Goal: Transaction & Acquisition: Obtain resource

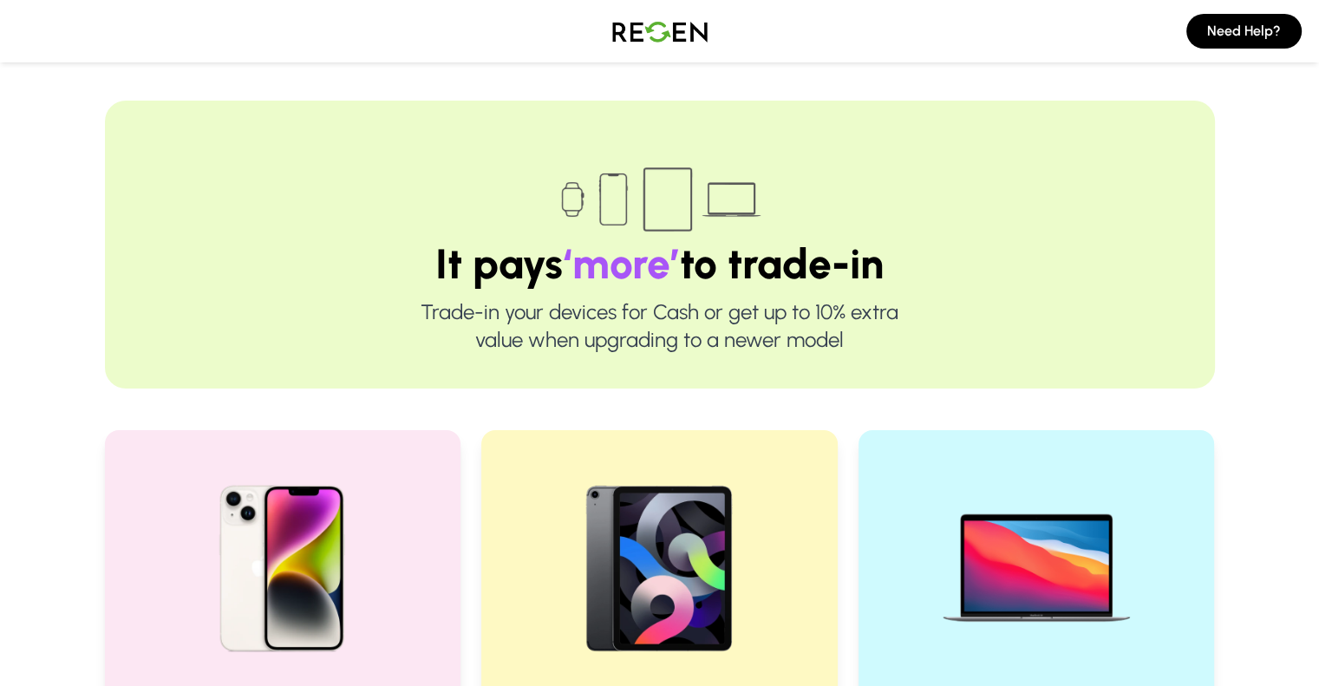
scroll to position [423, 0]
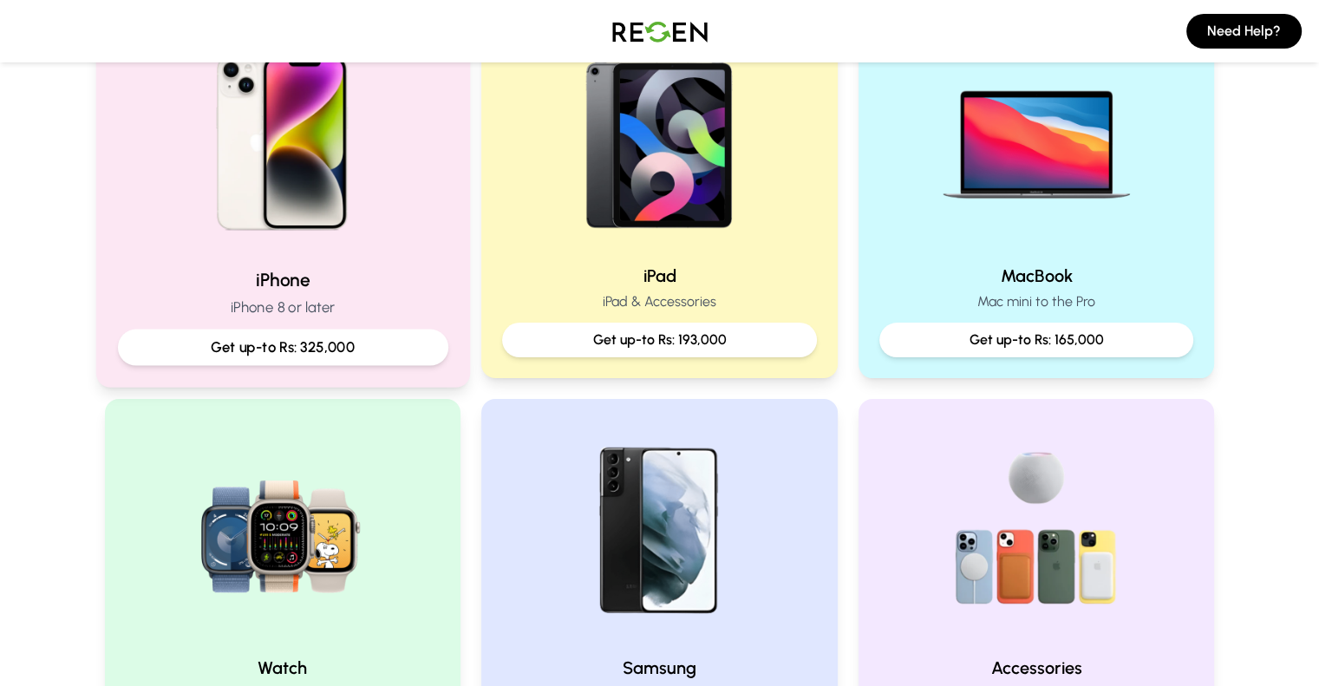
click at [310, 347] on p "Get up-to Rs: 325,000" at bounding box center [282, 347] width 301 height 22
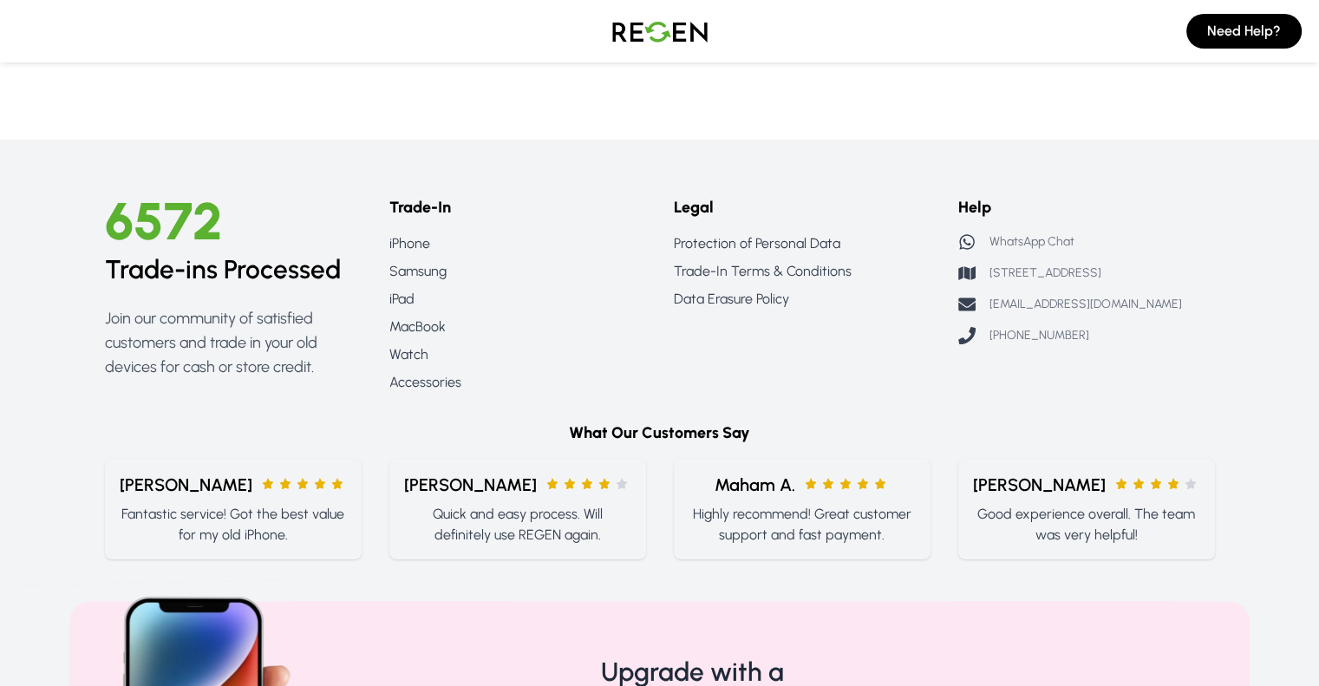
scroll to position [2608, 0]
click at [805, 273] on link "Trade-In Terms & Conditions" at bounding box center [802, 270] width 257 height 21
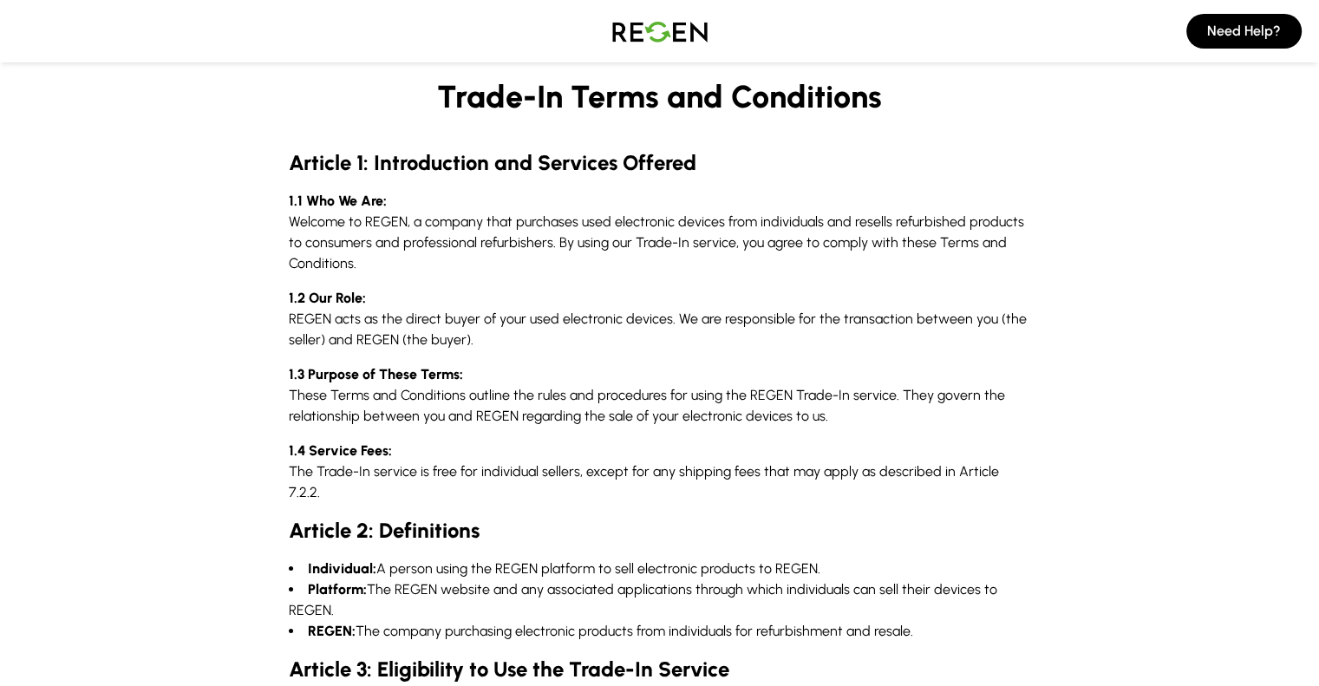
click at [703, 214] on p "1.1 Who We Are: Welcome to REGEN, a company that purchases used electronic devi…" at bounding box center [660, 232] width 742 height 83
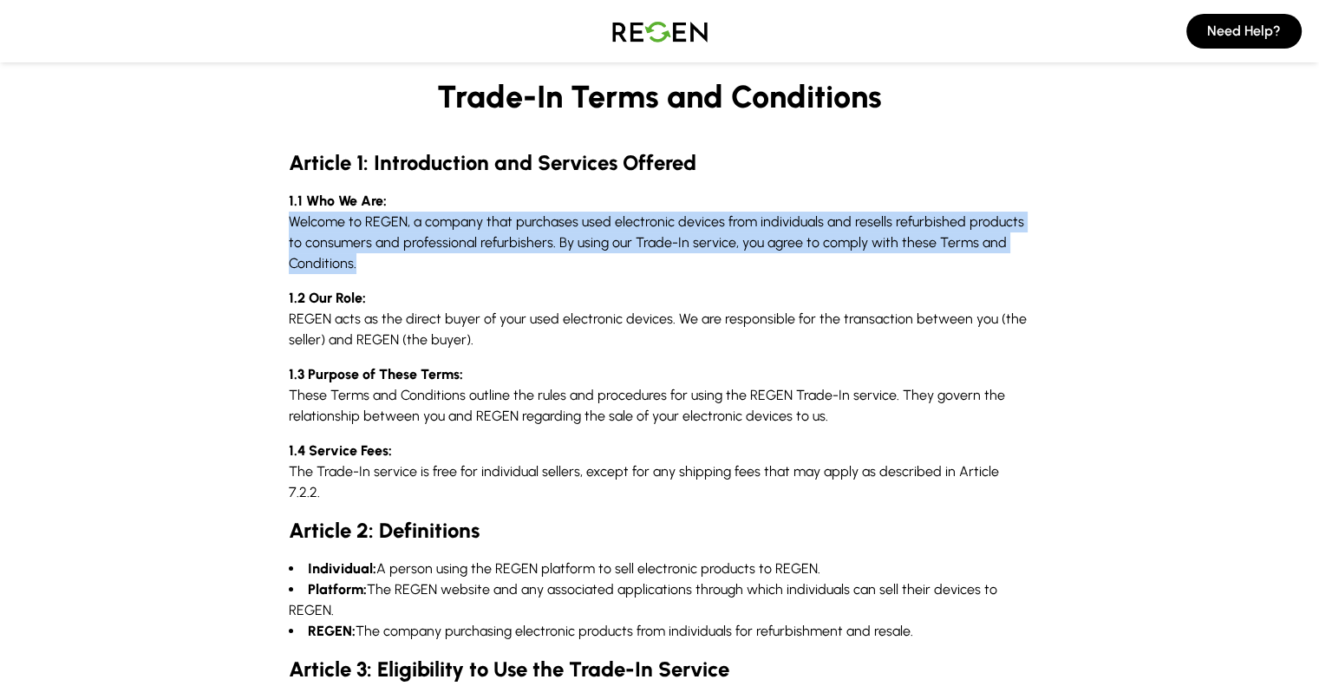
click at [703, 214] on p "1.1 Who We Are: Welcome to REGEN, a company that purchases used electronic devi…" at bounding box center [660, 232] width 742 height 83
click at [626, 24] on img at bounding box center [659, 31] width 121 height 49
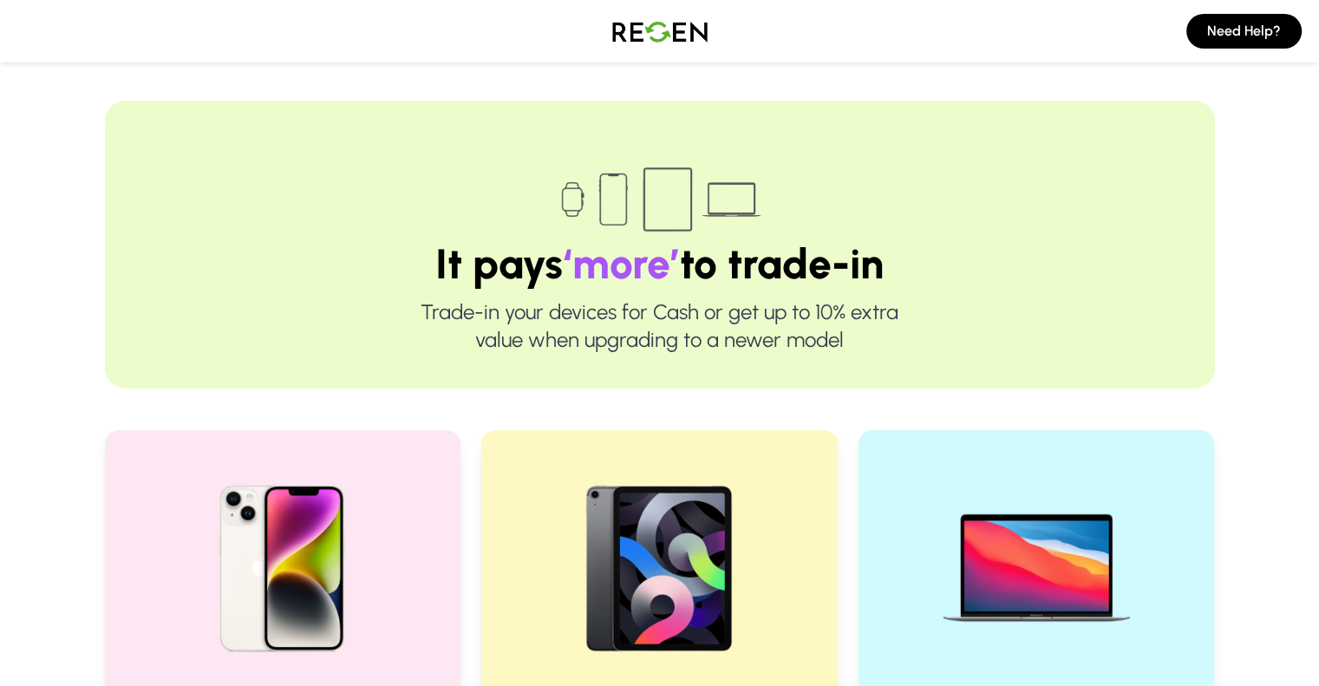
click at [484, 270] on h1 "It pays ‘more’ to trade-in" at bounding box center [659, 264] width 999 height 42
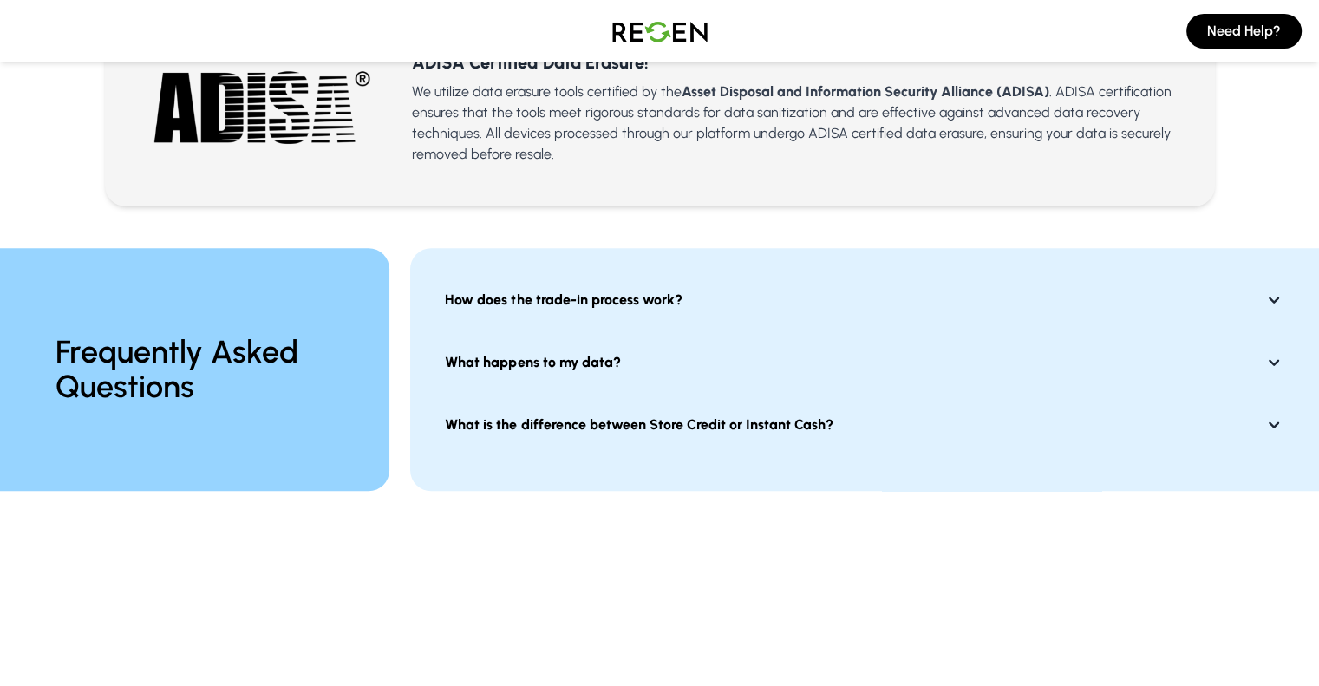
scroll to position [1224, 0]
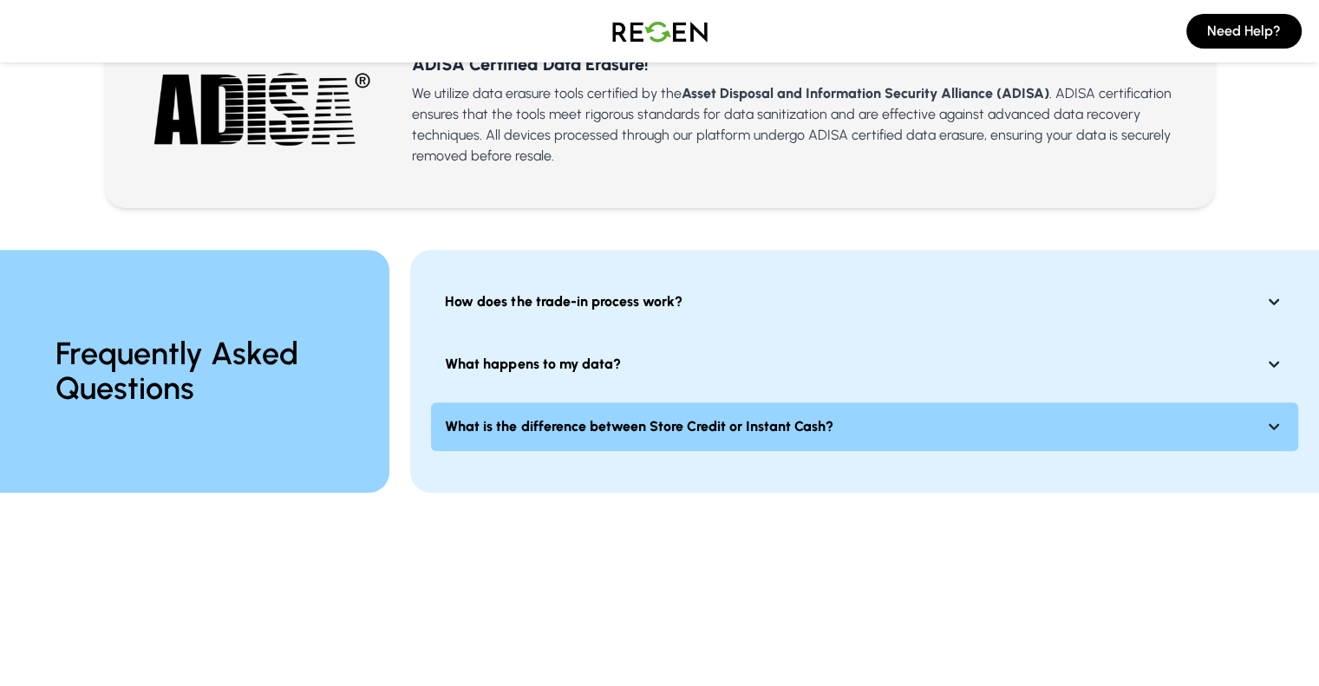
click at [1286, 414] on button "What is the difference between Store Credit or Instant Cash?" at bounding box center [864, 426] width 867 height 49
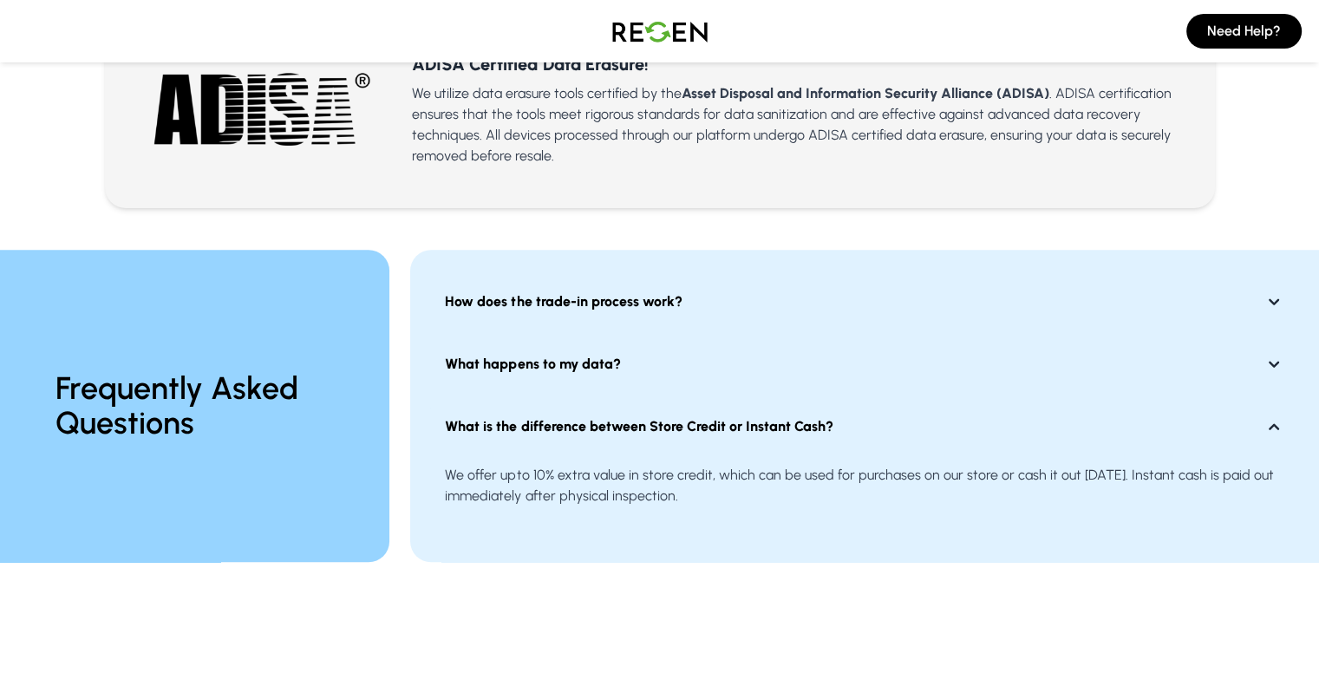
click at [596, 465] on p "We offer upto 10% extra value in store credit, which can be used for purchases …" at bounding box center [864, 486] width 839 height 42
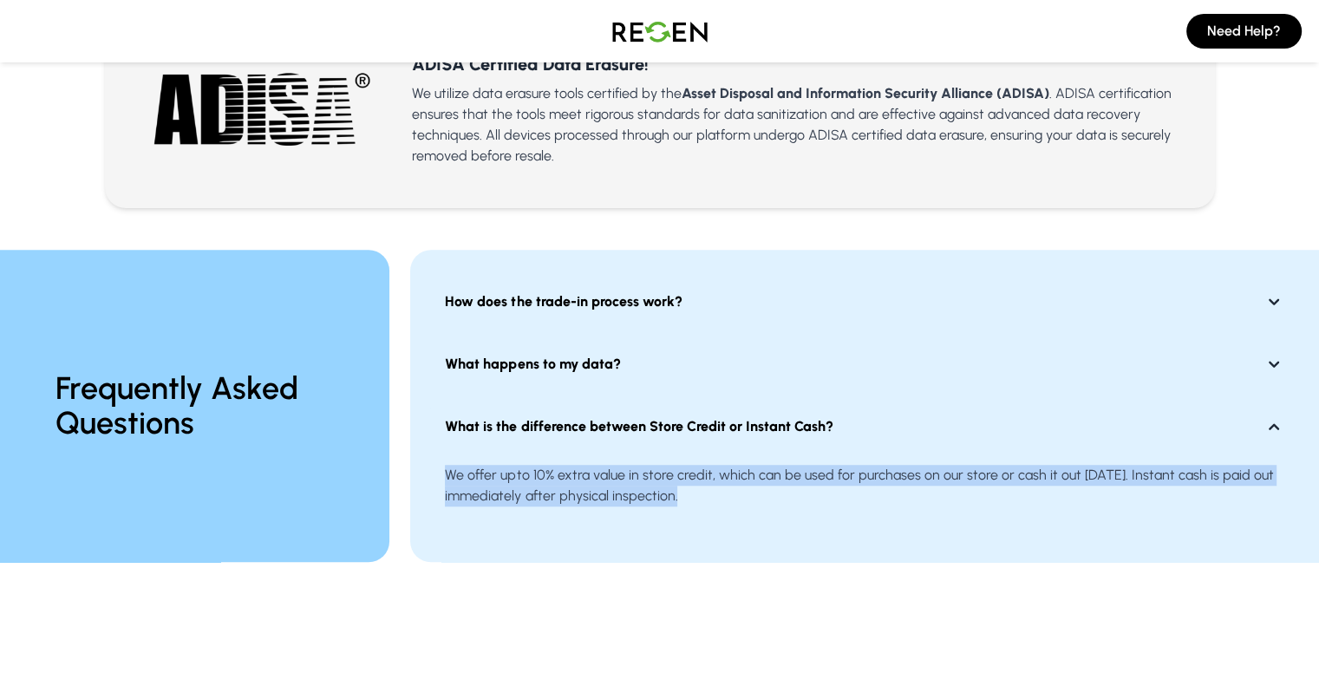
click at [596, 465] on p "We offer upto 10% extra value in store credit, which can be used for purchases …" at bounding box center [864, 486] width 839 height 42
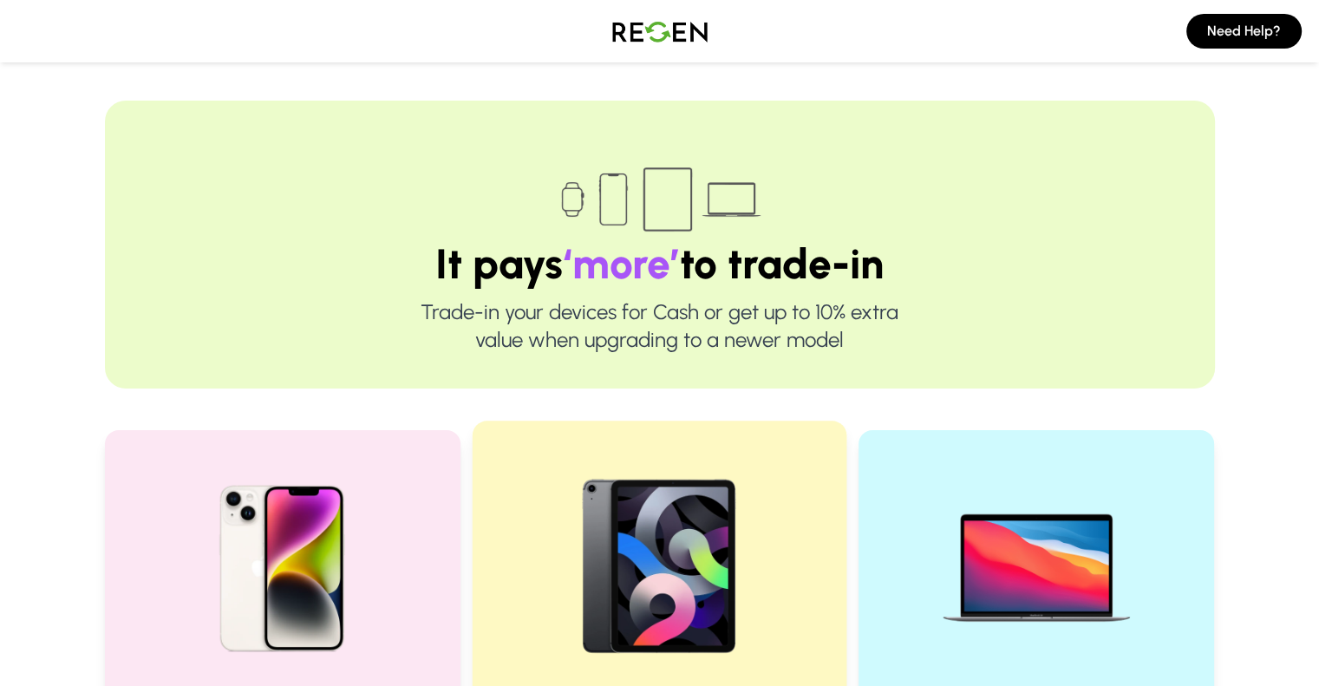
scroll to position [193, 0]
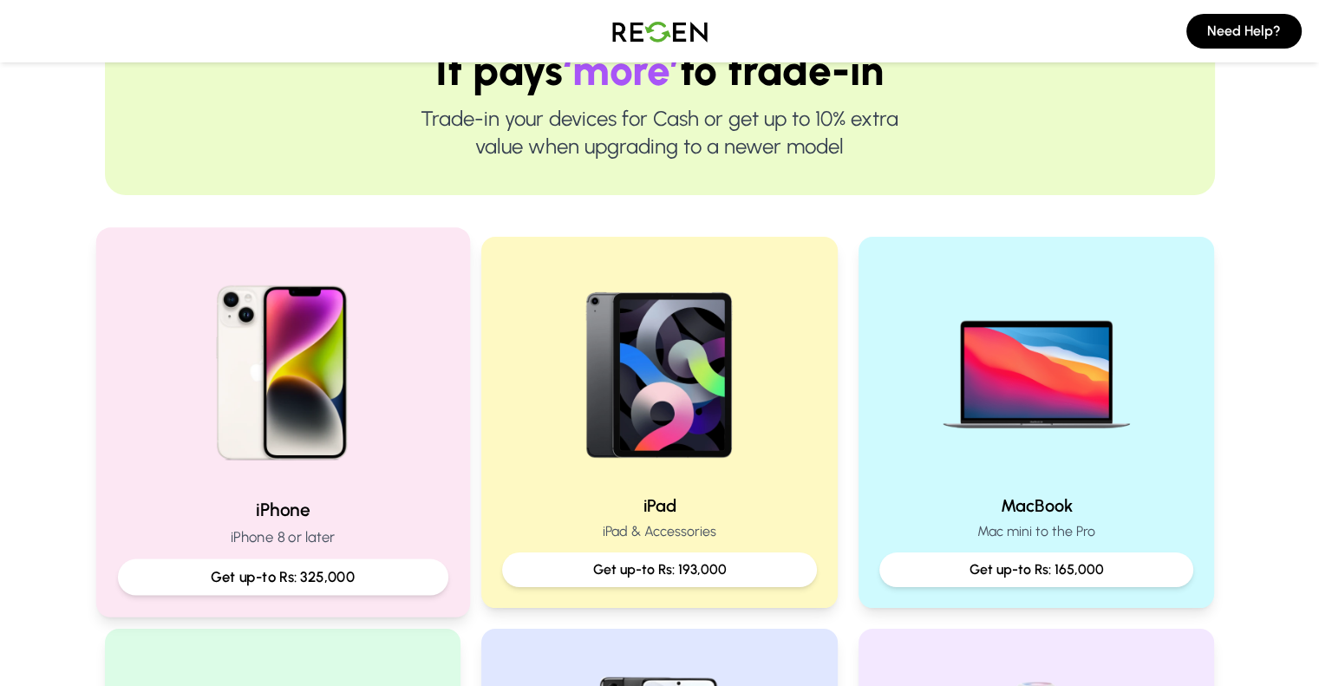
click at [286, 572] on p "Get up-to Rs: 325,000" at bounding box center [282, 577] width 301 height 22
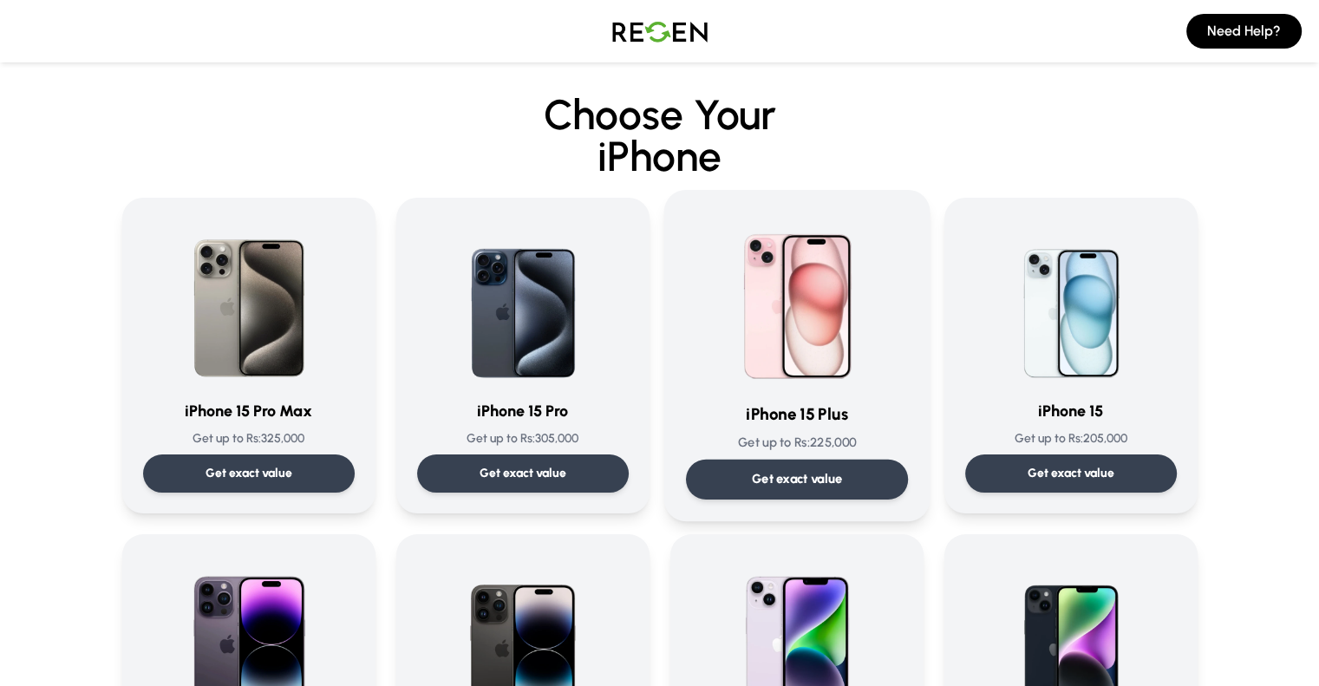
scroll to position [325, 0]
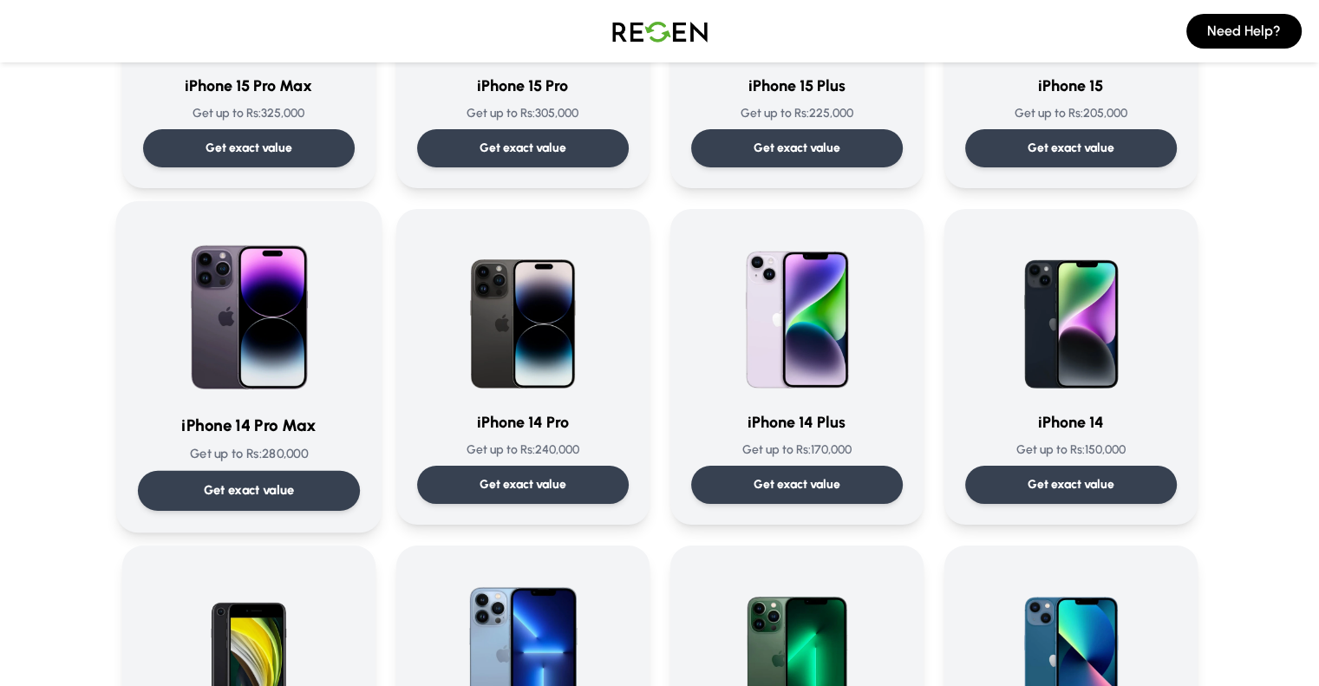
click at [218, 488] on p "Get exact value" at bounding box center [248, 490] width 91 height 18
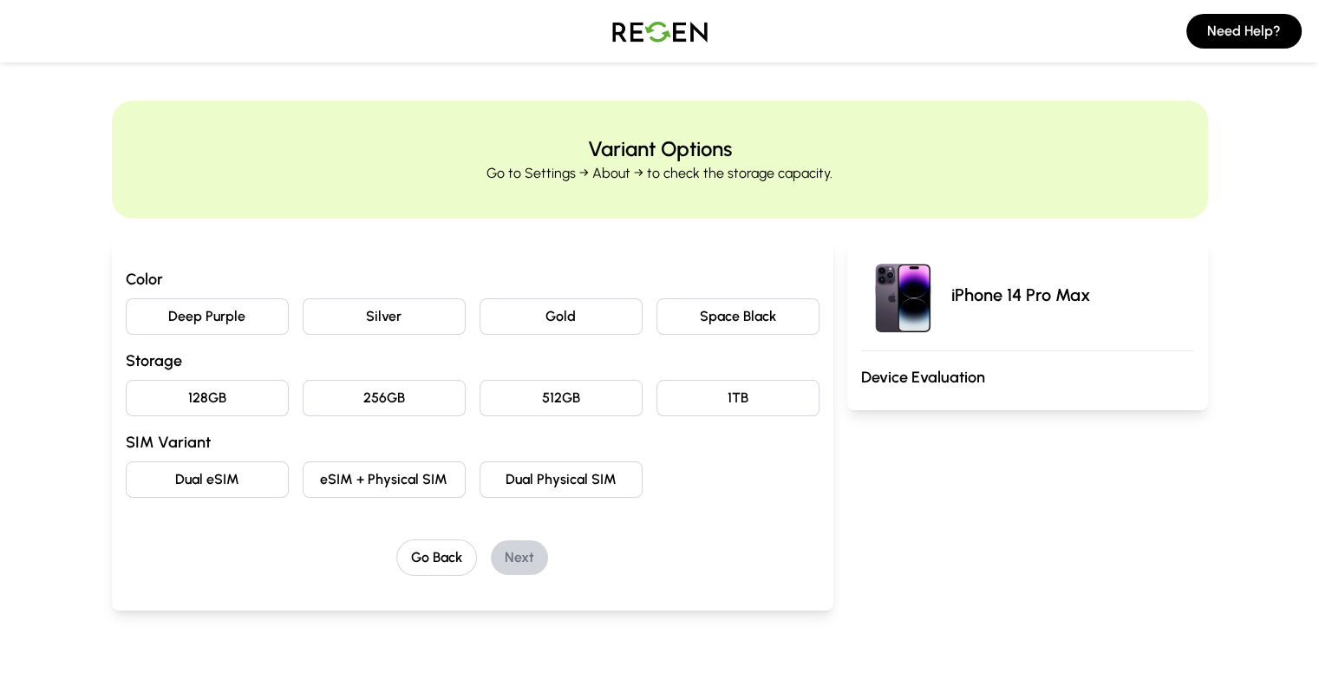
click at [172, 315] on button "Deep Purple" at bounding box center [207, 316] width 163 height 36
click at [361, 393] on button "256GB" at bounding box center [384, 398] width 163 height 36
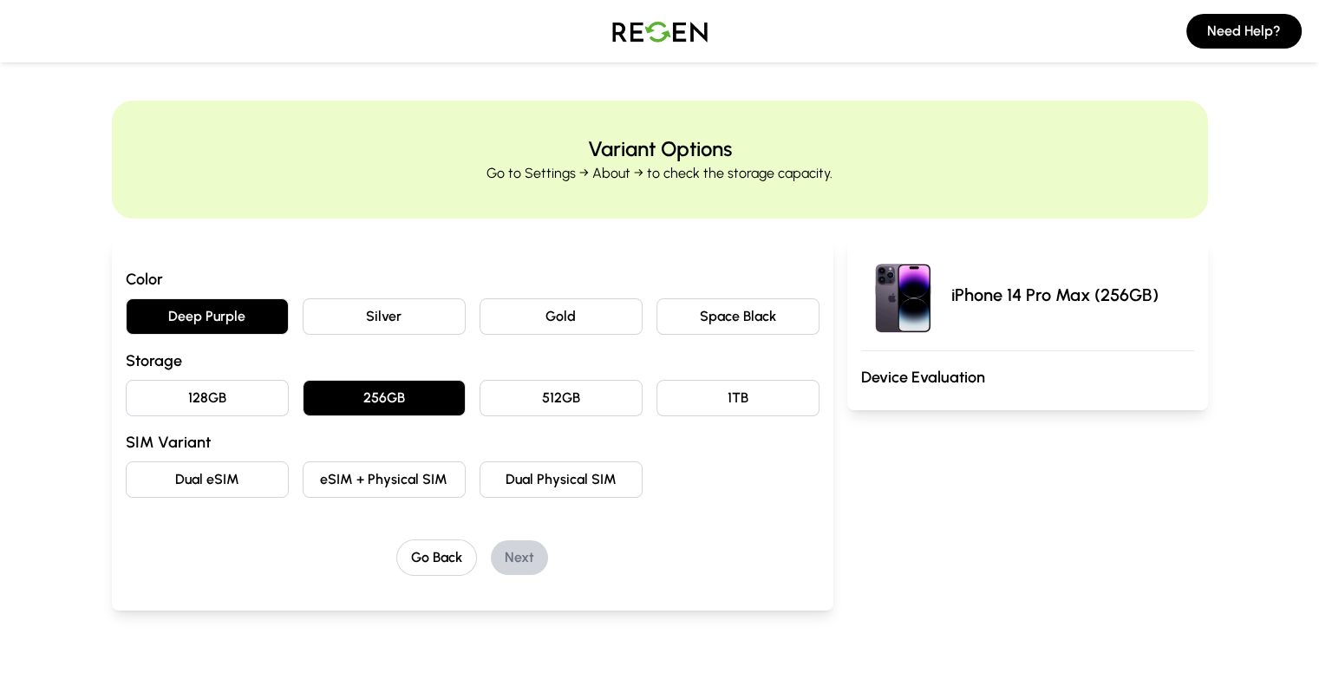
click at [303, 487] on button "eSIM + Physical SIM" at bounding box center [384, 479] width 163 height 36
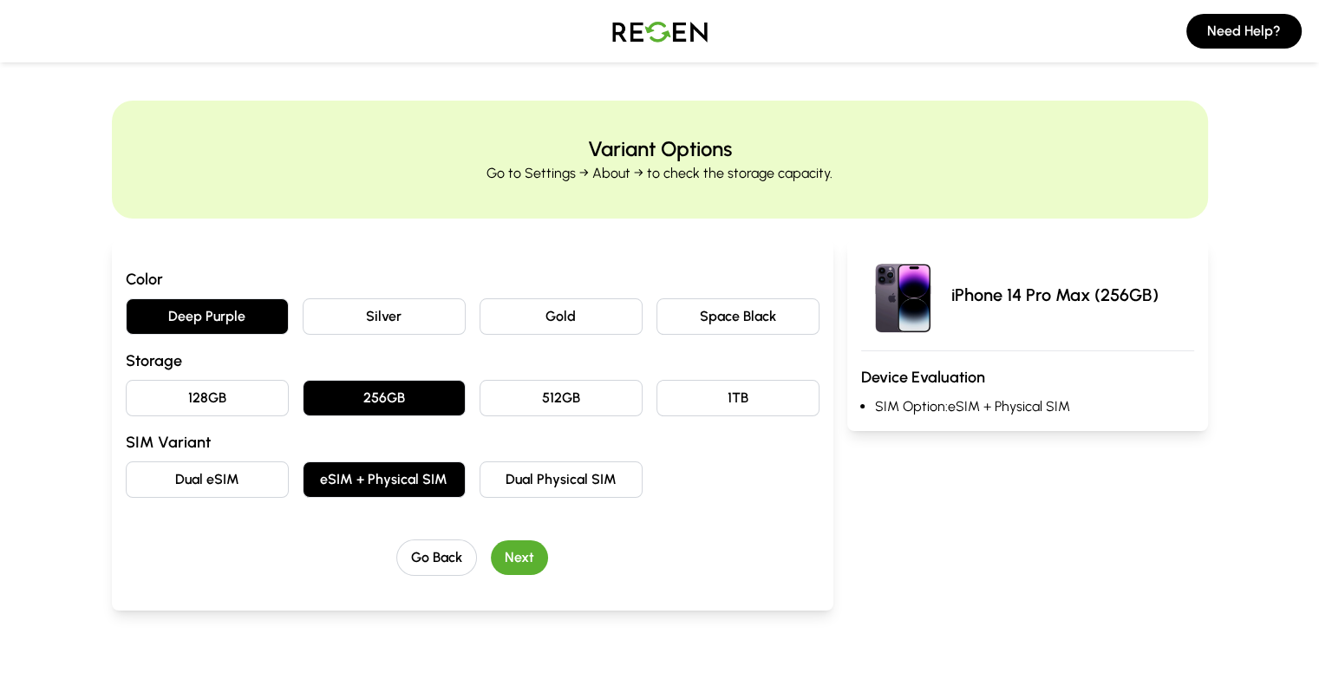
click at [491, 553] on button "Next" at bounding box center [519, 557] width 57 height 35
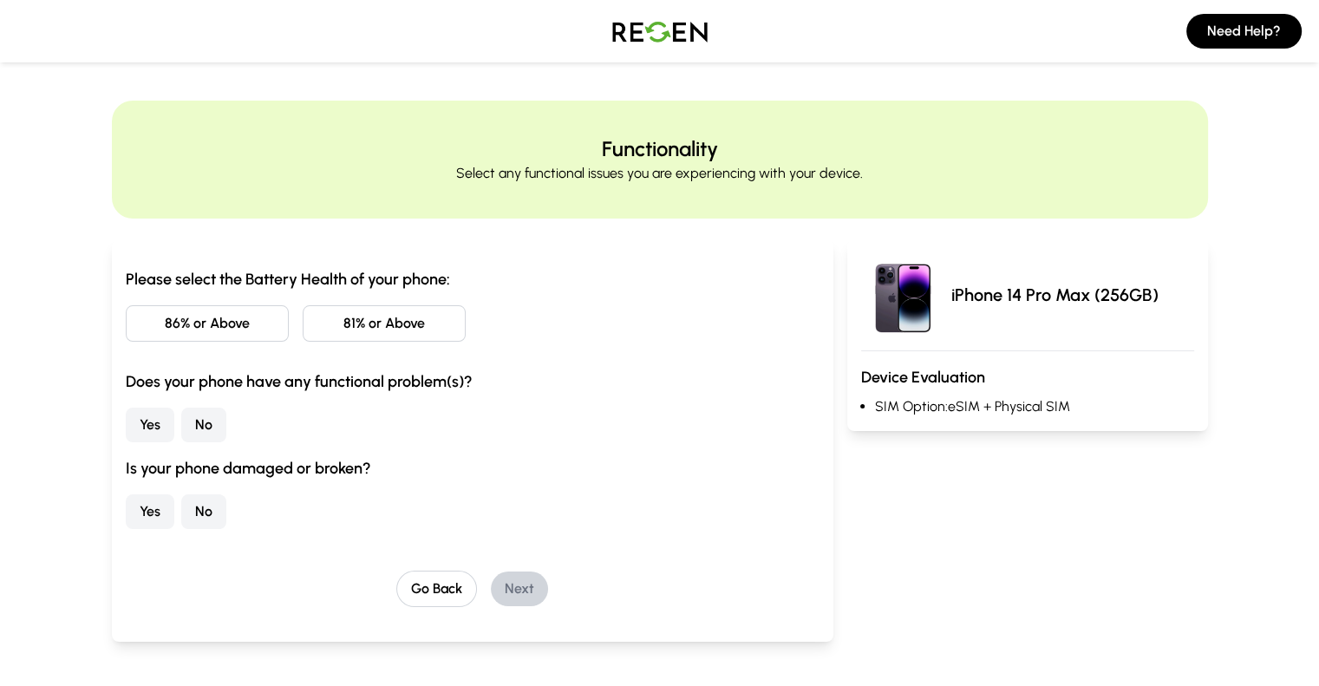
click at [126, 325] on button "86% or Above" at bounding box center [207, 323] width 163 height 36
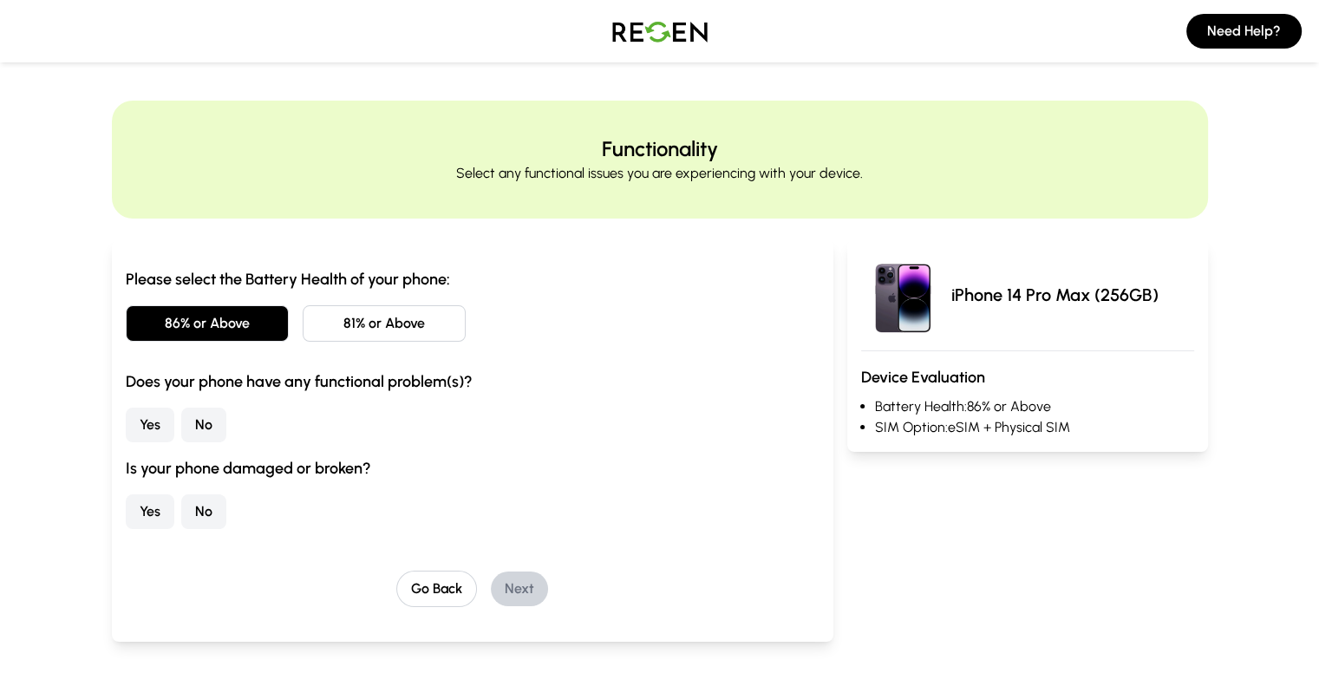
click at [181, 422] on button "No" at bounding box center [203, 424] width 45 height 35
click at [181, 494] on button "No" at bounding box center [203, 511] width 45 height 35
click at [479, 608] on div "Please select the Battery Health of your phone: 86% or Above 81% or Above Does …" at bounding box center [472, 440] width 721 height 402
click at [491, 592] on button "Next" at bounding box center [519, 588] width 57 height 35
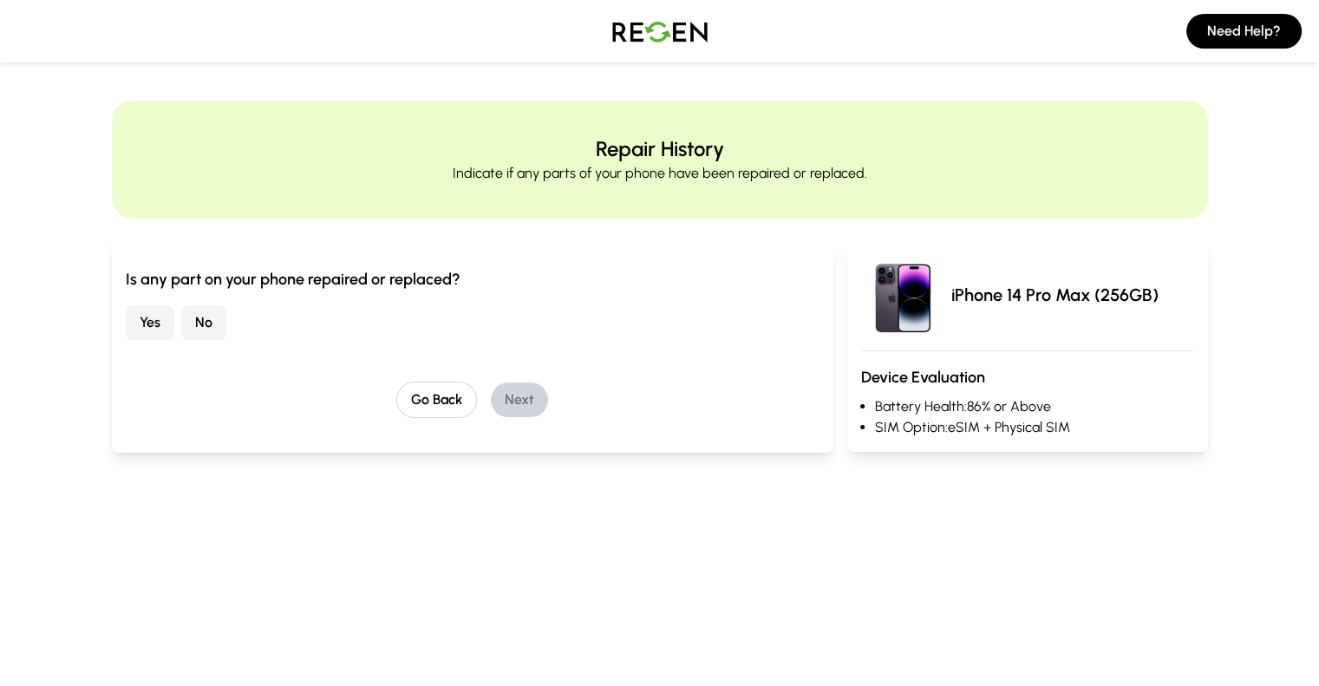
click at [181, 321] on button "No" at bounding box center [203, 322] width 45 height 35
click at [491, 382] on button "Next" at bounding box center [519, 399] width 57 height 35
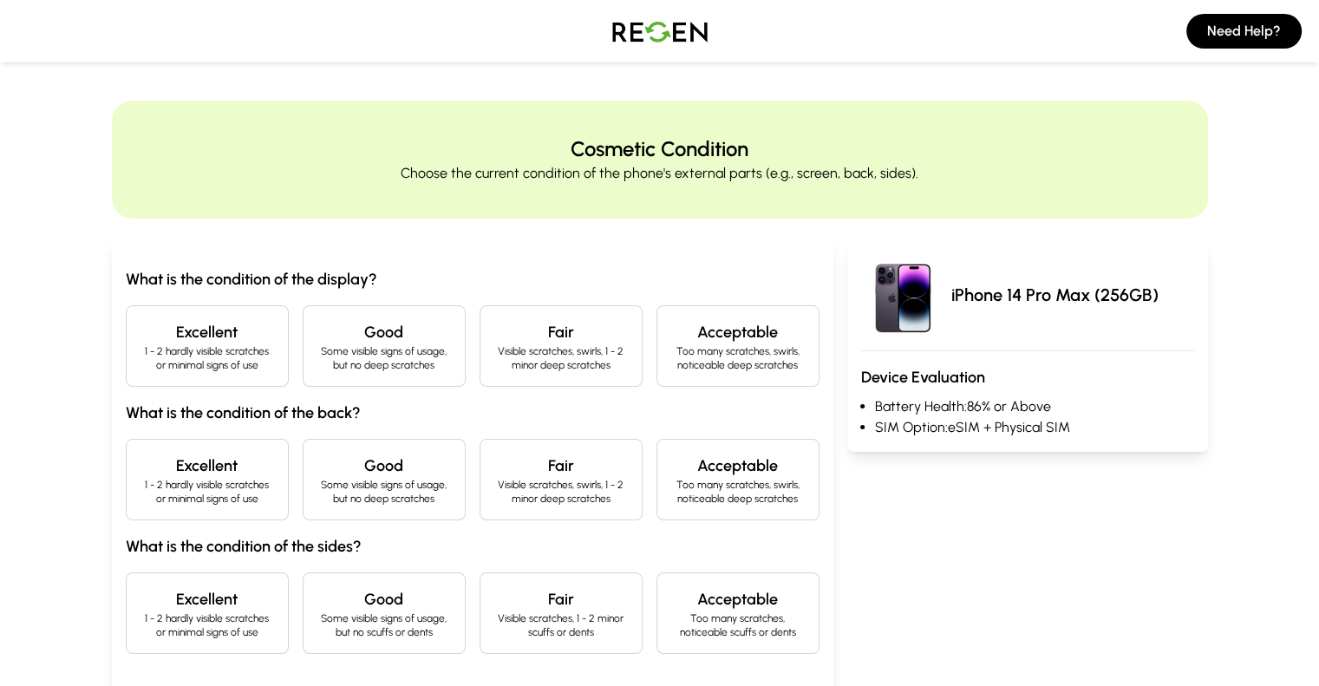
click at [140, 327] on h4 "Excellent" at bounding box center [207, 332] width 134 height 24
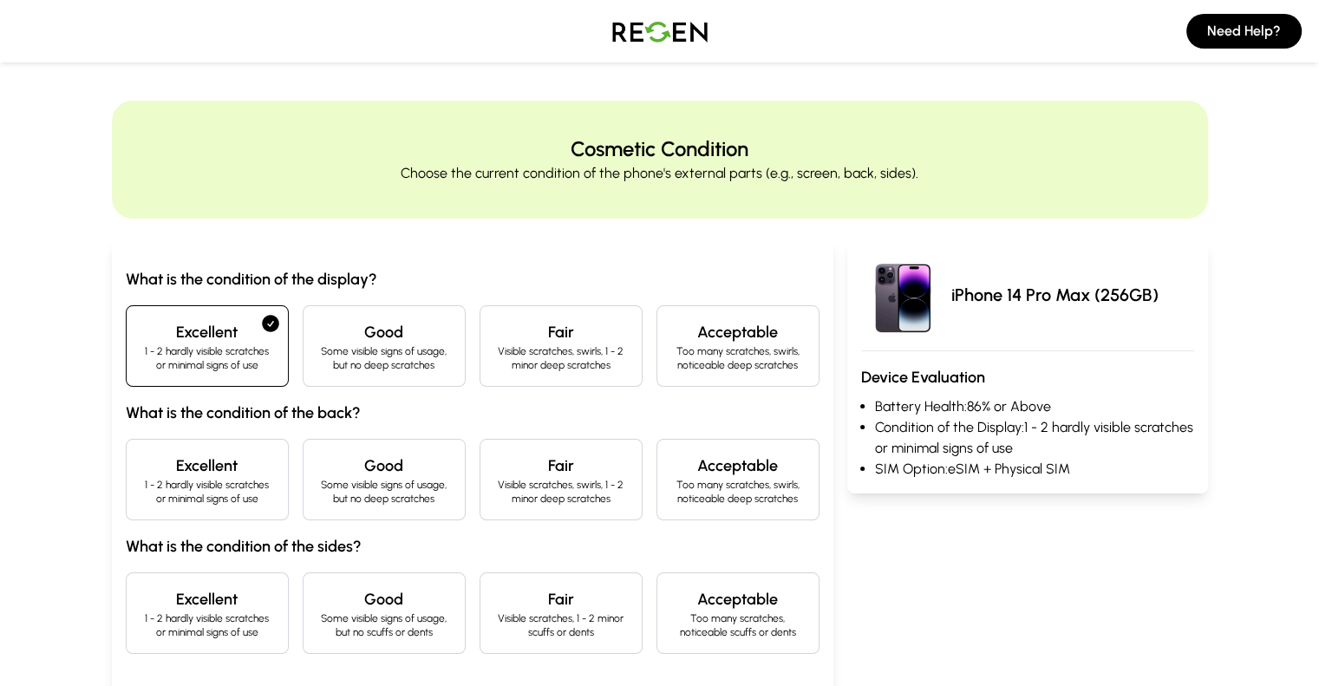
scroll to position [87, 0]
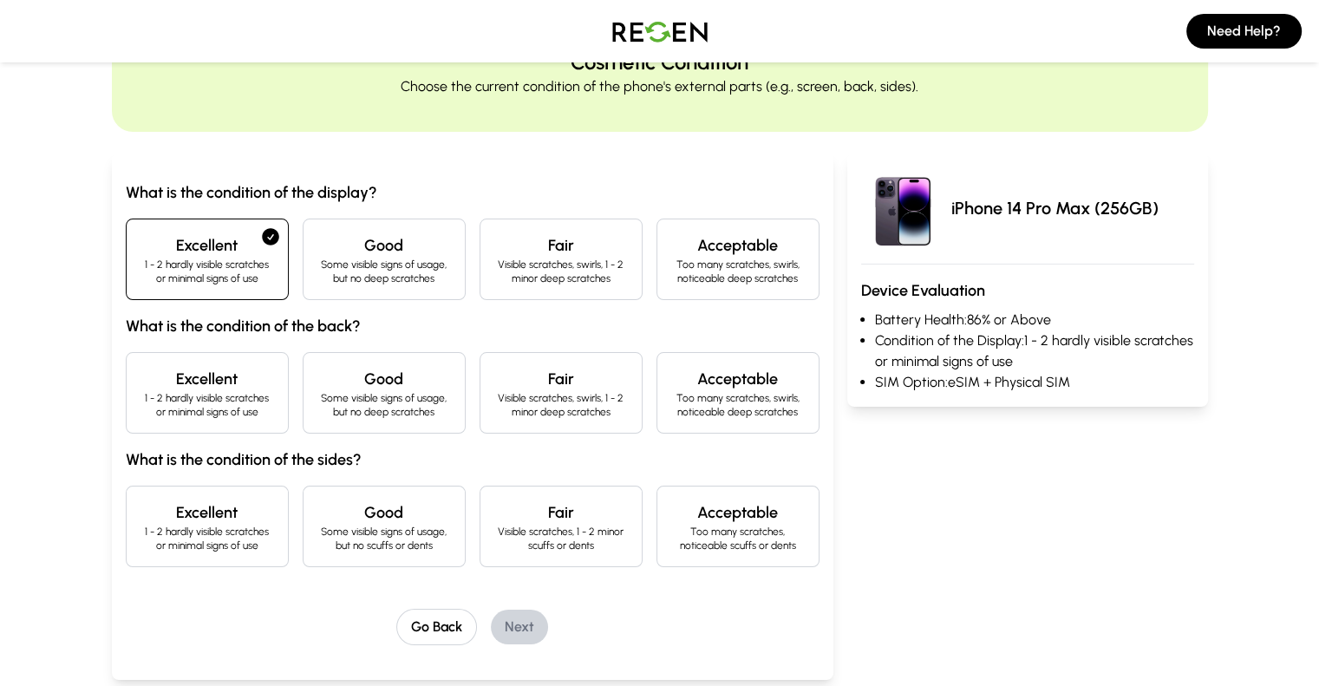
click at [140, 392] on p "1 - 2 hardly visible scratches or minimal signs of use" at bounding box center [207, 405] width 134 height 28
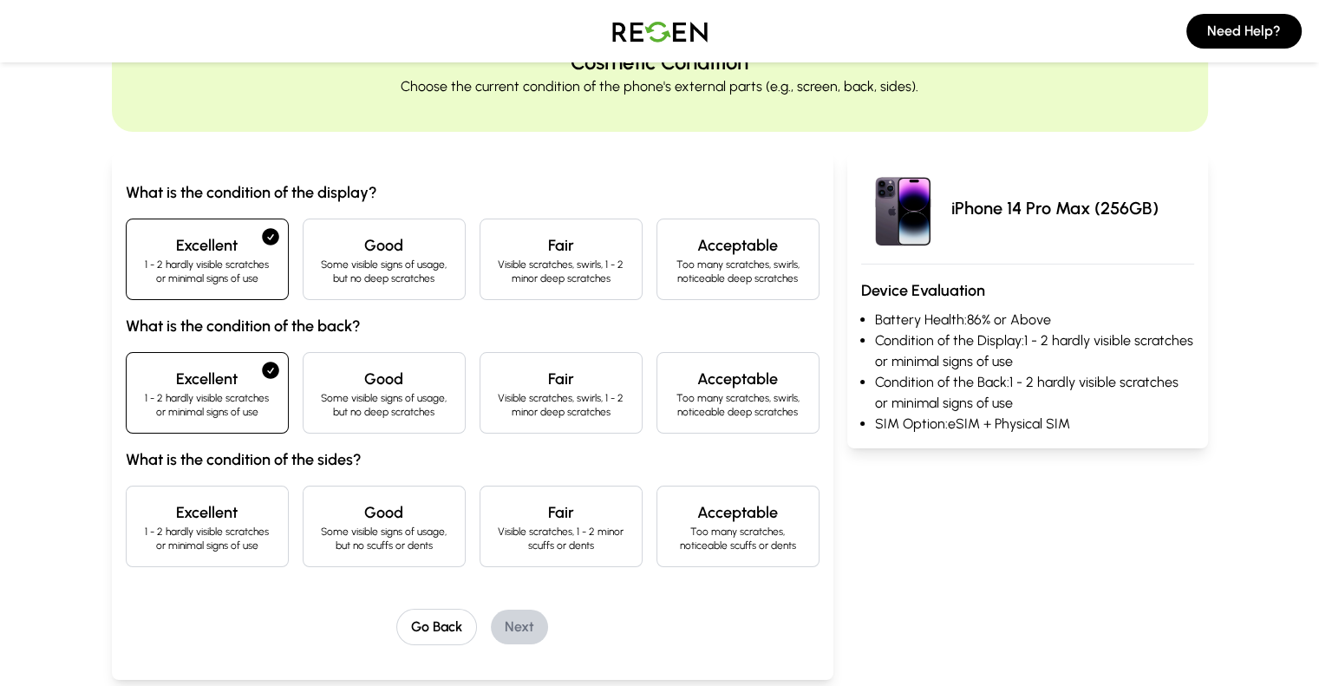
click at [140, 545] on p "1 - 2 hardly visible scratches or minimal signs of use" at bounding box center [207, 538] width 134 height 28
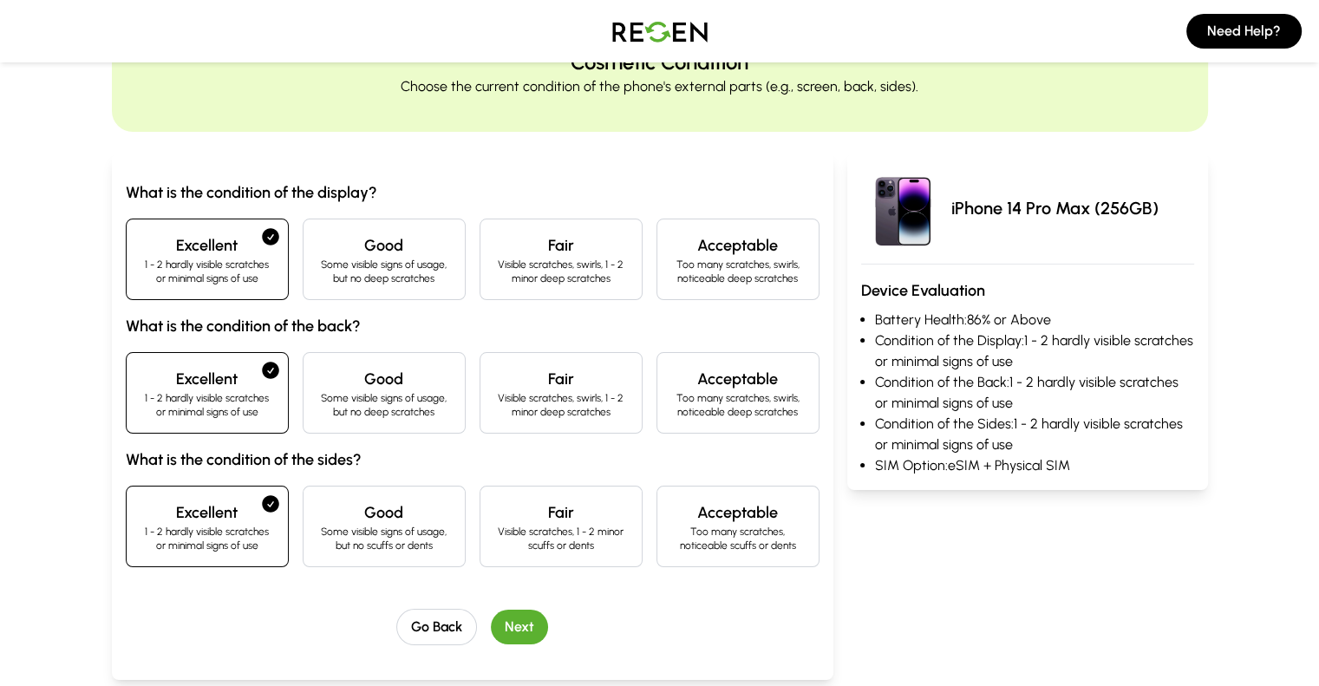
click at [493, 630] on button "Next" at bounding box center [519, 626] width 57 height 35
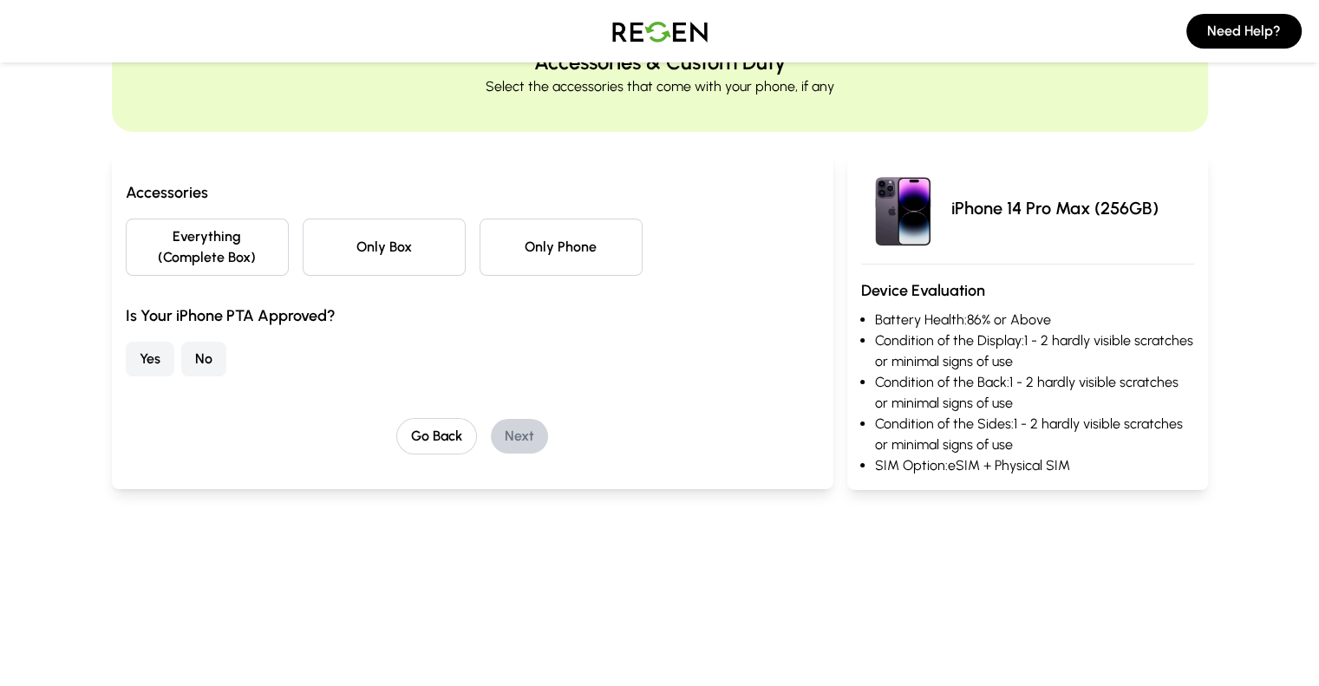
click at [129, 236] on button "Everything (Complete Box)" at bounding box center [207, 246] width 163 height 57
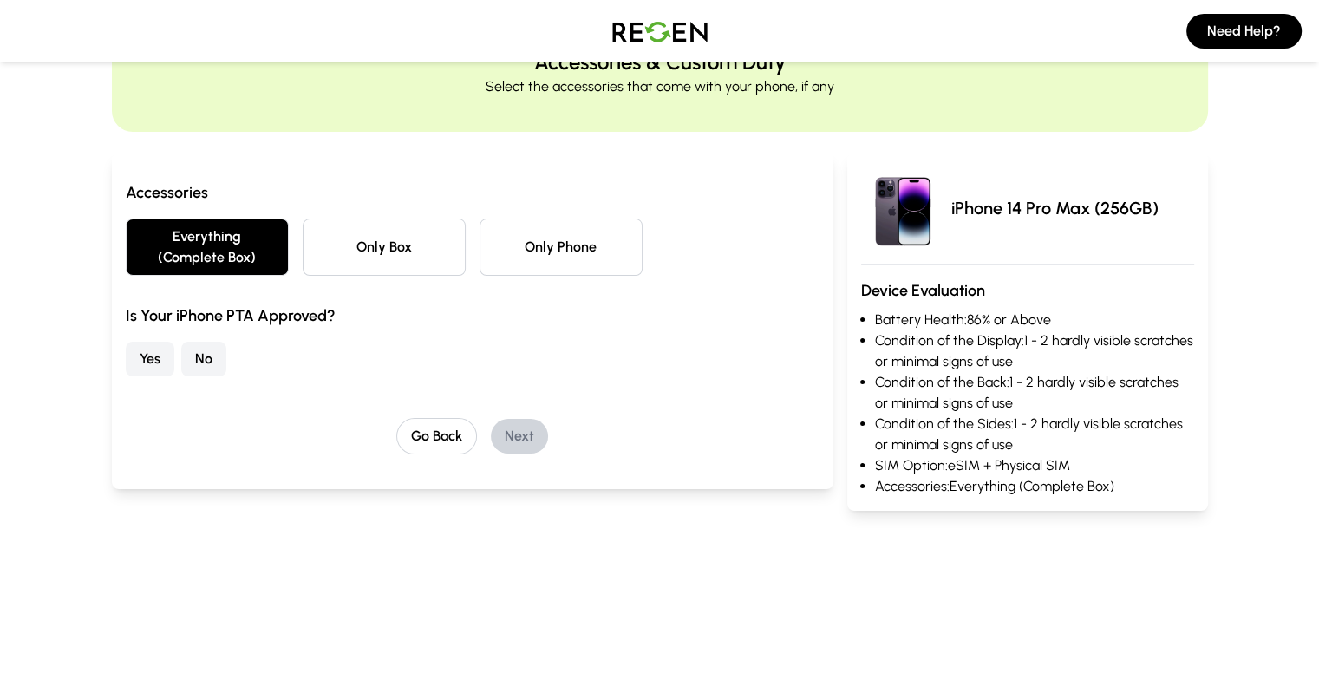
click at [315, 231] on button "Only Box" at bounding box center [384, 246] width 163 height 57
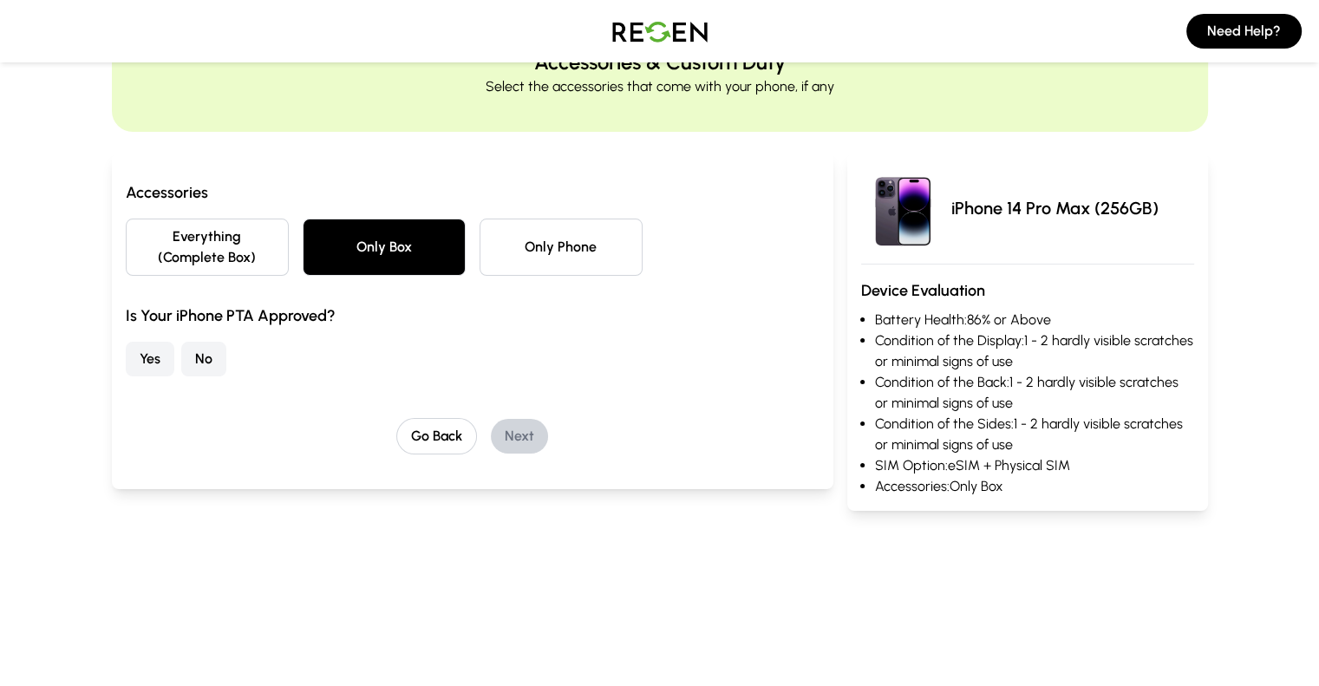
click at [151, 241] on button "Everything (Complete Box)" at bounding box center [207, 246] width 163 height 57
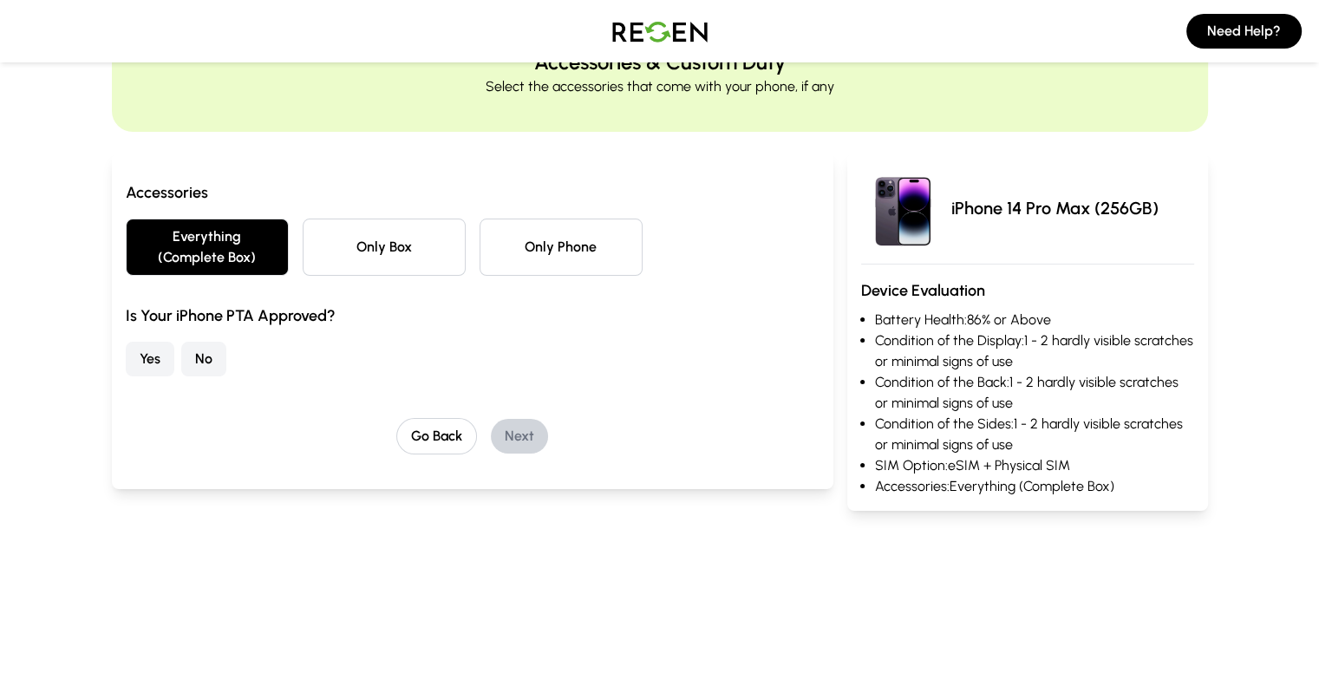
click at [181, 342] on button "No" at bounding box center [203, 359] width 45 height 35
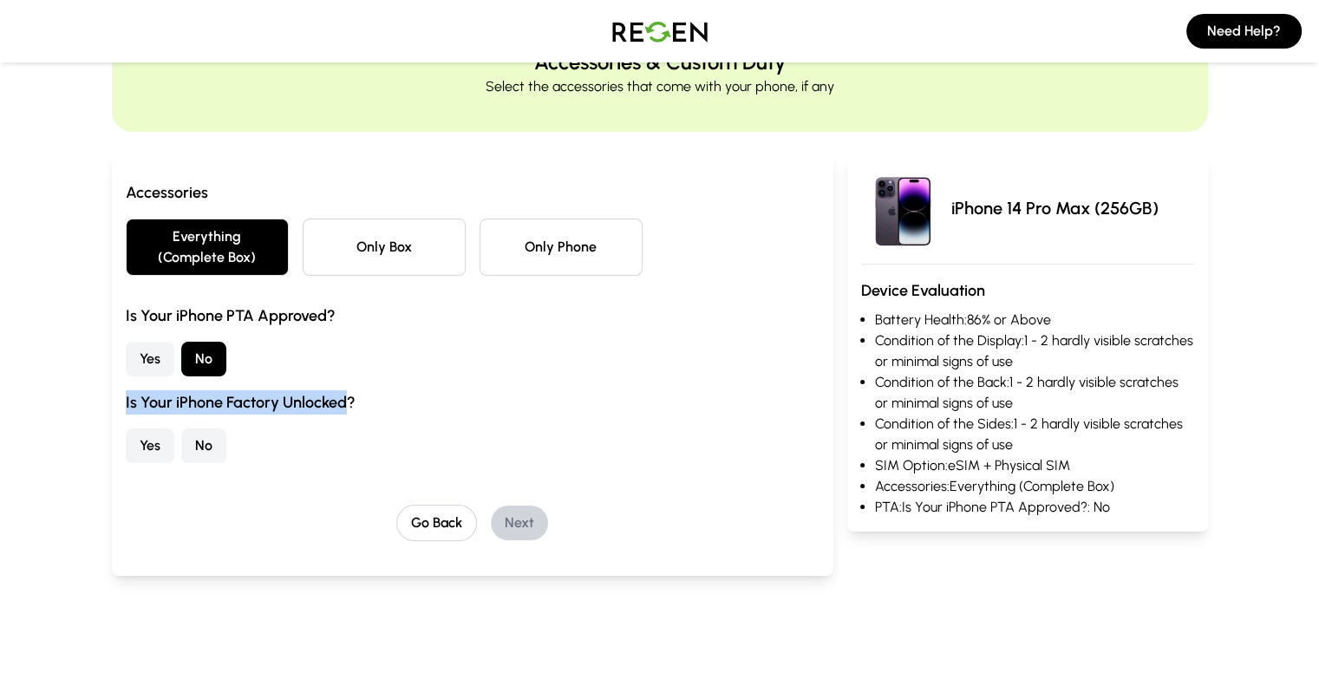
drag, startPoint x: 20, startPoint y: 381, endPoint x: 239, endPoint y: 391, distance: 219.5
click at [239, 391] on div "Accessories Everything (Complete Box) Only Box Only Phone Is Your iPhone PTA Ap…" at bounding box center [472, 364] width 721 height 423
click at [181, 428] on button "No" at bounding box center [203, 445] width 45 height 35
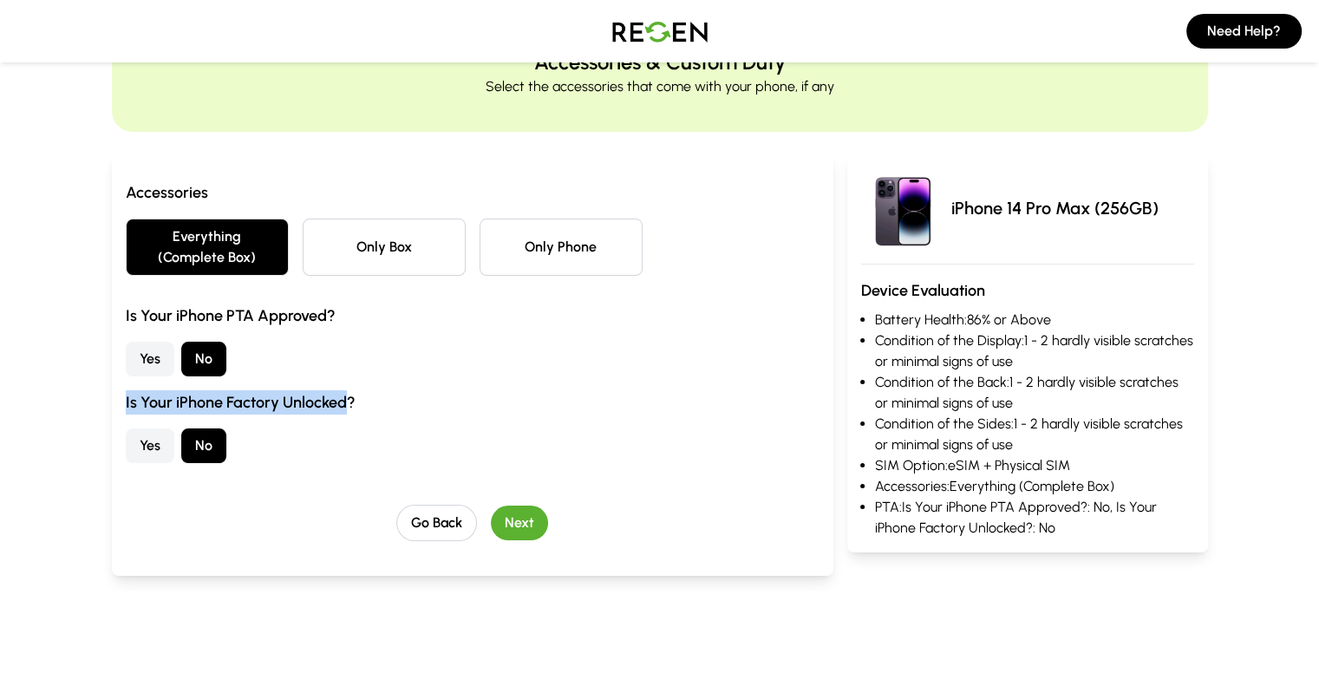
click at [126, 428] on button "Yes" at bounding box center [150, 445] width 49 height 35
click at [491, 505] on button "Next" at bounding box center [519, 522] width 57 height 35
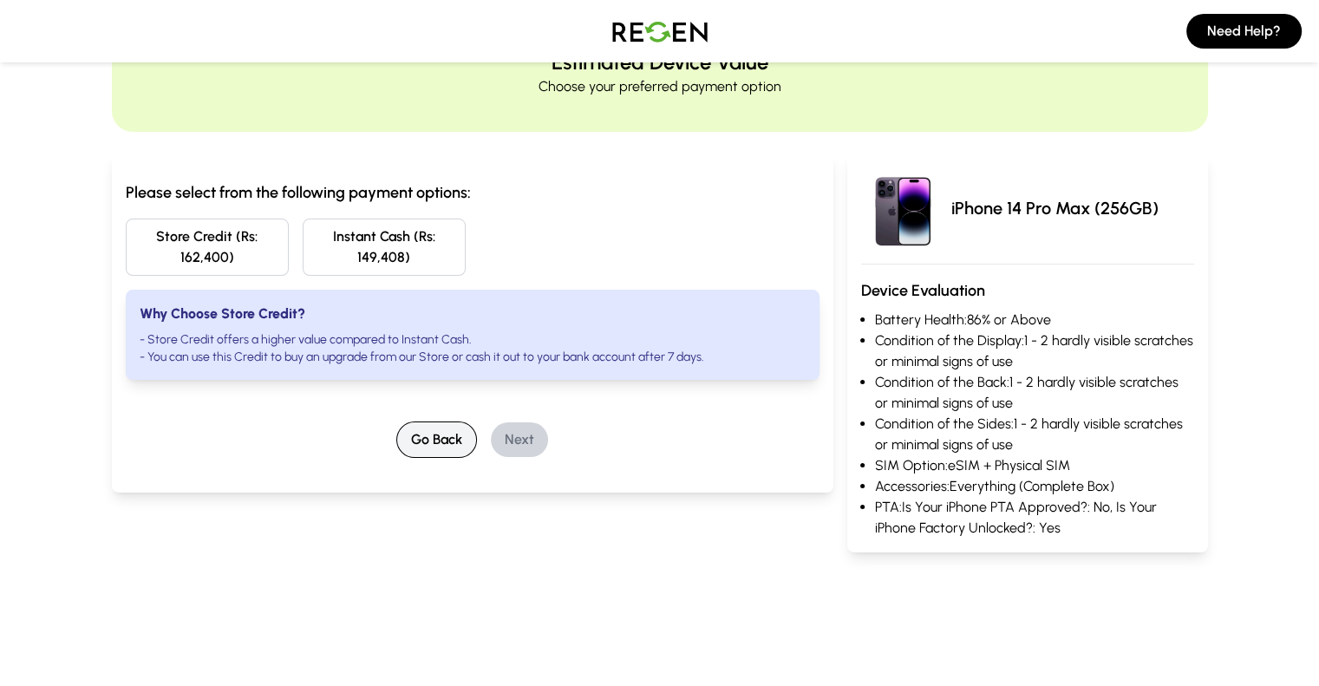
click at [396, 421] on button "Go Back" at bounding box center [436, 439] width 81 height 36
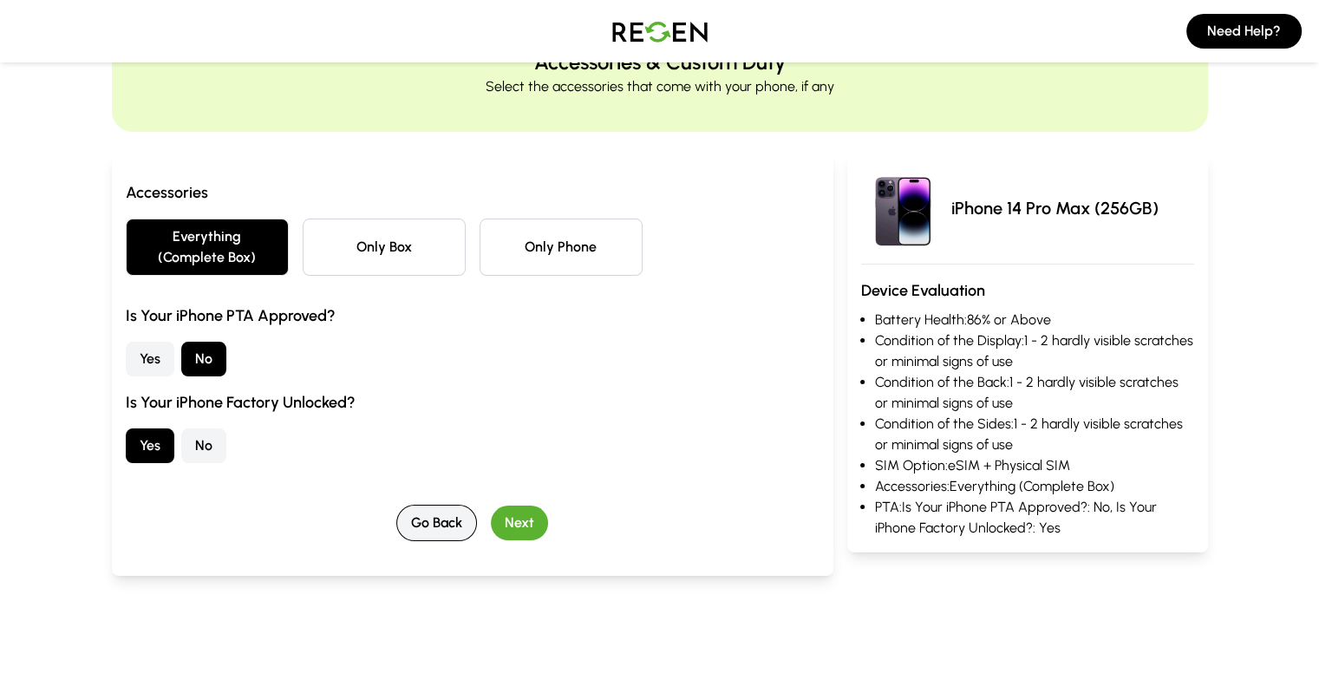
scroll to position [0, 0]
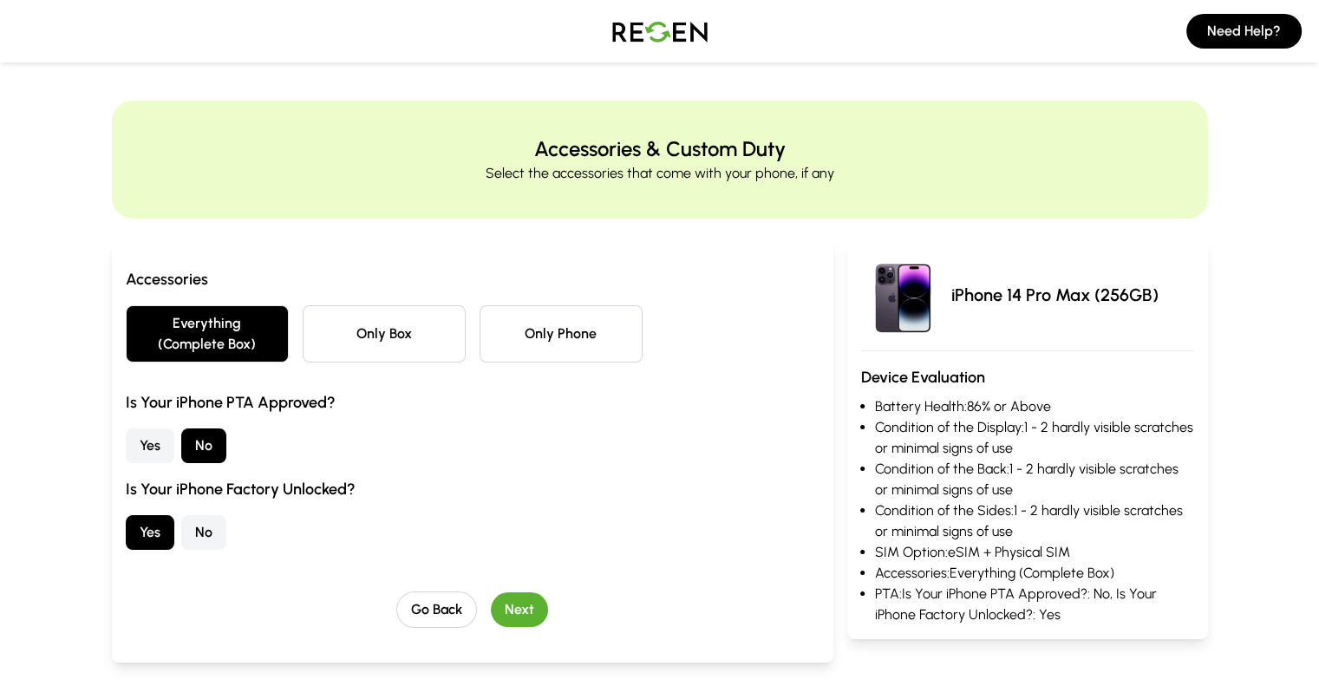
click at [498, 592] on button "Next" at bounding box center [519, 609] width 57 height 35
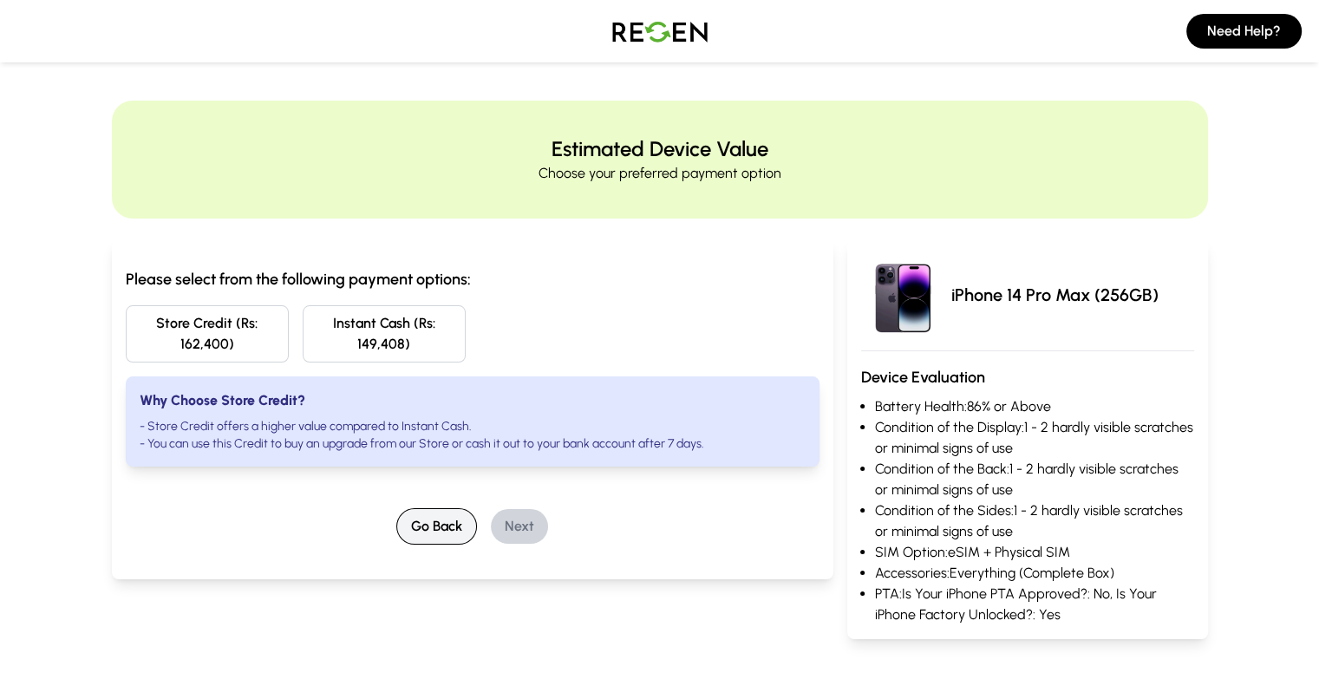
click at [396, 508] on button "Go Back" at bounding box center [436, 526] width 81 height 36
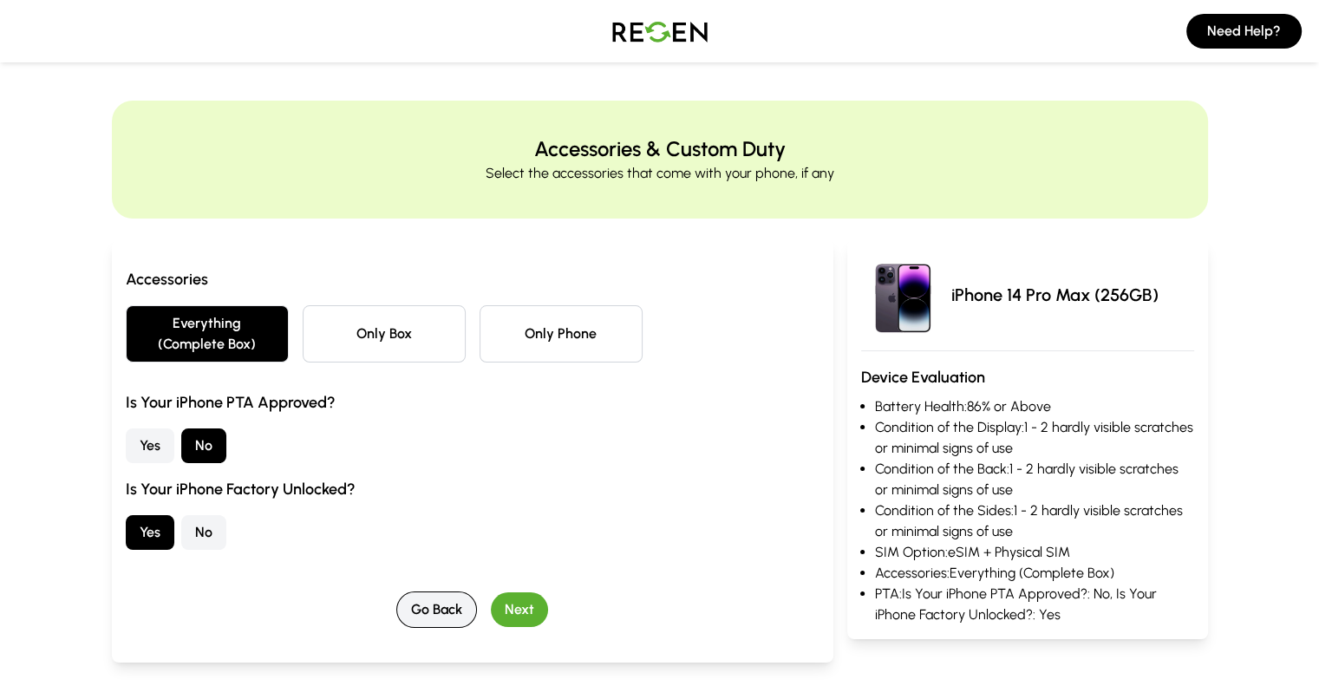
click at [390, 515] on div "Yes No" at bounding box center [473, 532] width 694 height 35
click at [399, 567] on div "Accessories Everything (Complete Box) Only Box Only Phone Is Your iPhone PTA Ap…" at bounding box center [473, 447] width 694 height 361
click at [399, 591] on button "Go Back" at bounding box center [436, 609] width 81 height 36
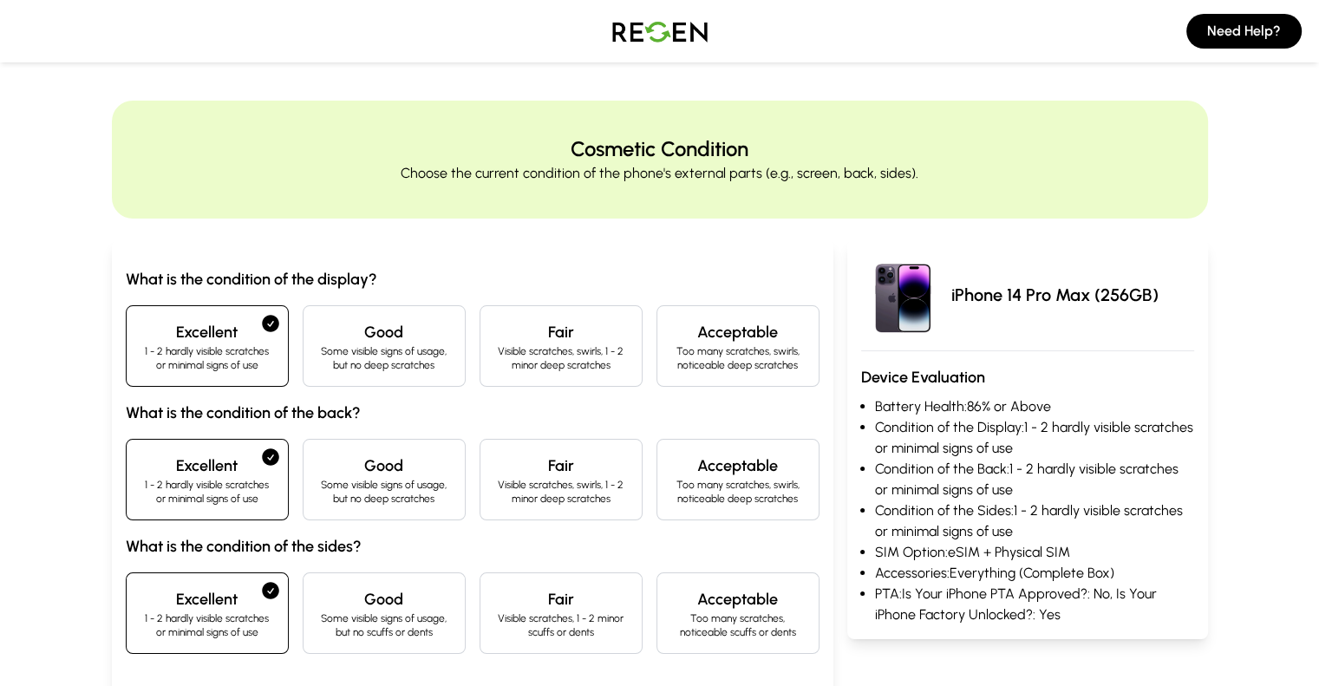
click at [399, 582] on div "Good Some visible signs of usage, but no scuffs or dents" at bounding box center [384, 612] width 163 height 81
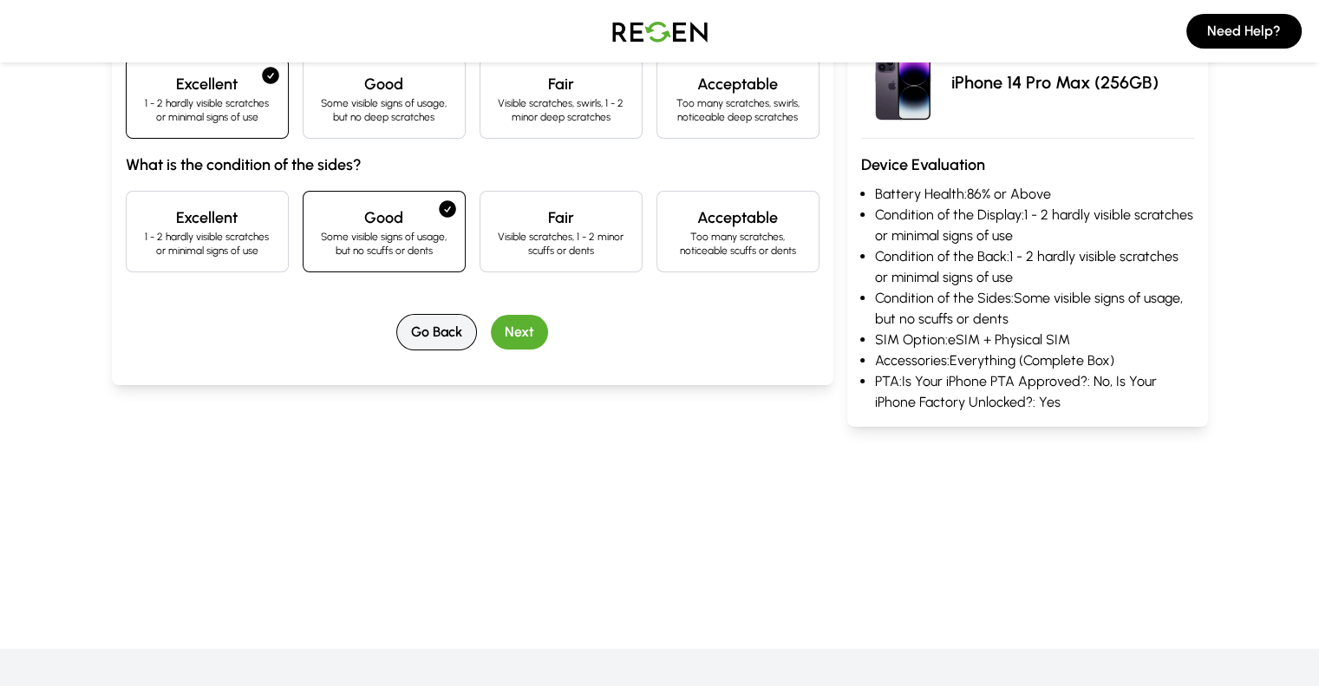
click at [406, 327] on button "Go Back" at bounding box center [436, 332] width 81 height 36
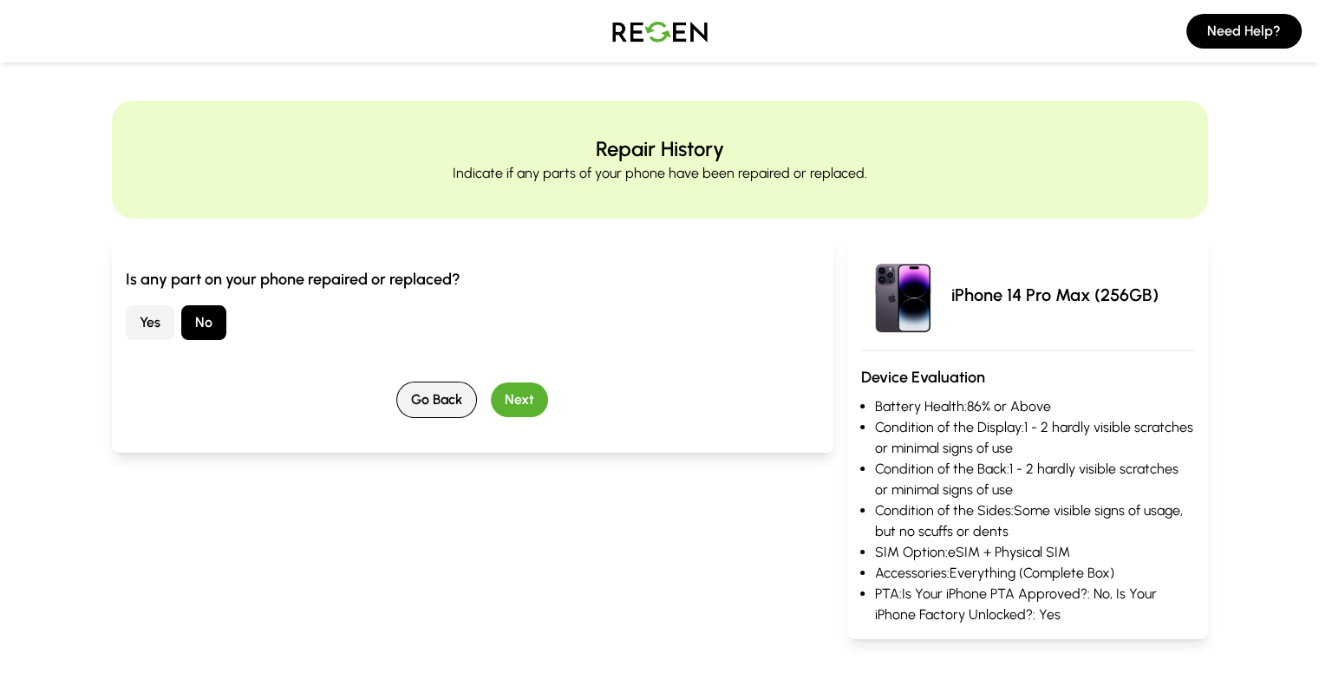
click at [396, 405] on button "Go Back" at bounding box center [436, 399] width 81 height 36
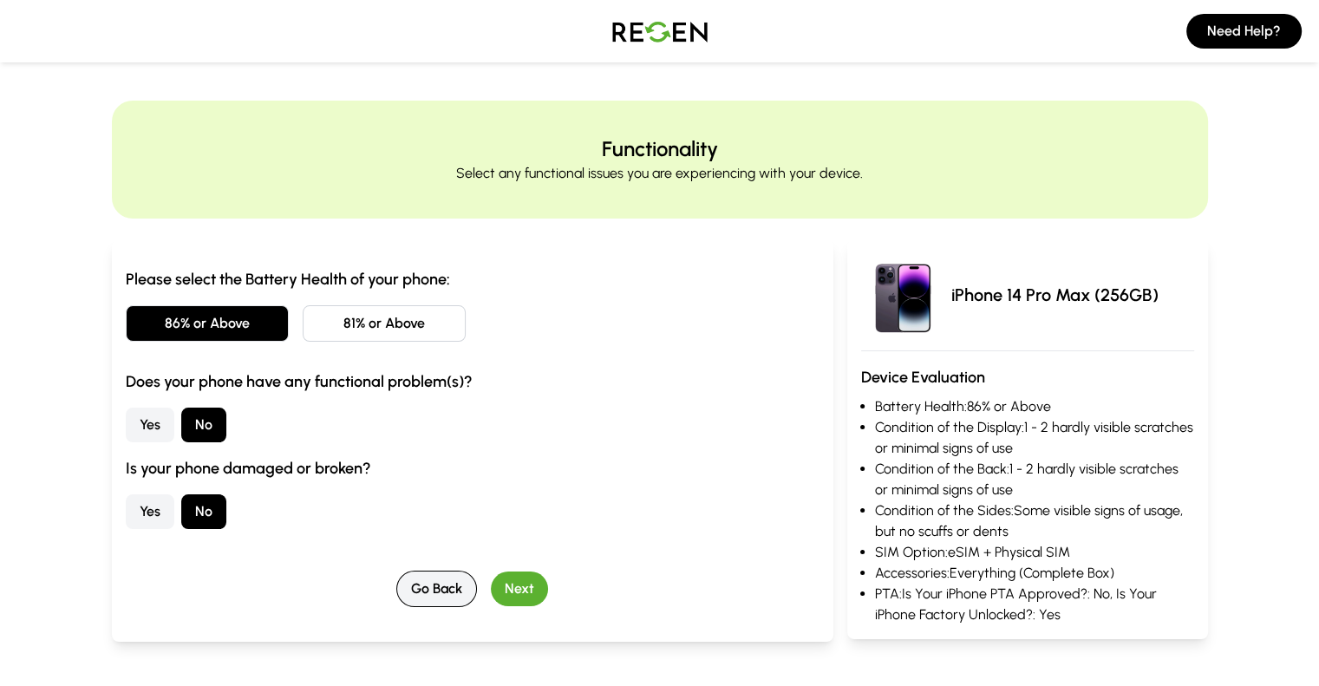
click at [438, 585] on button "Go Back" at bounding box center [436, 588] width 81 height 36
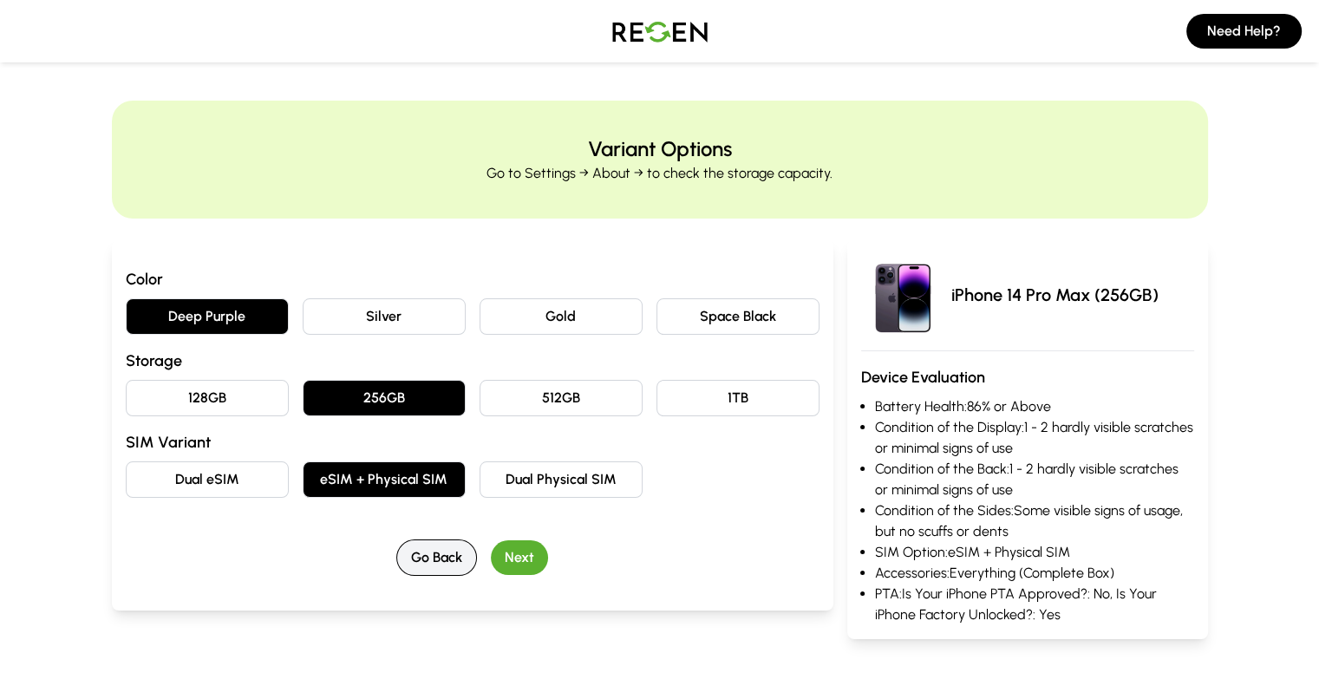
click at [399, 567] on button "Go Back" at bounding box center [436, 557] width 81 height 36
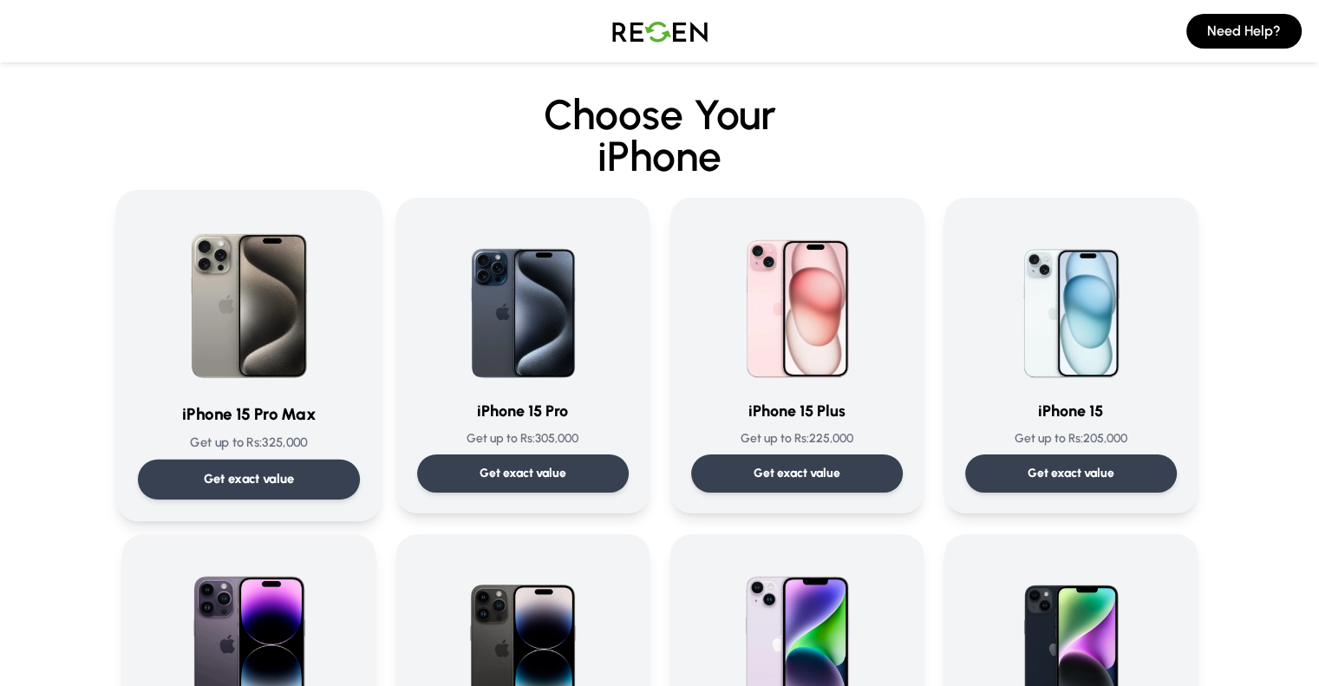
click at [240, 469] on div "Get exact value" at bounding box center [248, 479] width 222 height 40
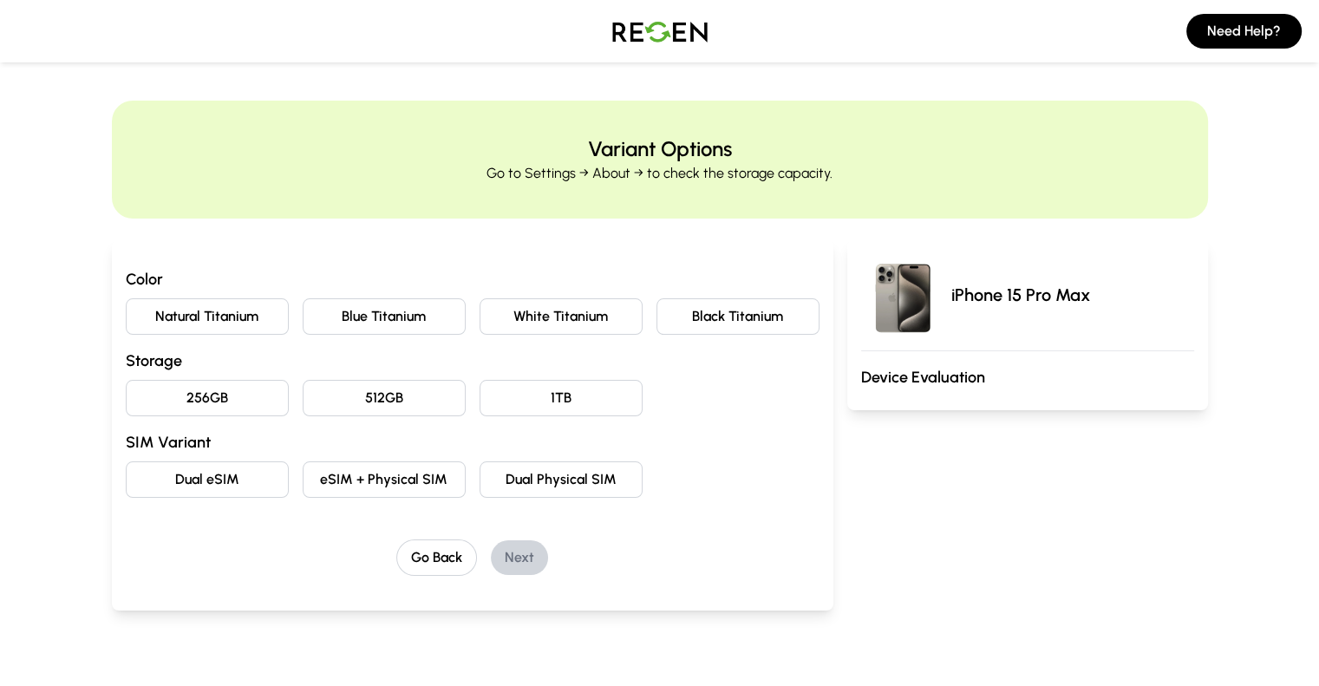
click at [791, 163] on p "Go to Settings → About → to check the storage capacity." at bounding box center [659, 173] width 346 height 21
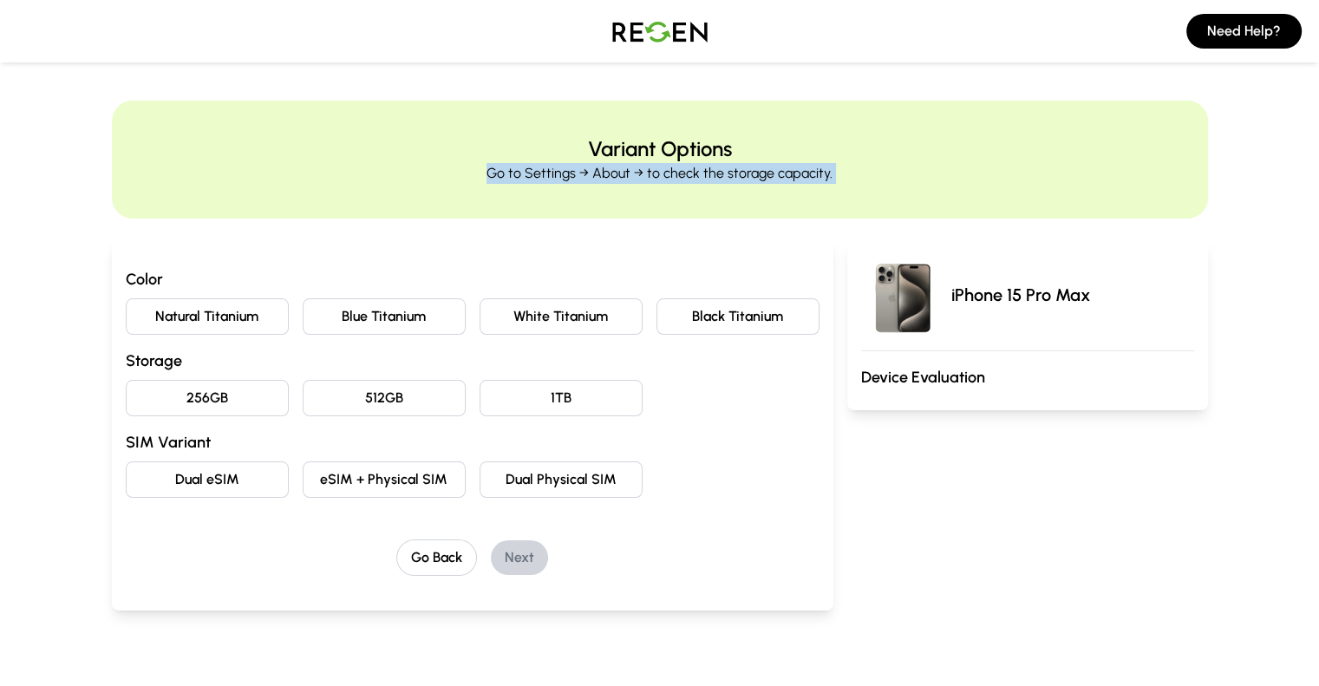
click at [791, 163] on p "Go to Settings → About → to check the storage capacity." at bounding box center [659, 173] width 346 height 21
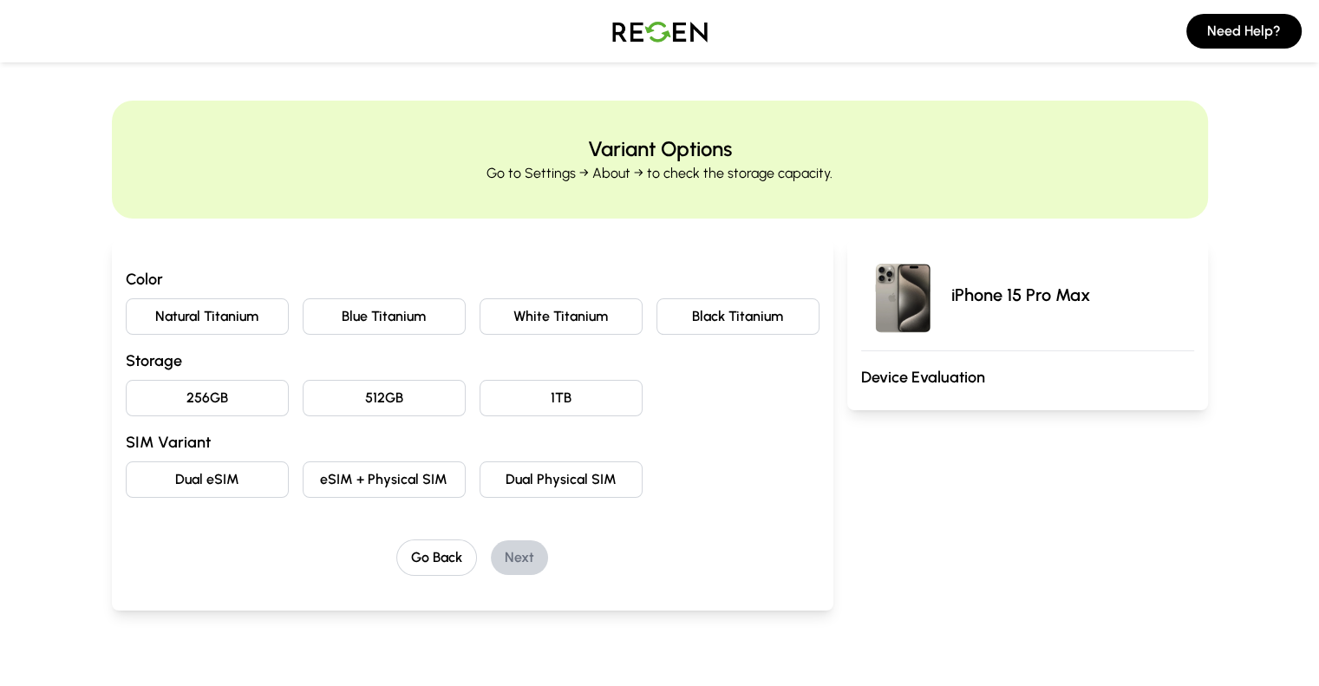
click at [974, 381] on h3 "Device Evaluation" at bounding box center [1027, 377] width 333 height 24
click at [661, 34] on img at bounding box center [659, 31] width 121 height 49
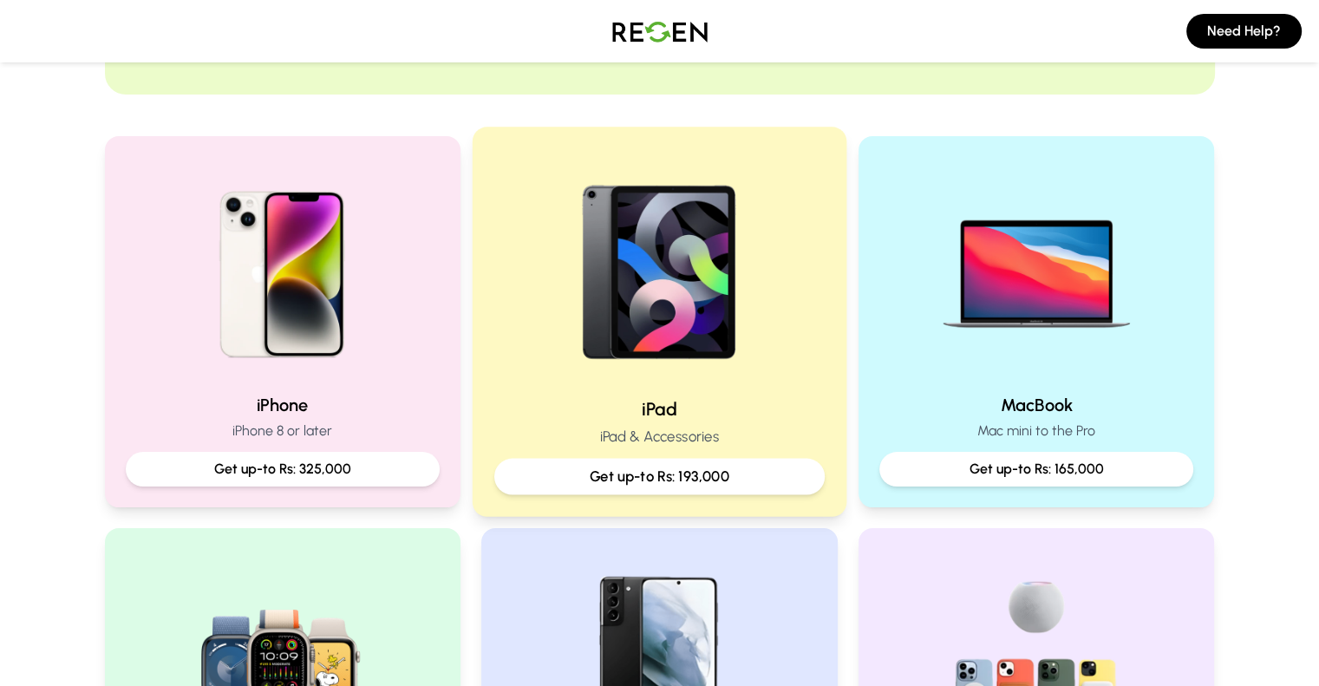
scroll to position [293, 0]
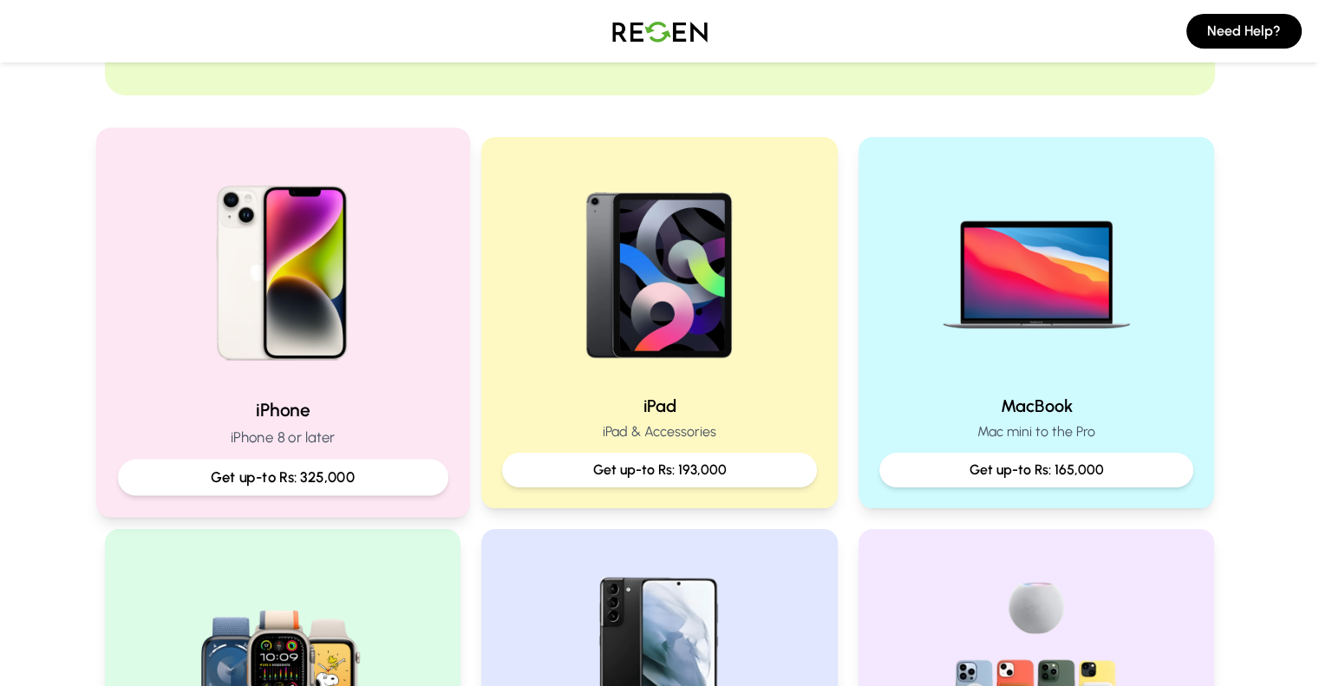
click at [254, 348] on img at bounding box center [282, 266] width 233 height 233
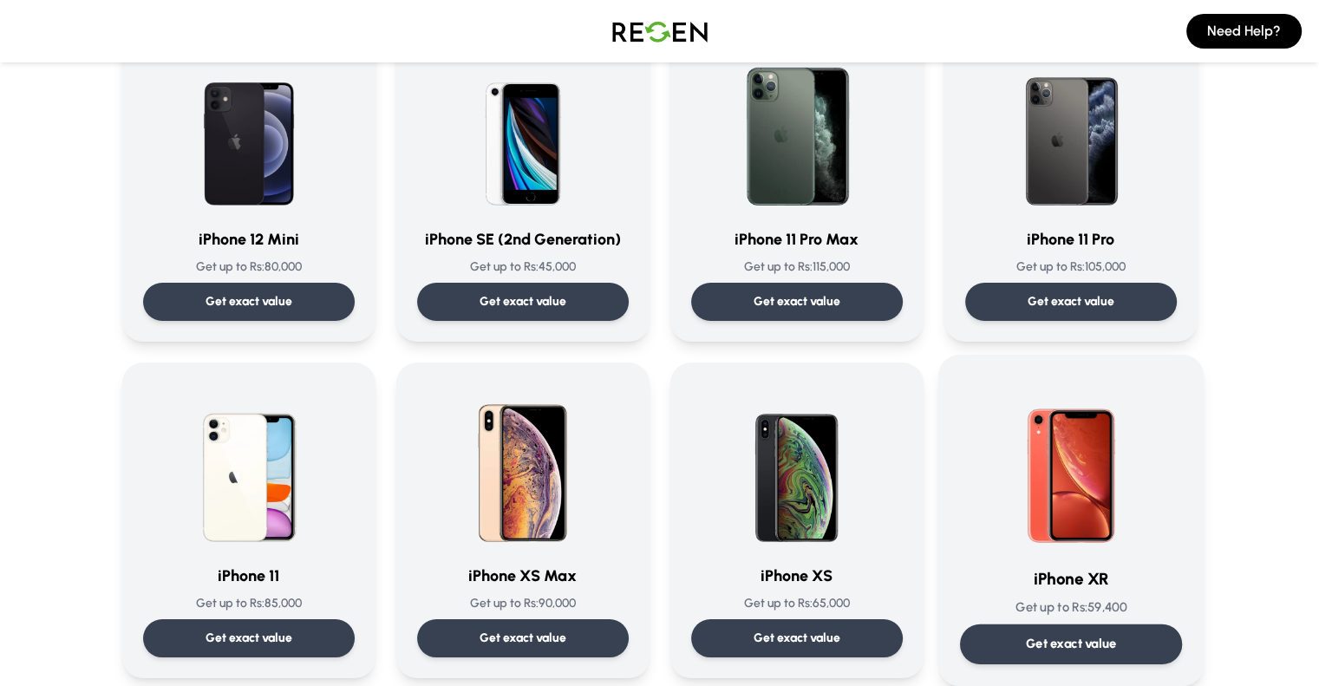
scroll to position [1503, 0]
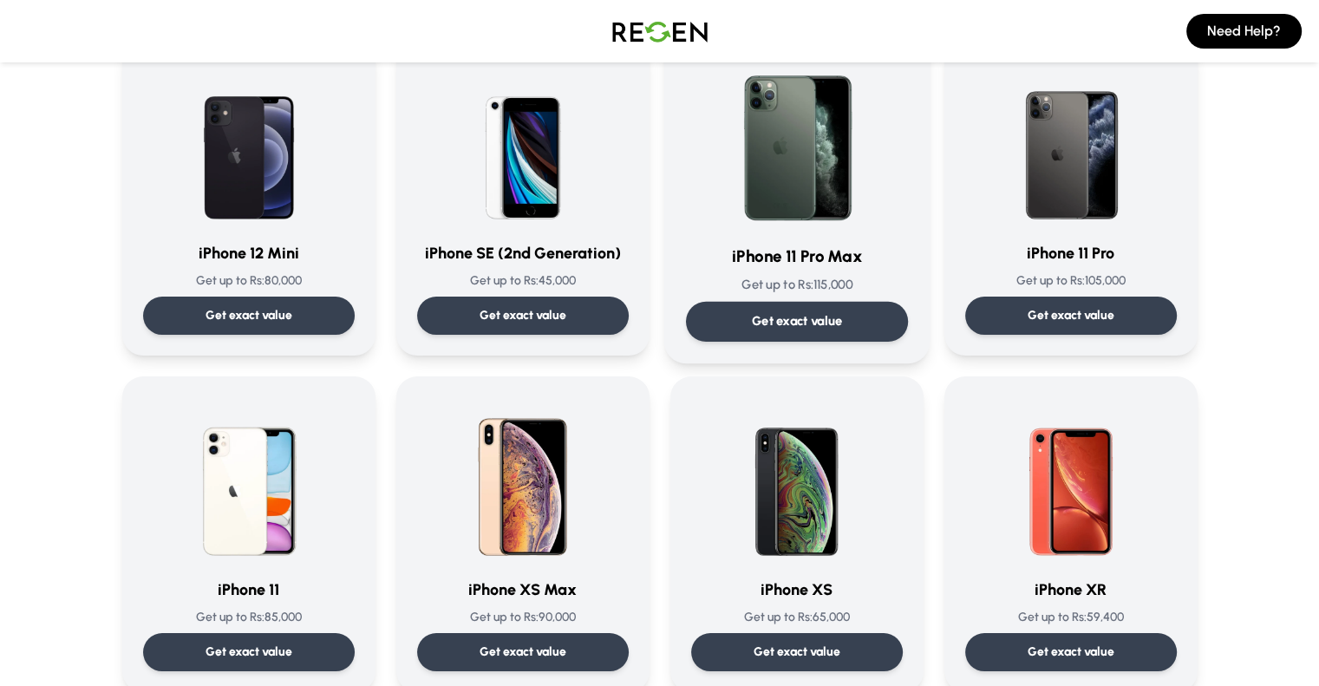
click at [805, 323] on p "Get exact value" at bounding box center [796, 321] width 91 height 18
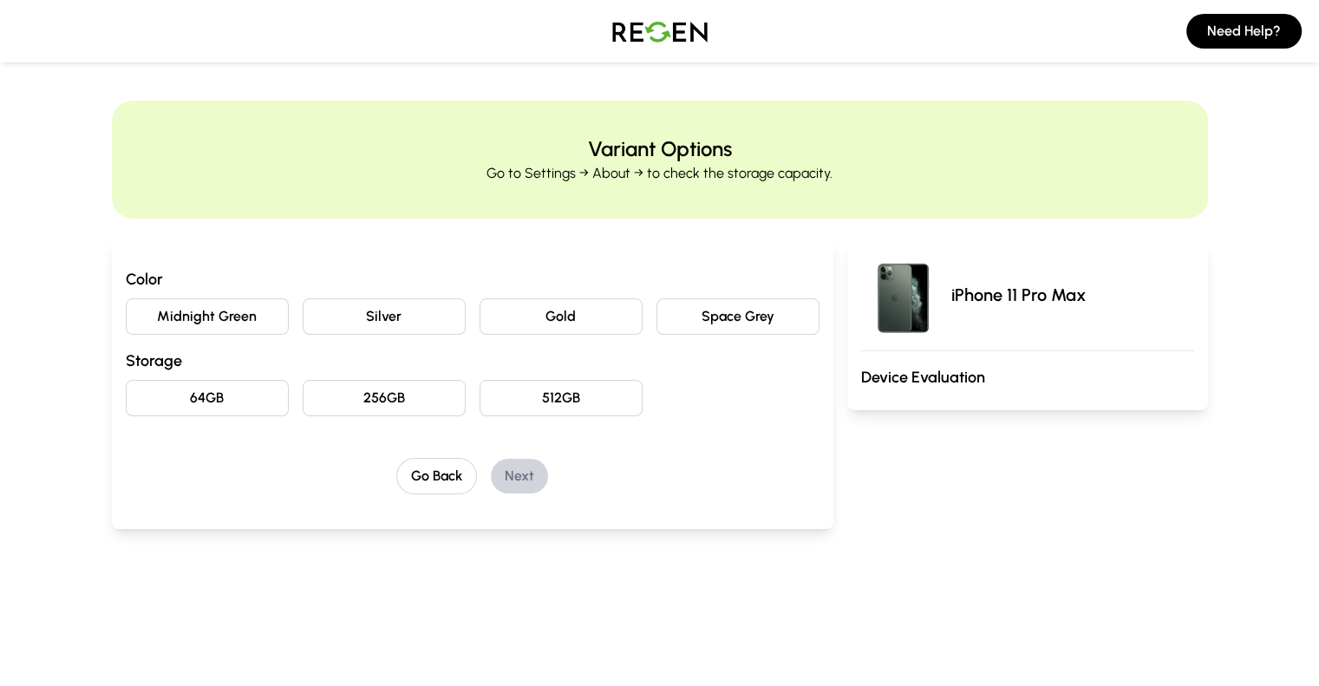
click at [746, 316] on button "Space Grey" at bounding box center [737, 316] width 163 height 36
click at [553, 394] on button "512GB" at bounding box center [560, 398] width 163 height 36
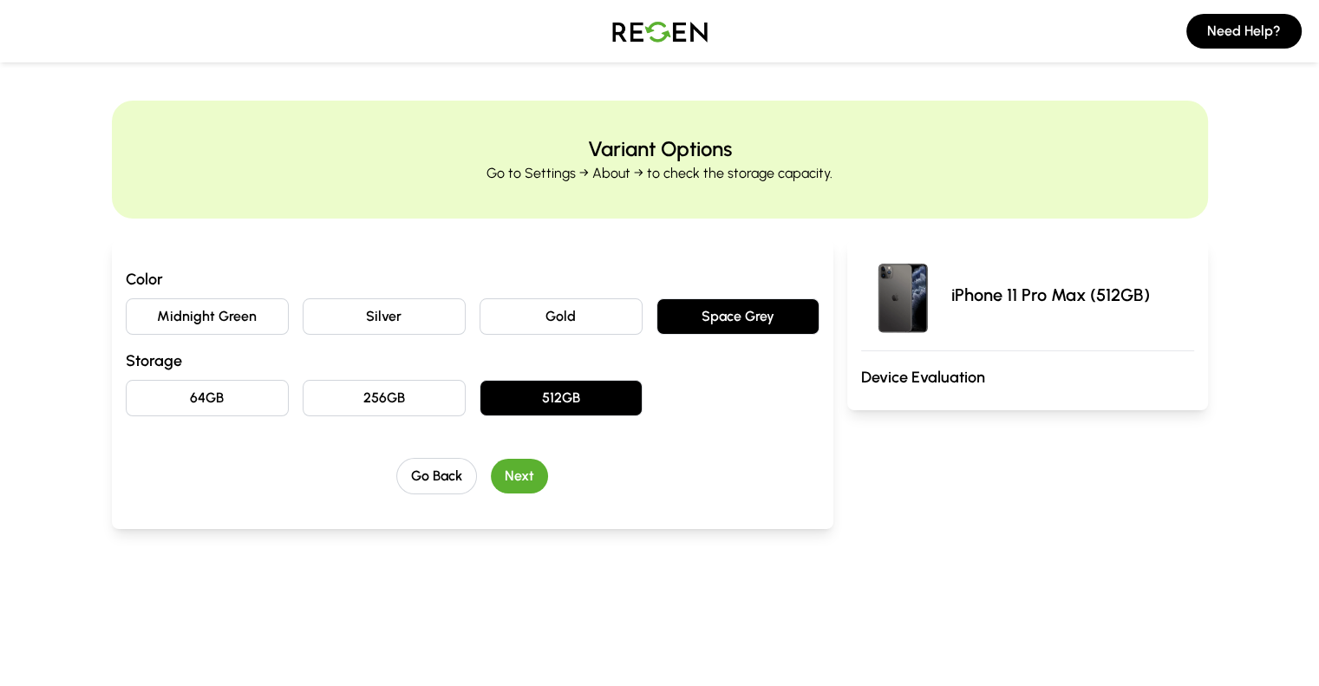
click at [494, 475] on button "Next" at bounding box center [519, 476] width 57 height 35
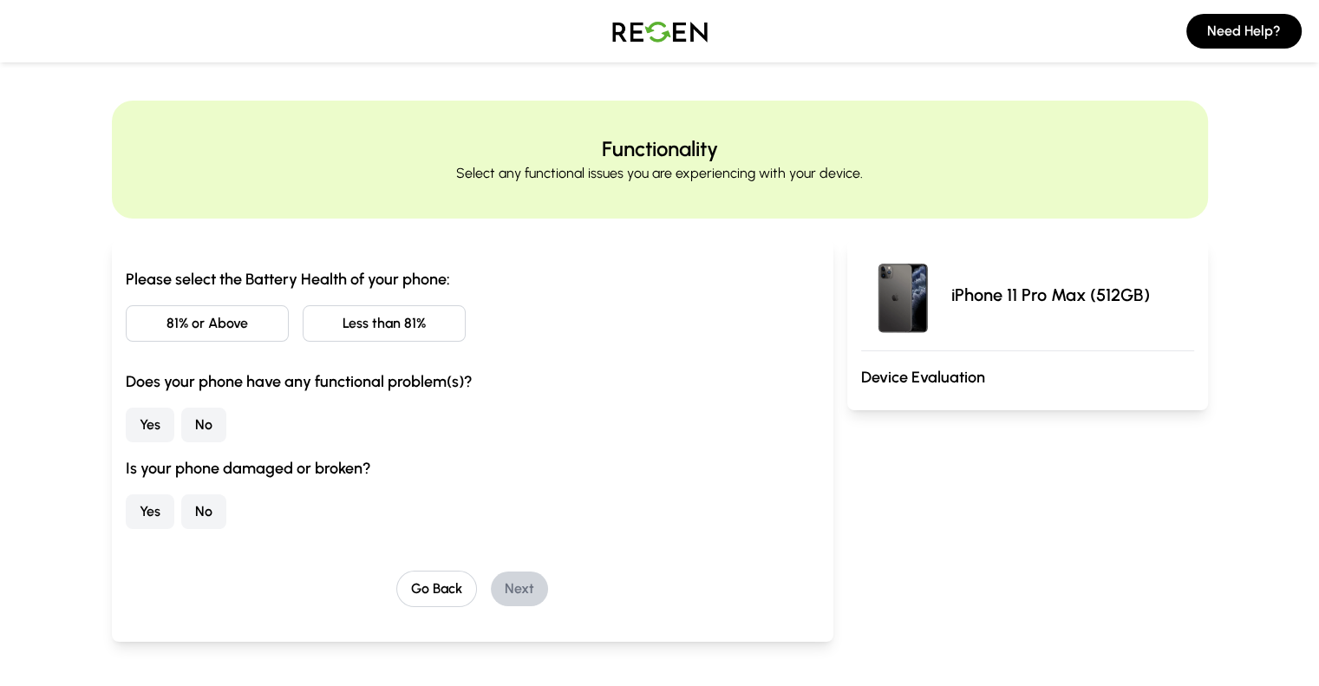
click at [323, 325] on button "Less than 81%" at bounding box center [384, 323] width 163 height 36
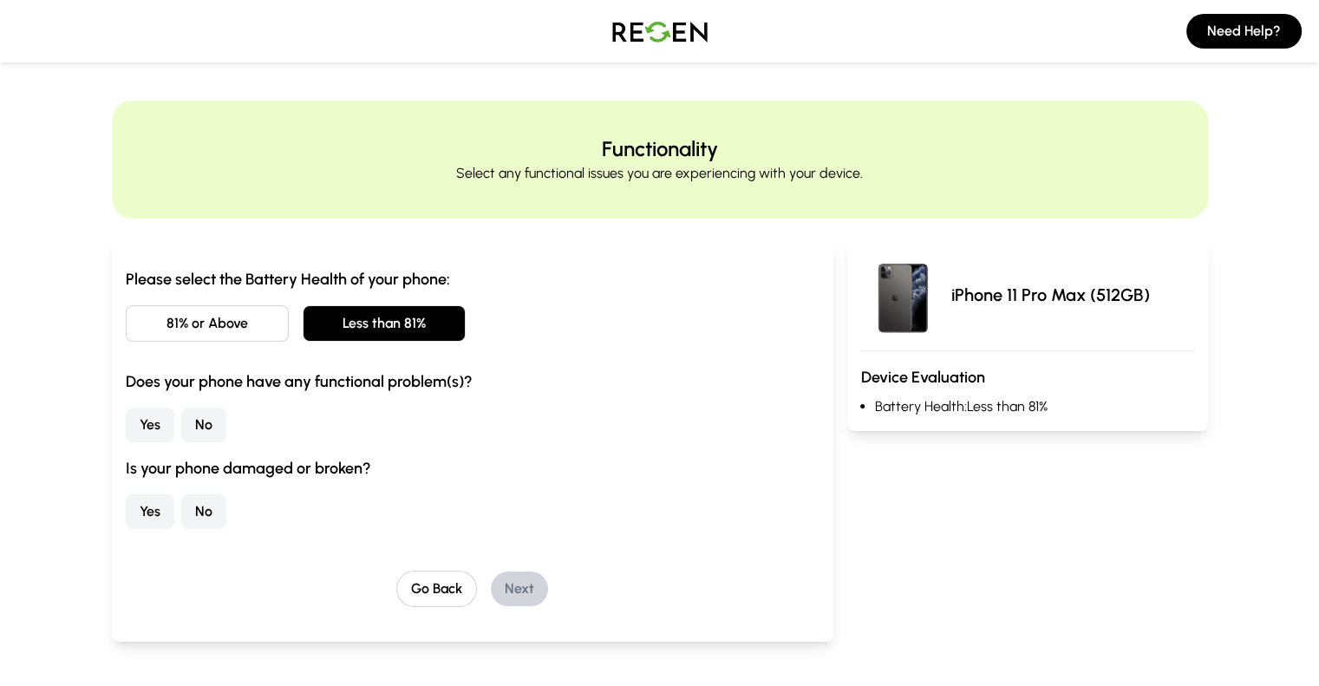
click at [181, 423] on button "No" at bounding box center [203, 424] width 45 height 35
click at [181, 506] on button "No" at bounding box center [203, 511] width 45 height 35
click at [491, 590] on button "Next" at bounding box center [519, 588] width 57 height 35
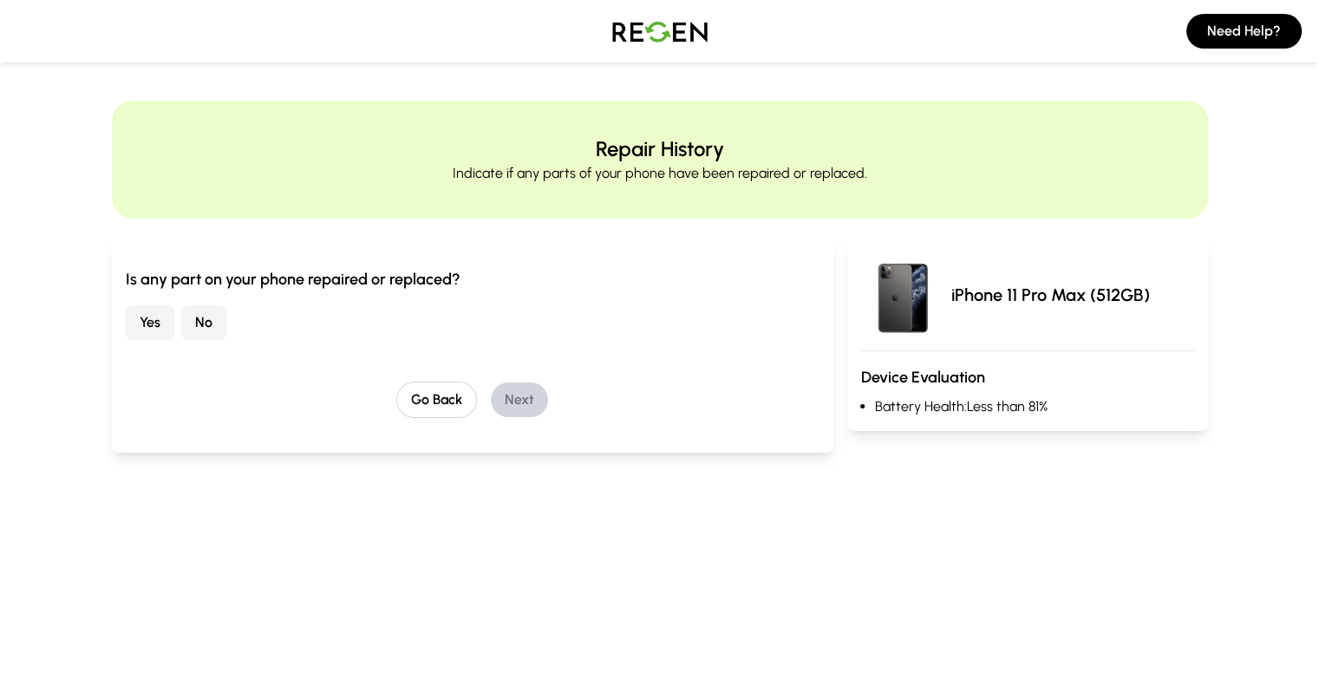
click at [181, 330] on button "No" at bounding box center [203, 322] width 45 height 35
click at [503, 405] on button "Next" at bounding box center [519, 399] width 57 height 35
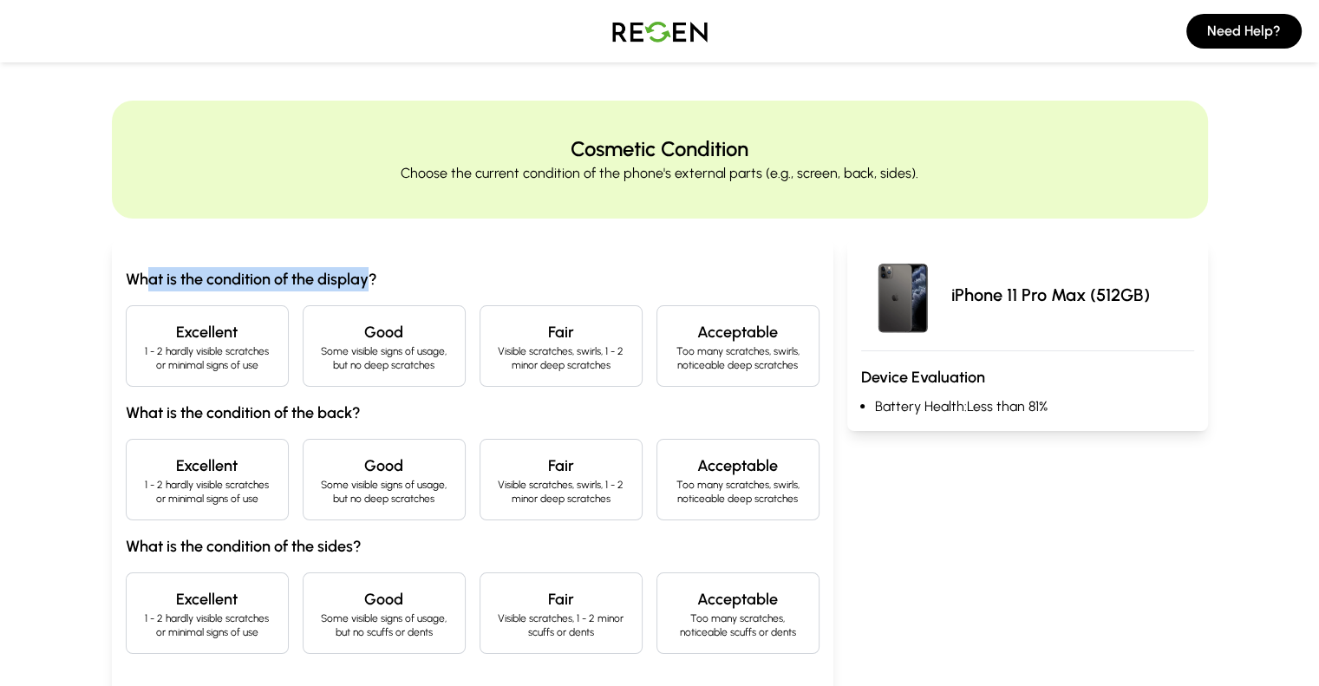
drag, startPoint x: 42, startPoint y: 277, endPoint x: 261, endPoint y: 274, distance: 218.5
click at [261, 274] on h3 "What is the condition of the display?" at bounding box center [473, 279] width 694 height 24
click at [375, 342] on h4 "Good" at bounding box center [384, 332] width 134 height 24
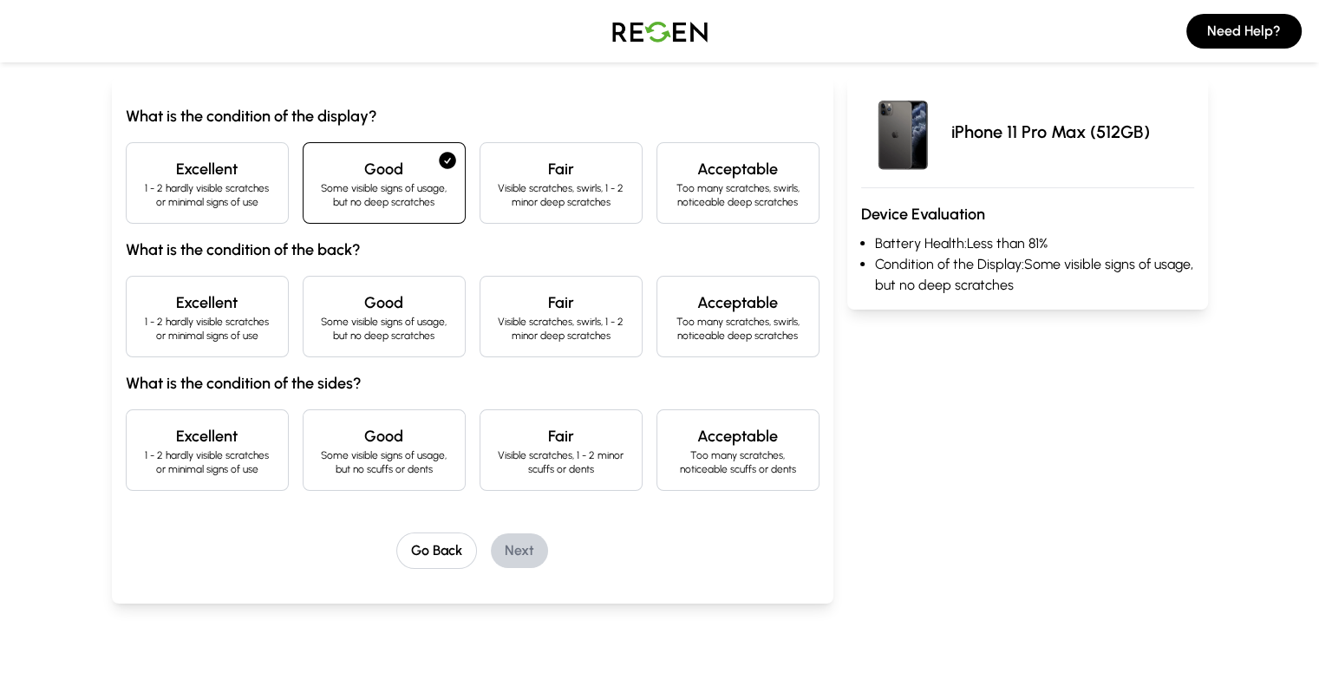
scroll to position [166, 0]
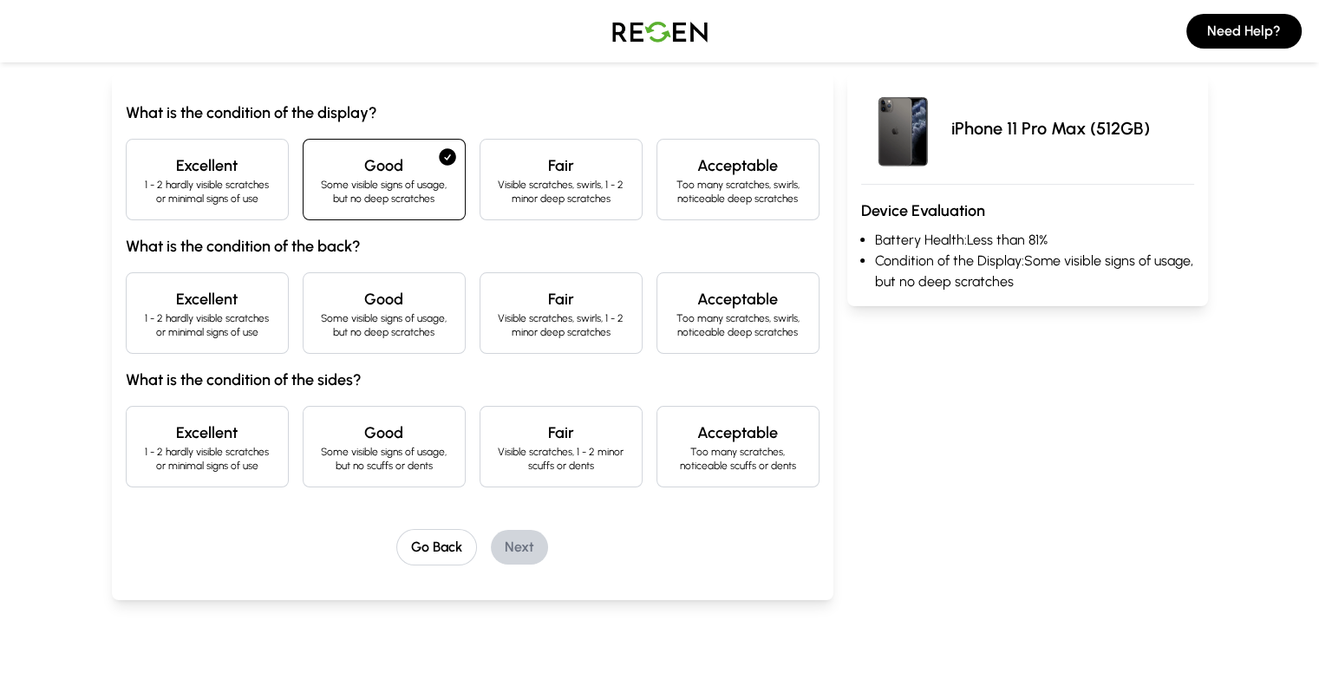
click at [767, 308] on h4 "Acceptable" at bounding box center [738, 299] width 134 height 24
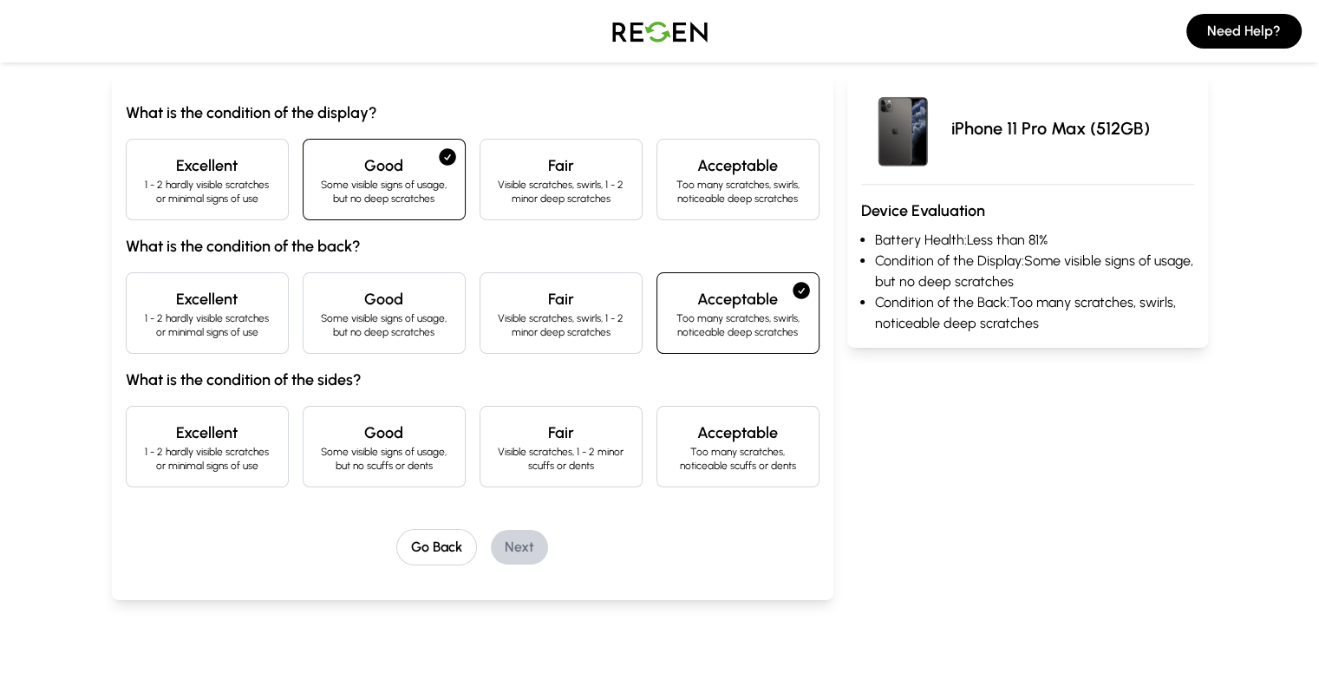
click at [732, 439] on h4 "Acceptable" at bounding box center [738, 432] width 134 height 24
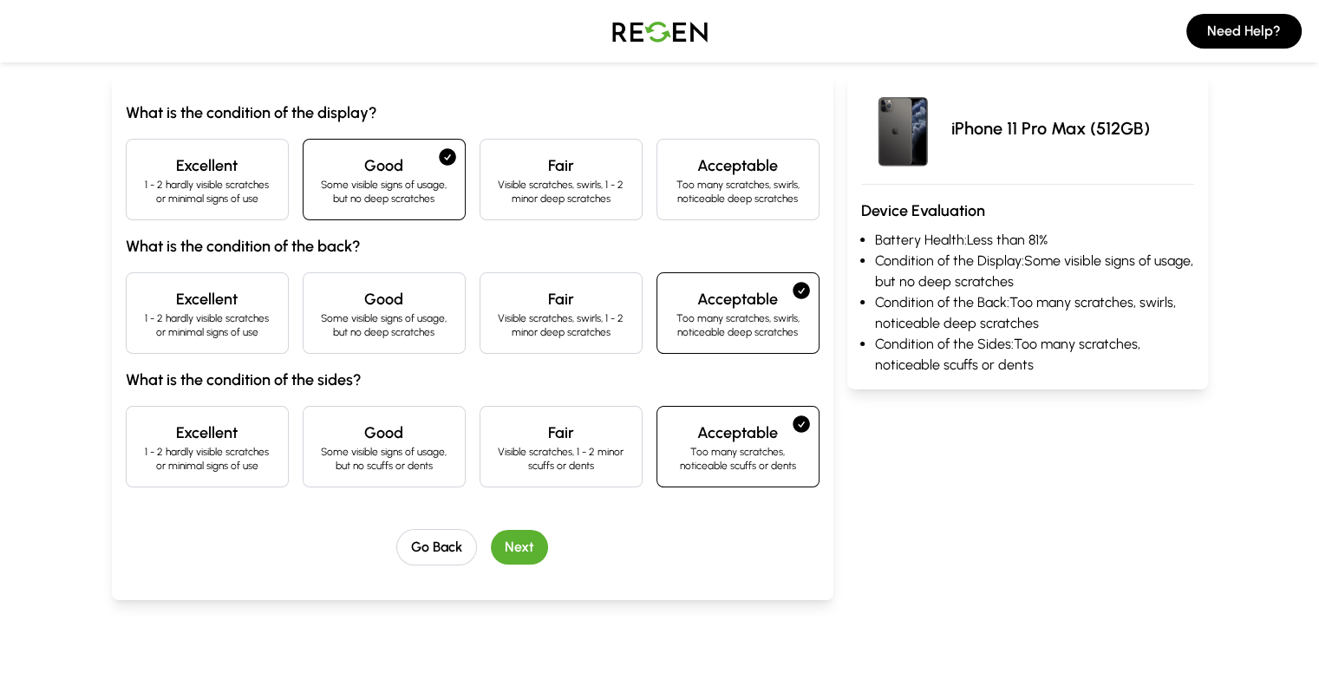
click at [491, 533] on button "Next" at bounding box center [519, 547] width 57 height 35
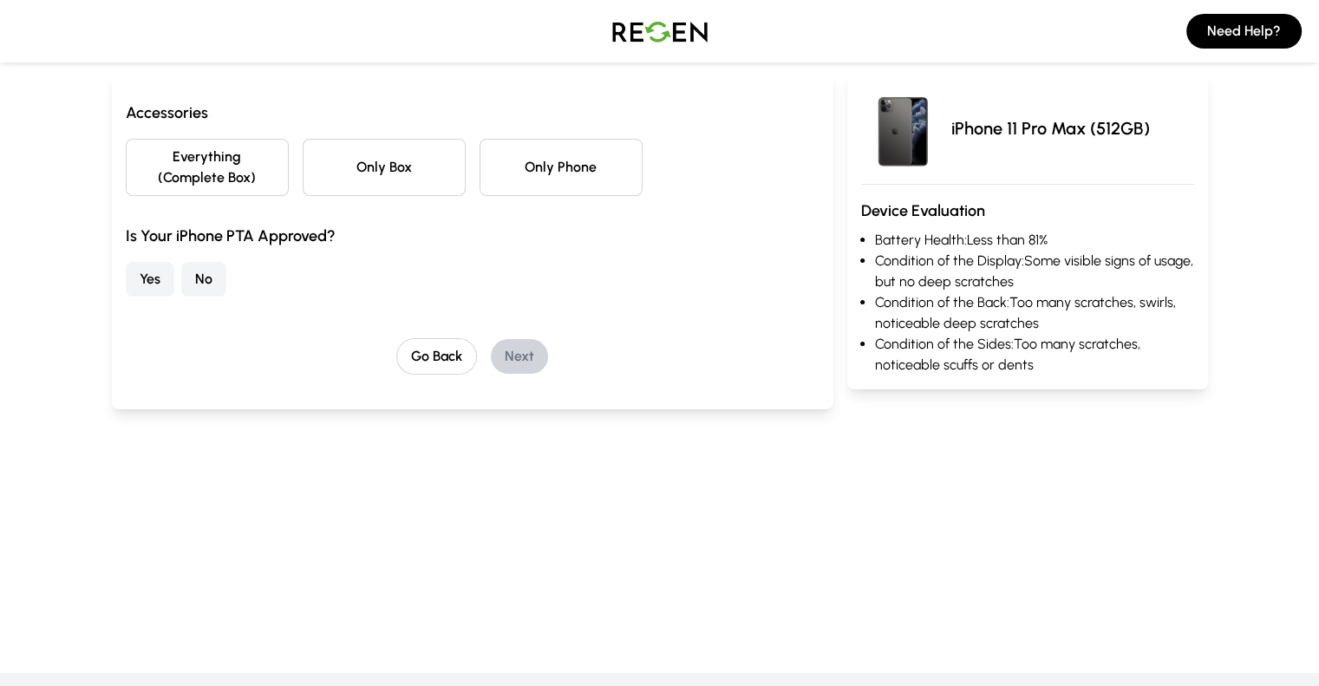
click at [126, 162] on button "Everything (Complete Box)" at bounding box center [207, 167] width 163 height 57
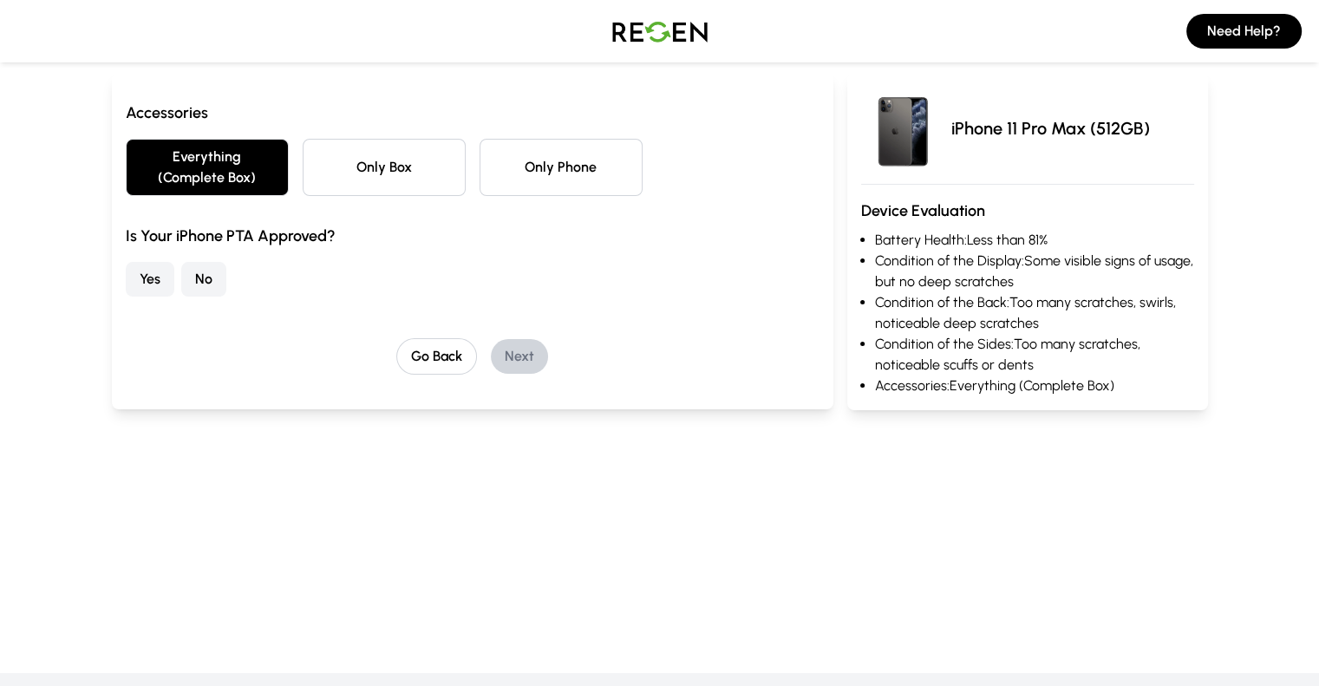
click at [126, 265] on button "Yes" at bounding box center [150, 279] width 49 height 35
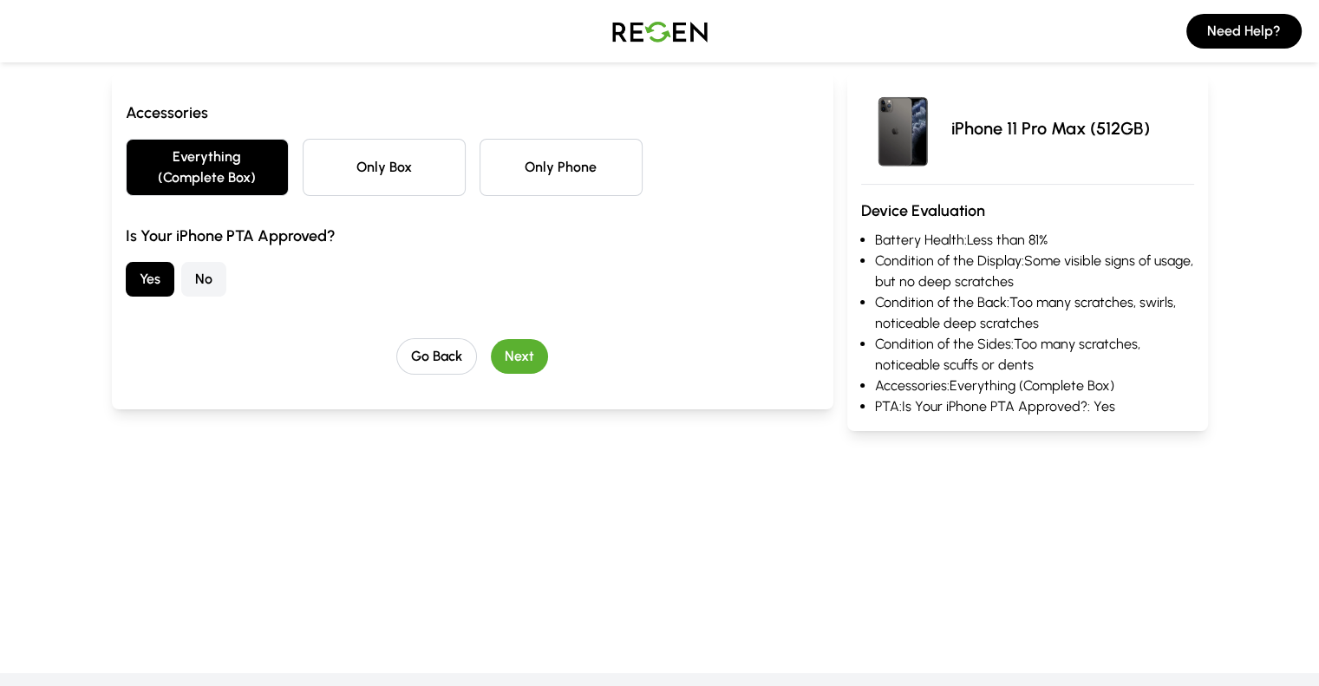
click at [491, 339] on button "Next" at bounding box center [519, 356] width 57 height 35
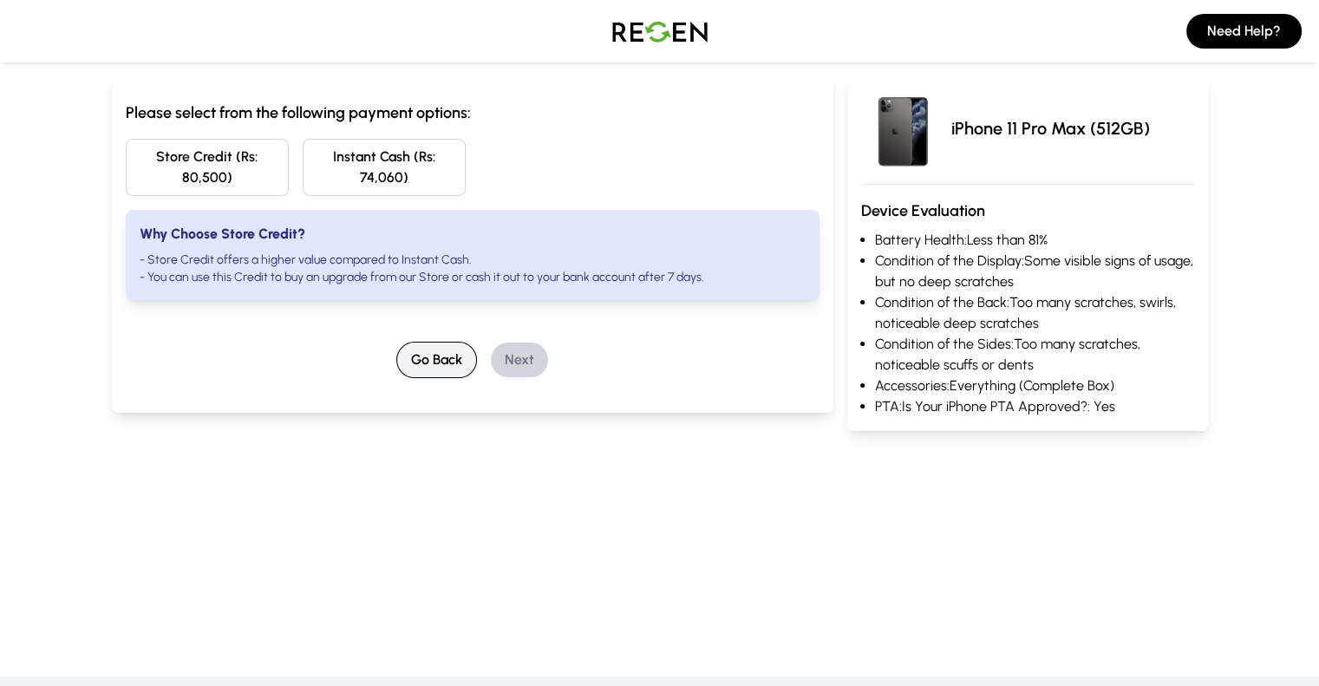
click at [407, 342] on button "Go Back" at bounding box center [436, 360] width 81 height 36
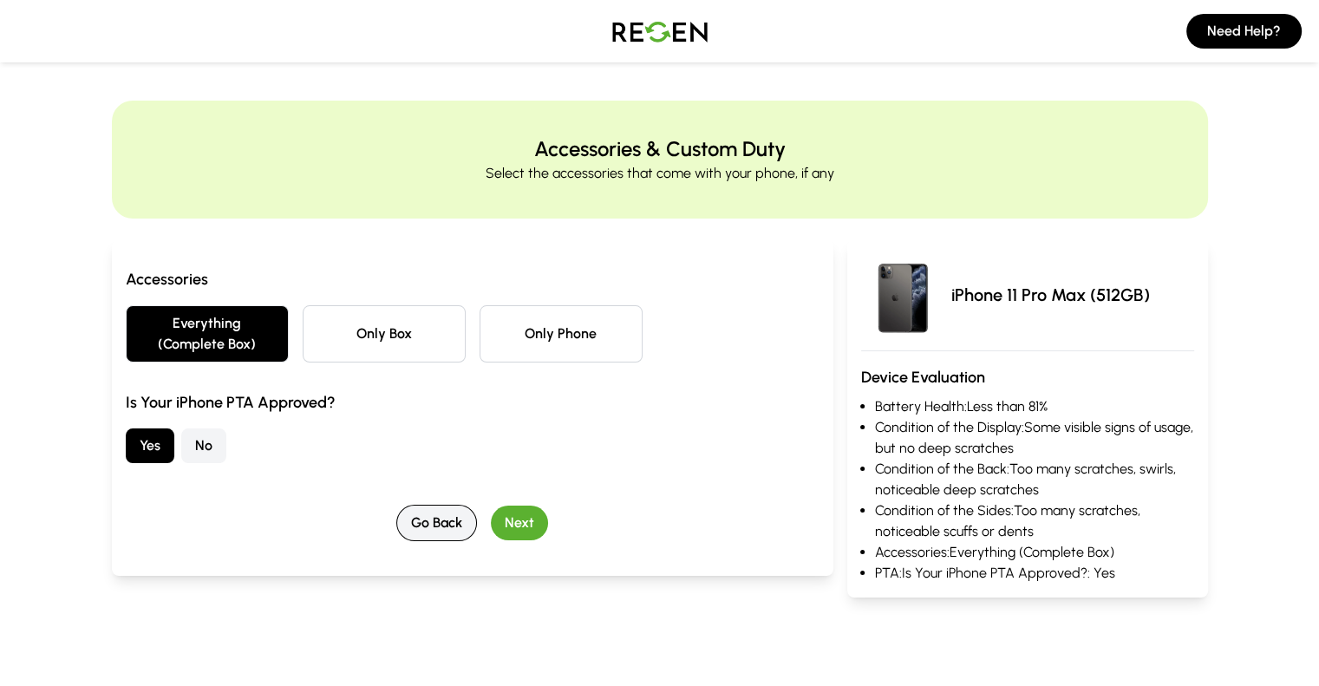
scroll to position [0, 0]
click at [411, 518] on button "Go Back" at bounding box center [436, 523] width 81 height 36
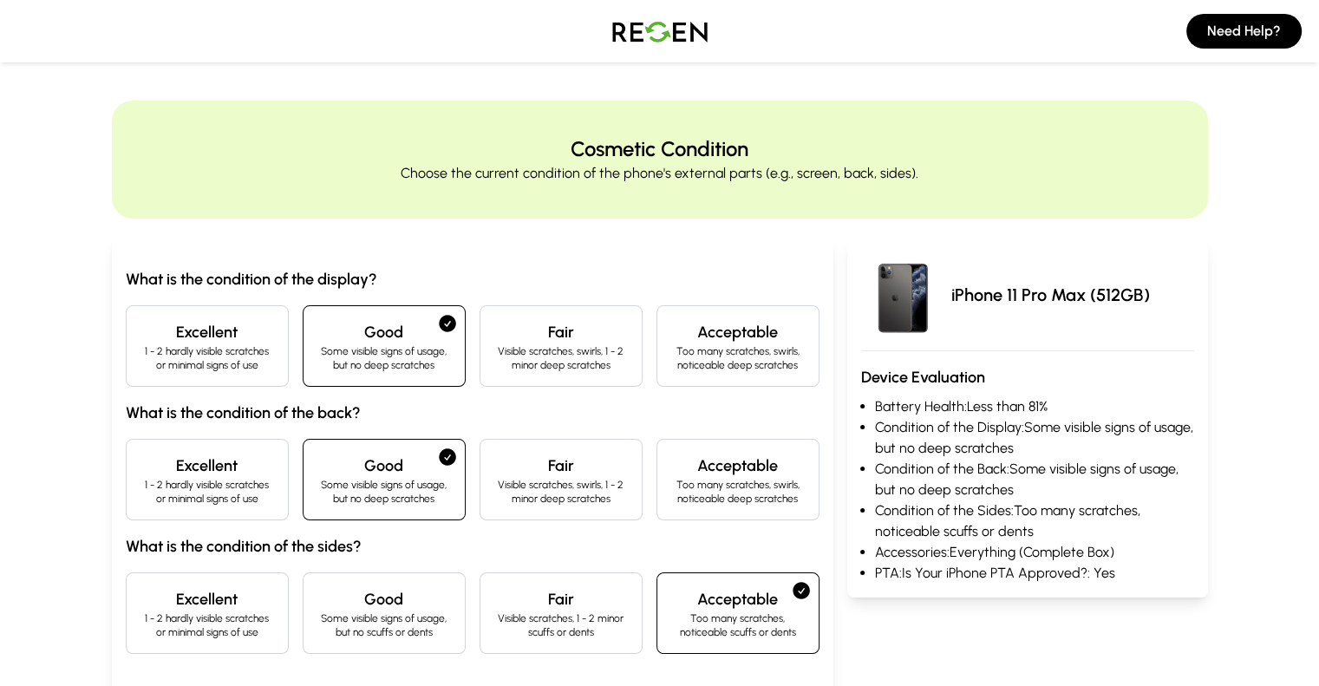
click at [779, 467] on h4 "Acceptable" at bounding box center [738, 465] width 134 height 24
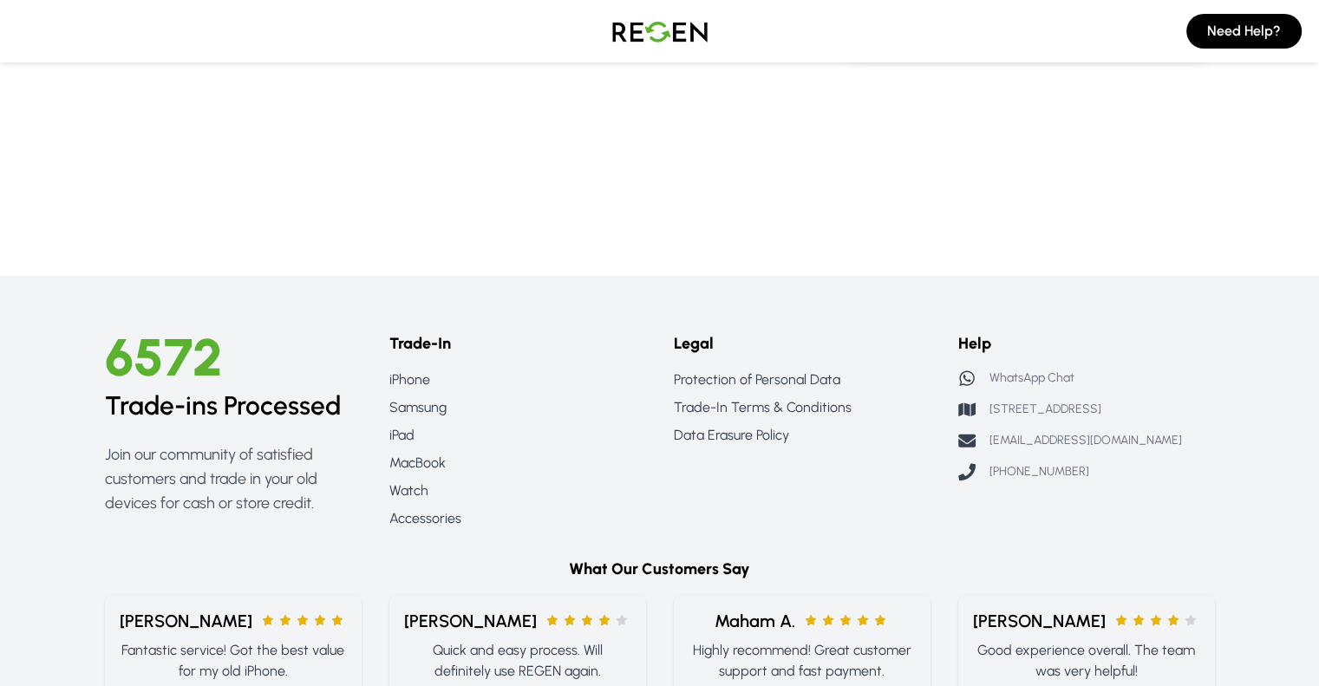
scroll to position [343, 0]
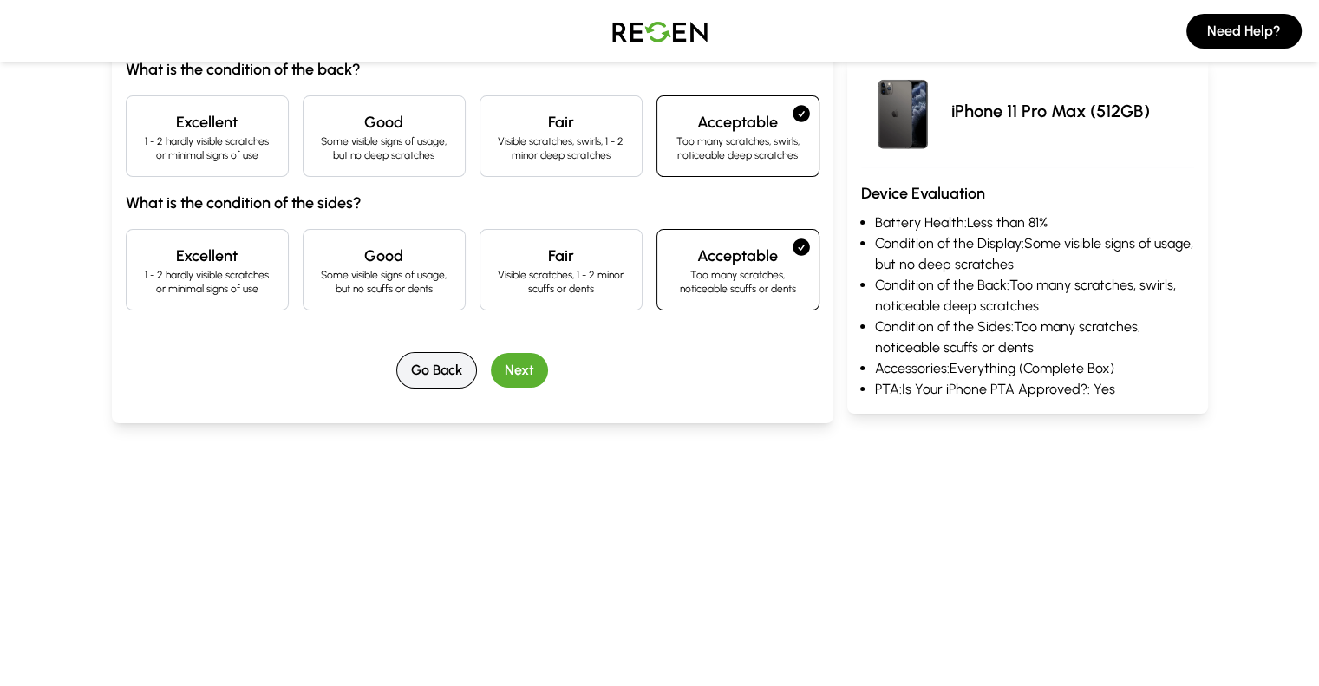
click at [397, 361] on button "Go Back" at bounding box center [436, 370] width 81 height 36
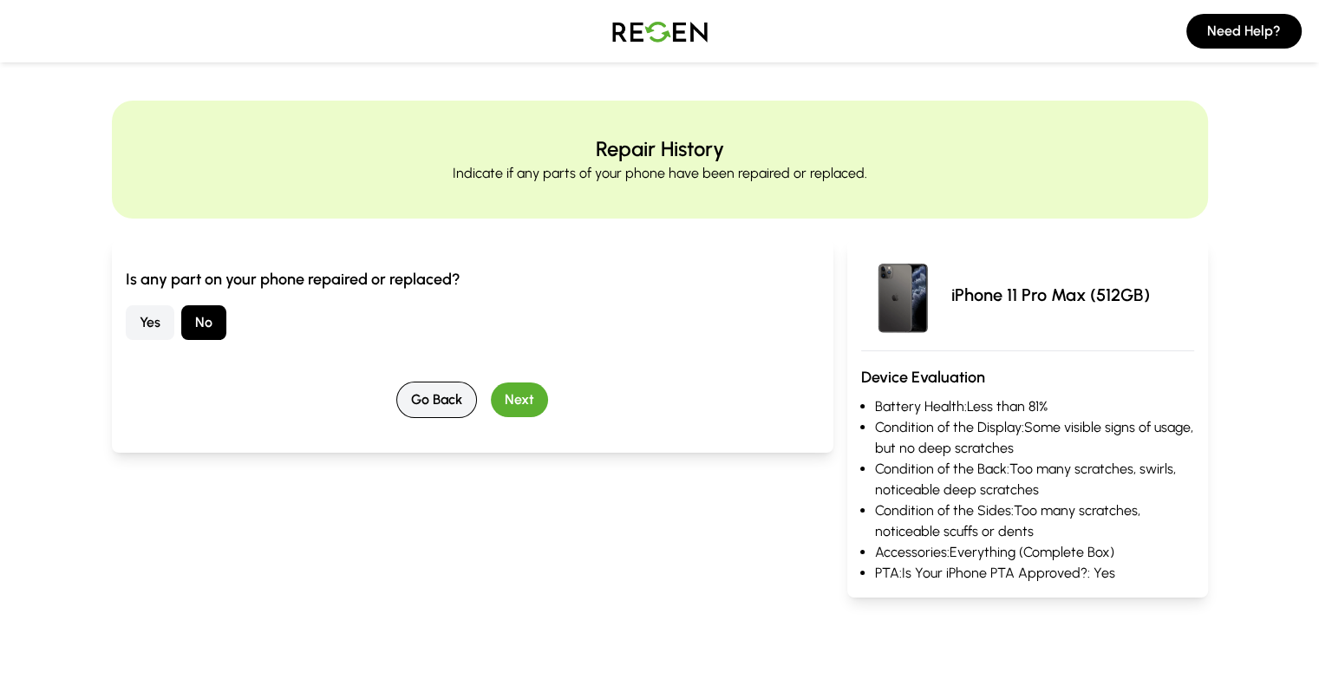
click at [396, 395] on button "Go Back" at bounding box center [436, 399] width 81 height 36
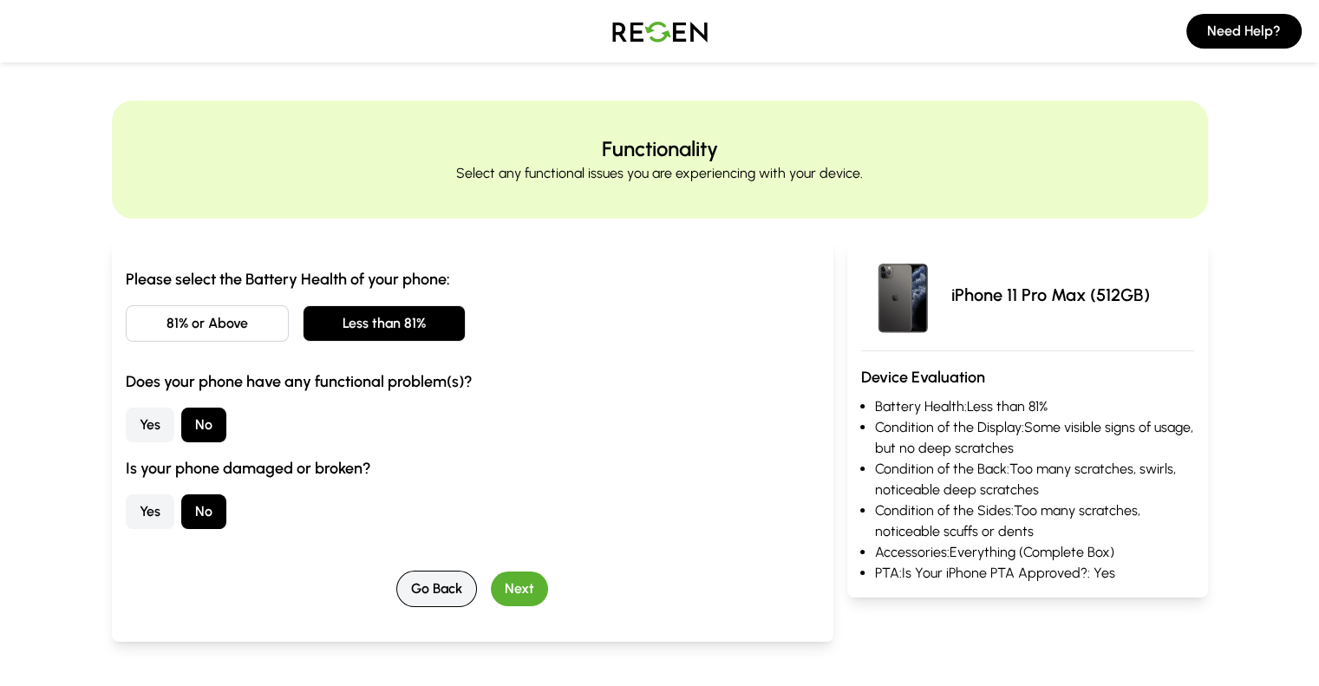
click at [396, 599] on button "Go Back" at bounding box center [436, 588] width 81 height 36
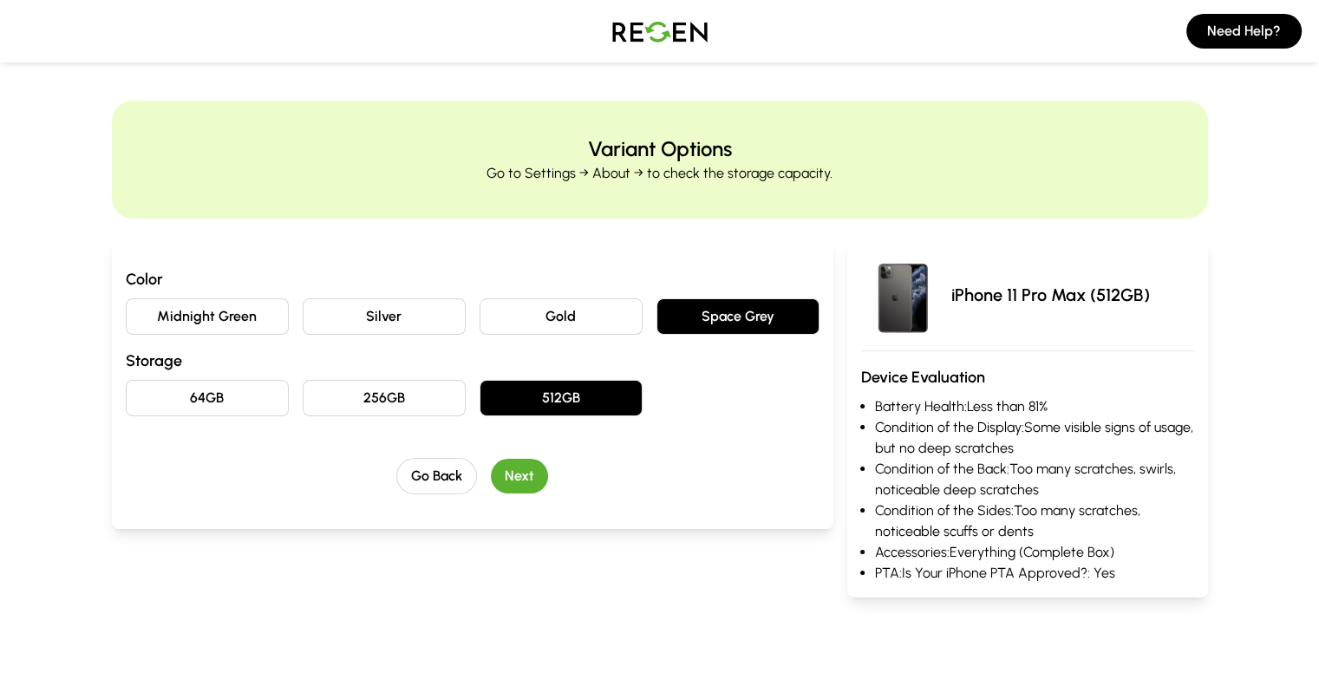
click at [329, 408] on button "256GB" at bounding box center [384, 398] width 163 height 36
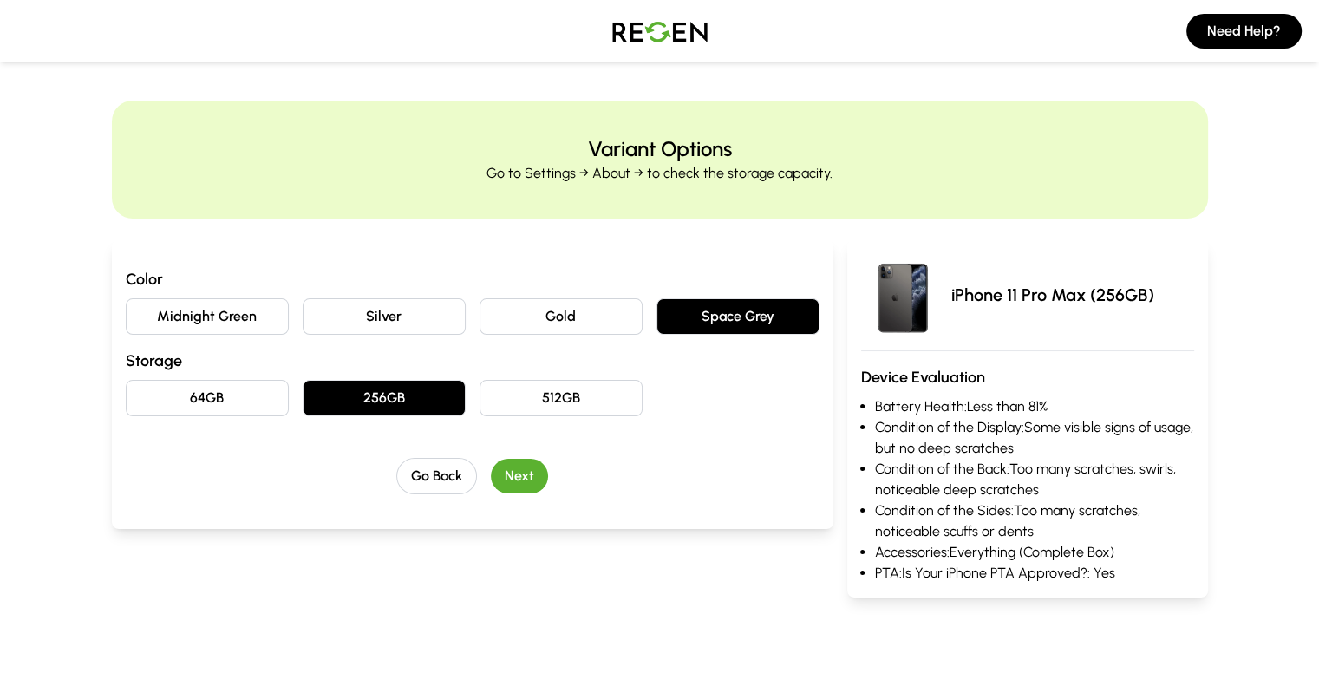
click at [503, 477] on button "Next" at bounding box center [519, 476] width 57 height 35
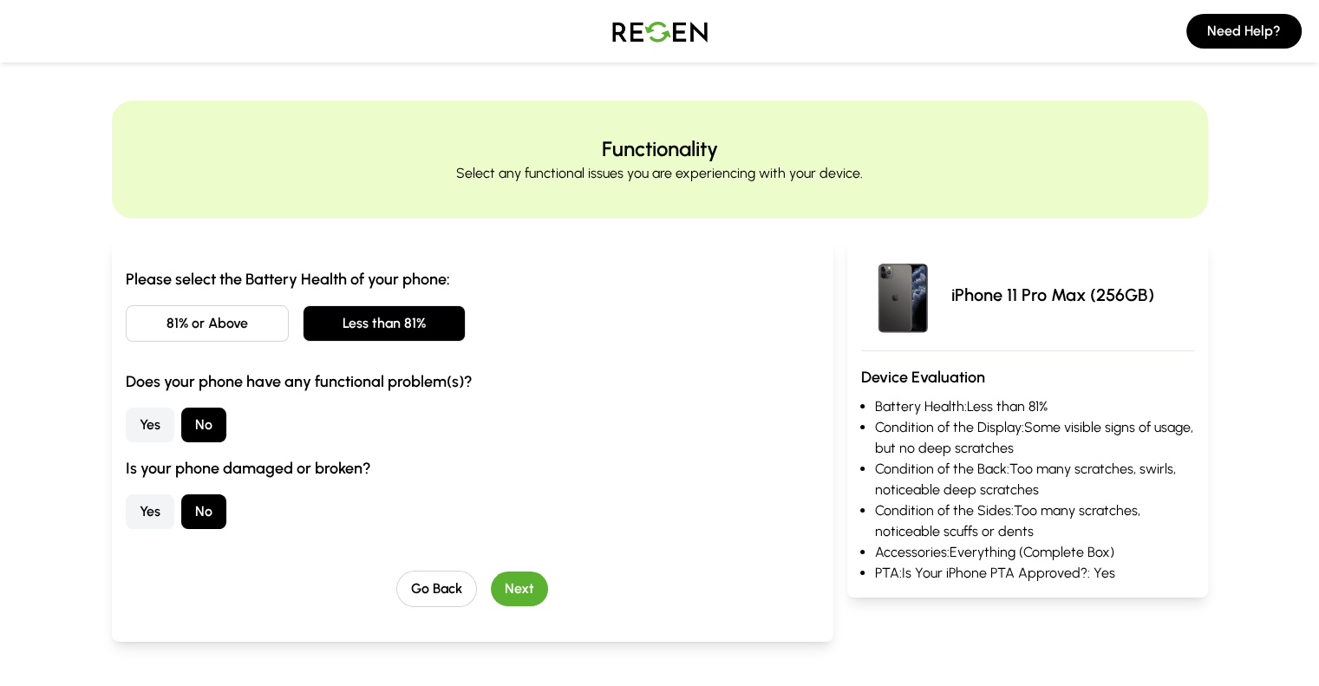
click at [498, 595] on button "Next" at bounding box center [519, 588] width 57 height 35
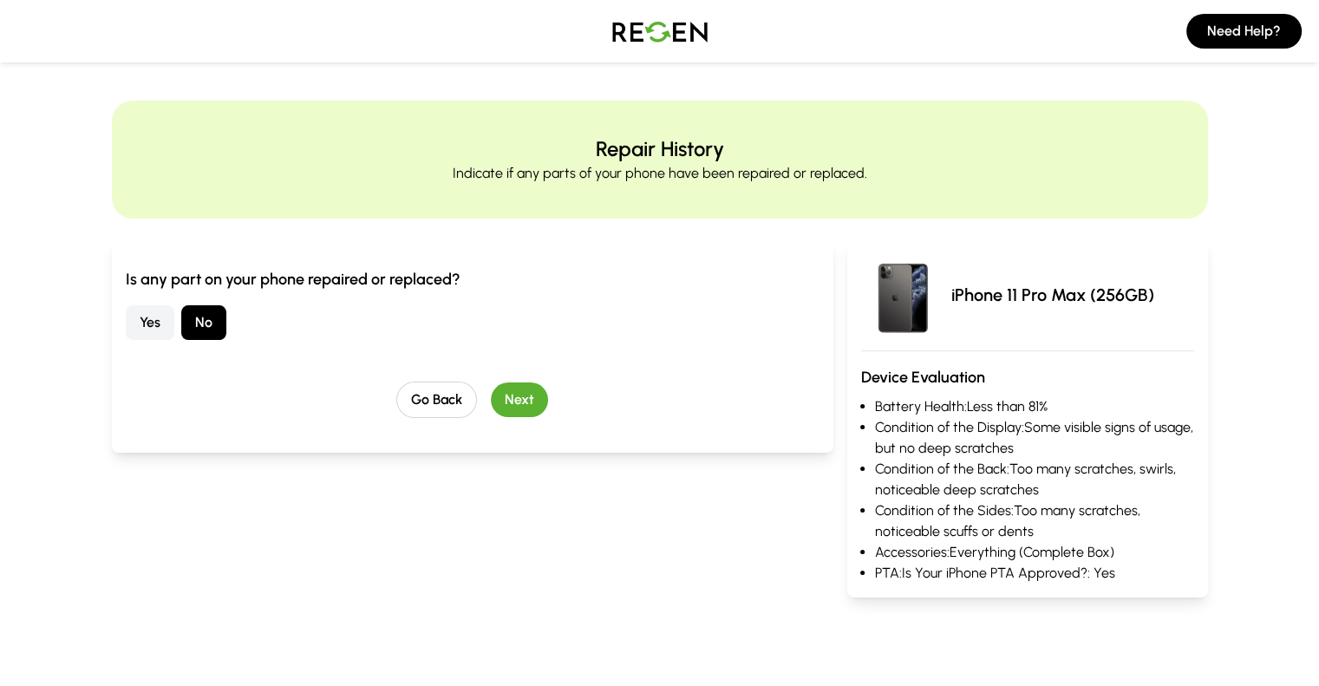
click at [503, 384] on button "Next" at bounding box center [519, 399] width 57 height 35
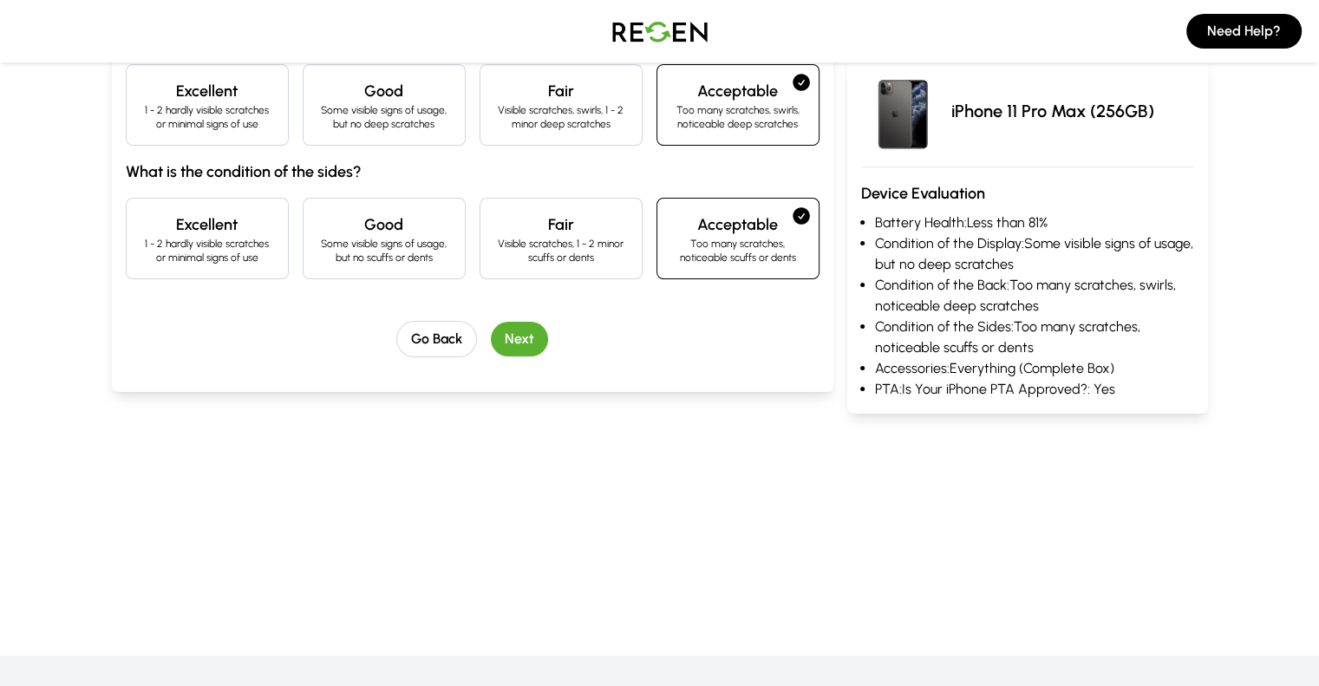
scroll to position [373, 0]
click at [491, 342] on button "Next" at bounding box center [519, 340] width 57 height 35
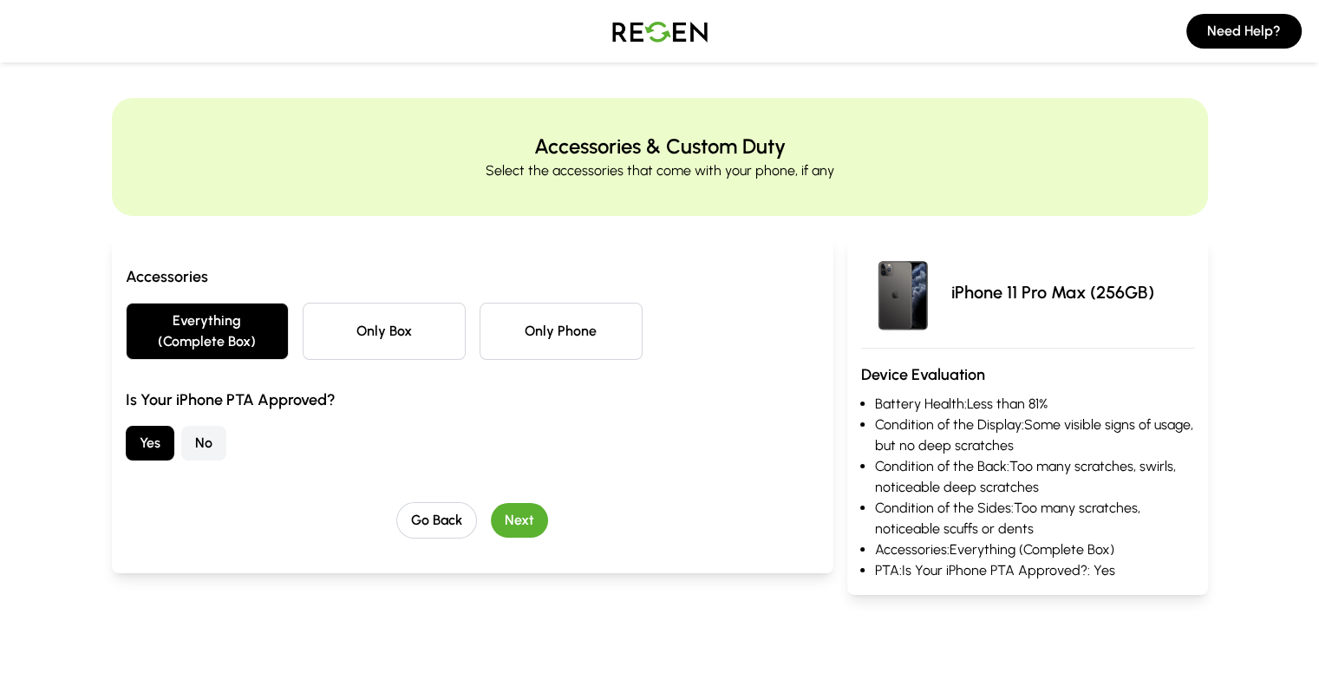
scroll to position [0, 0]
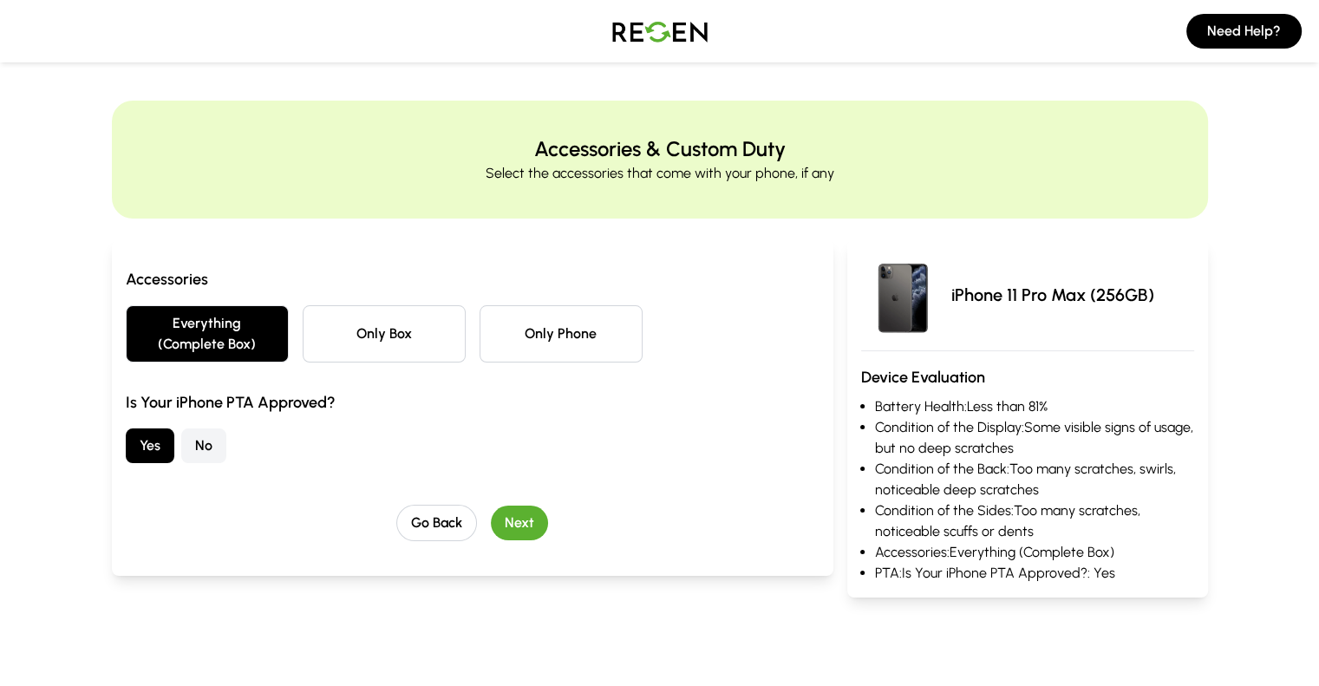
click at [496, 505] on button "Next" at bounding box center [519, 522] width 57 height 35
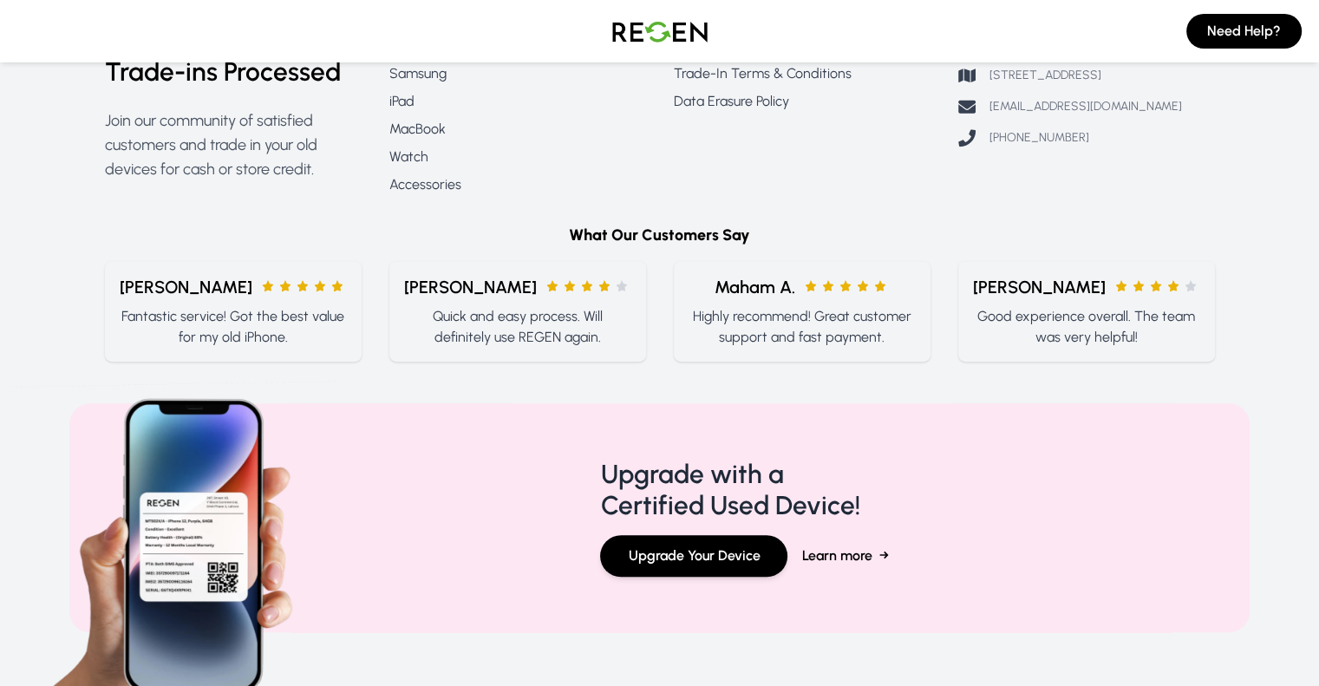
scroll to position [955, 0]
